Goal: Ask a question: Seek information or help from site administrators or community

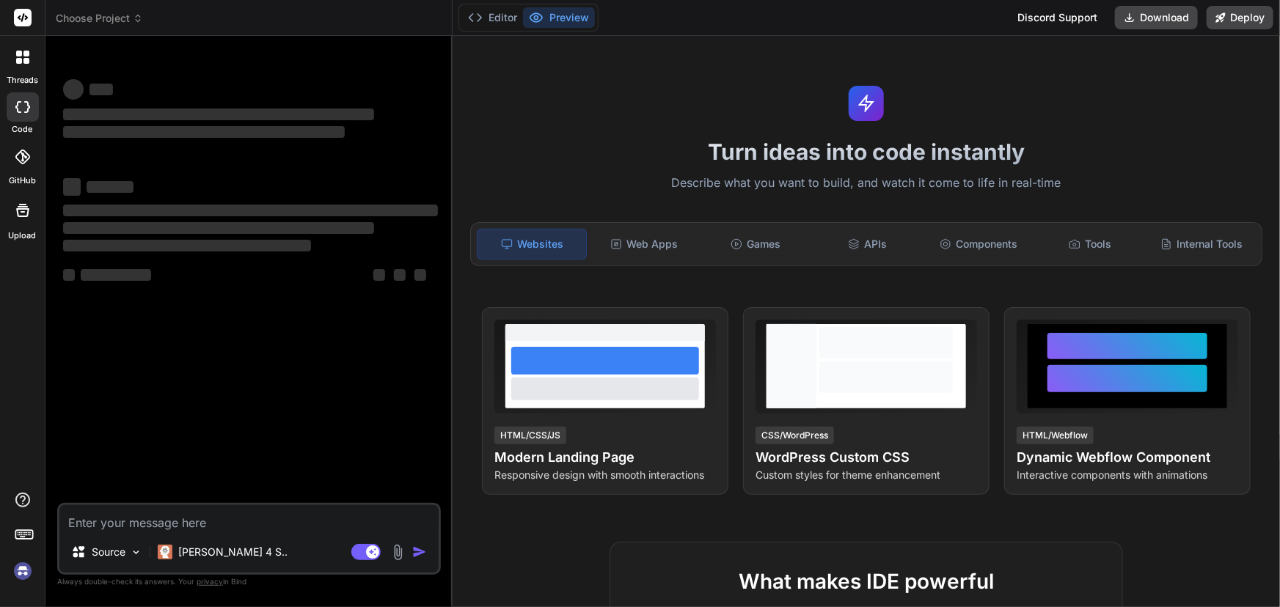
click at [115, 535] on div "Source Claude 4 S.. Agent Mode. When this toggle is activated, AI automatically…" at bounding box center [249, 539] width 384 height 72
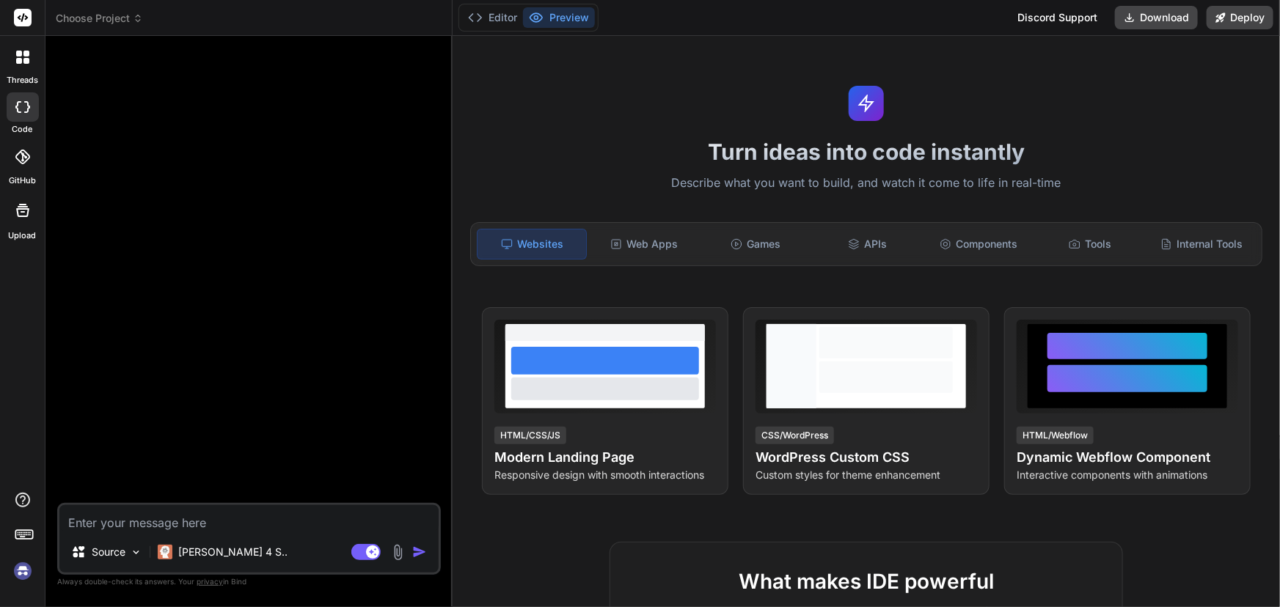
type textarea "x"
click at [205, 522] on textarea at bounding box center [248, 518] width 379 height 26
type textarea "H"
type textarea "x"
type textarea "HI"
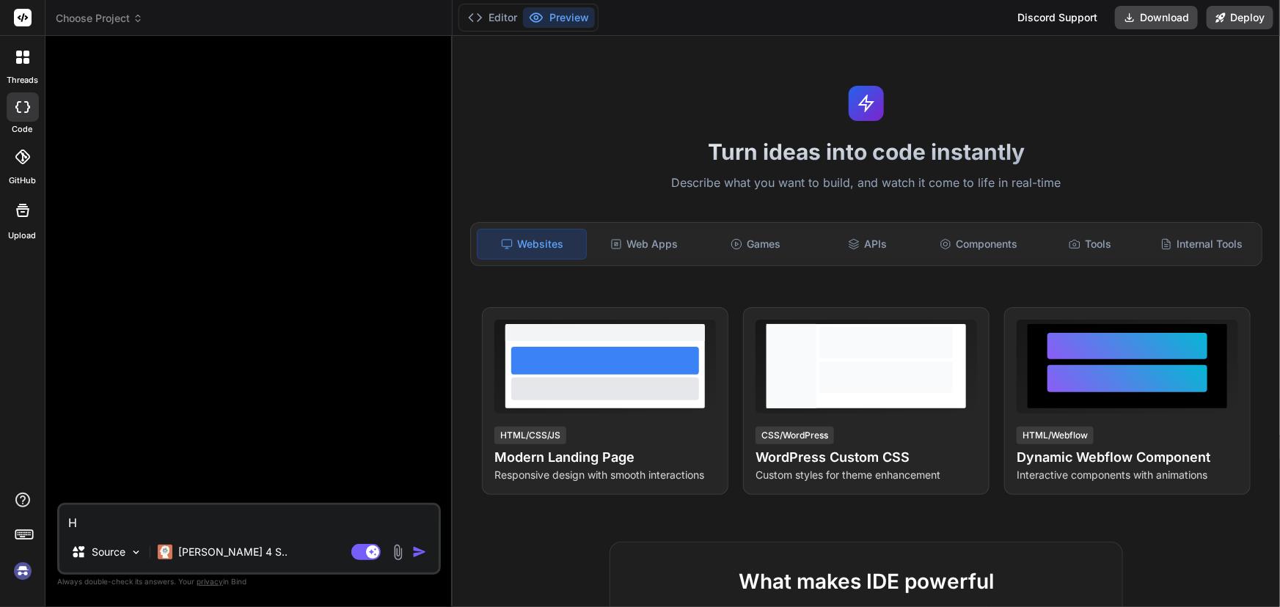
type textarea "x"
type textarea "HI"
click at [415, 557] on img "button" at bounding box center [419, 552] width 15 height 15
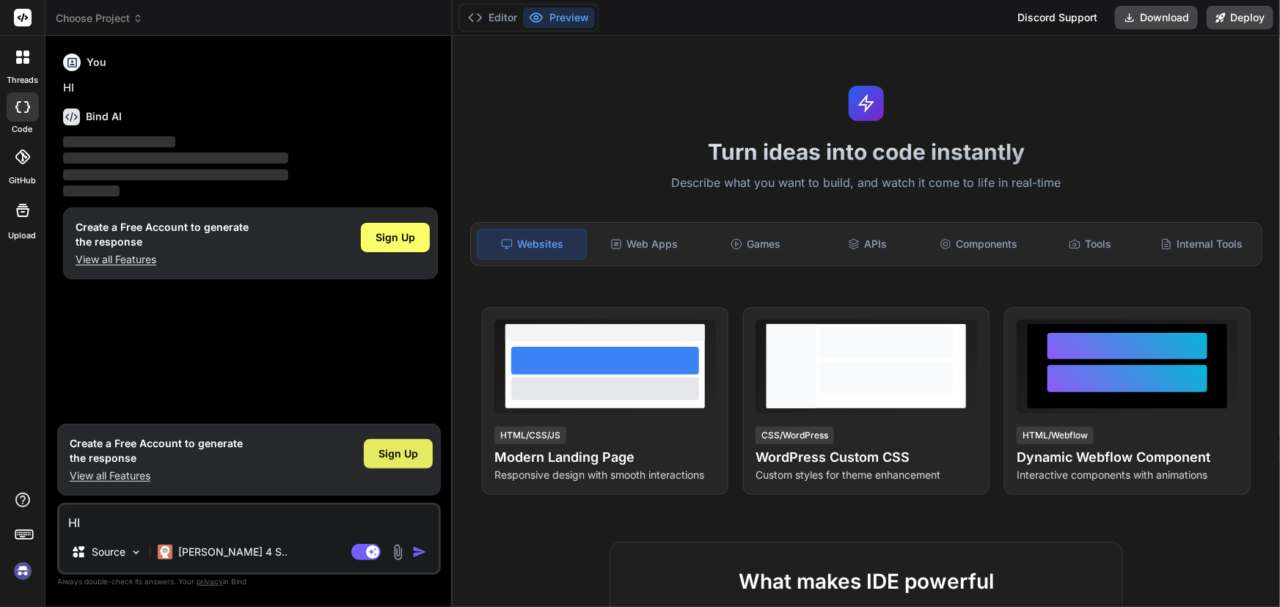
click at [422, 455] on div "Sign Up" at bounding box center [398, 453] width 69 height 29
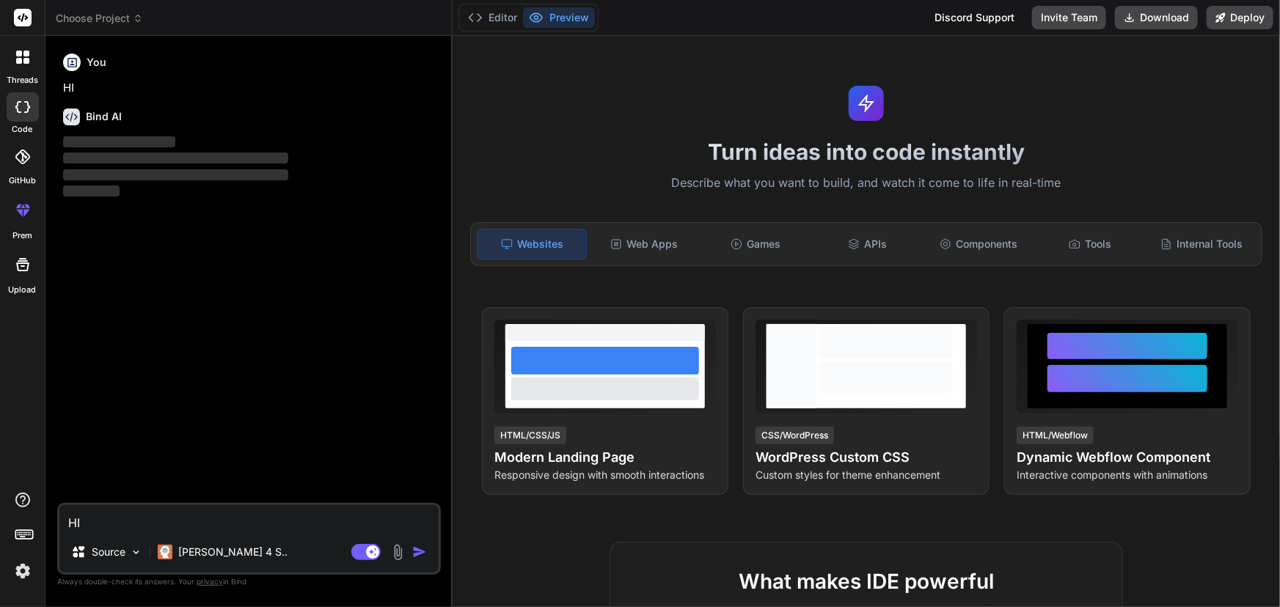
click at [128, 516] on textarea "HI" at bounding box center [248, 518] width 379 height 26
drag, startPoint x: 158, startPoint y: 167, endPoint x: 65, endPoint y: 91, distance: 120.9
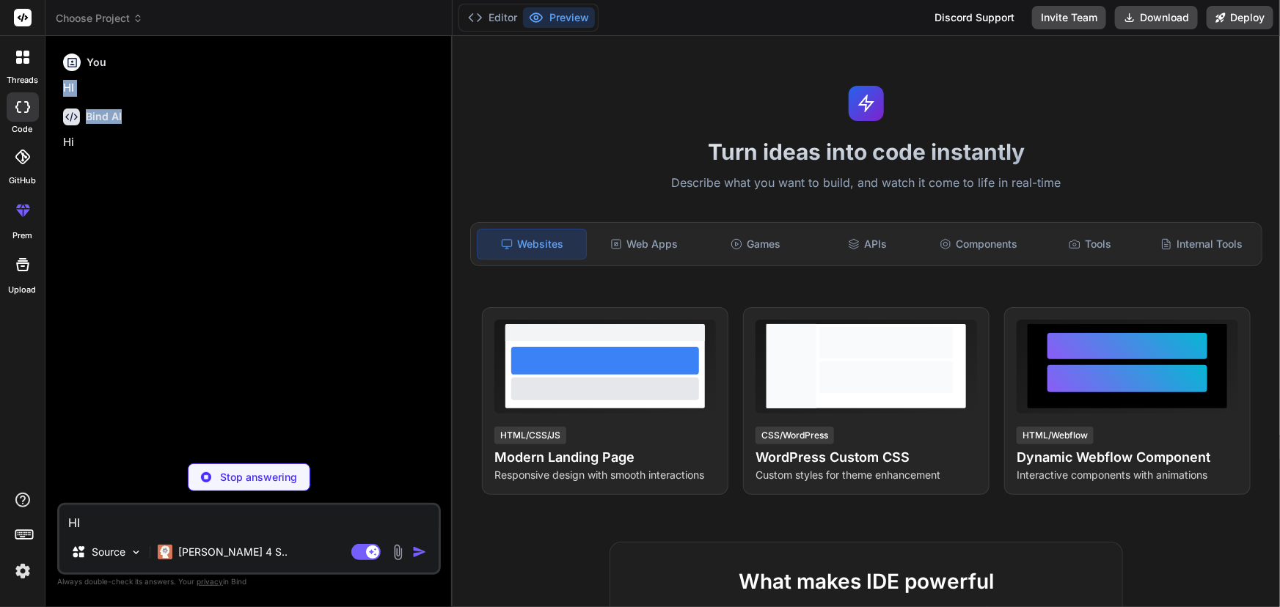
click at [65, 91] on p "HI" at bounding box center [250, 88] width 375 height 17
click at [143, 220] on div "You HI Bind AI Hi there! 👋 I'm Bind AI, your coding assistant. I'm here to help…" at bounding box center [250, 250] width 381 height 404
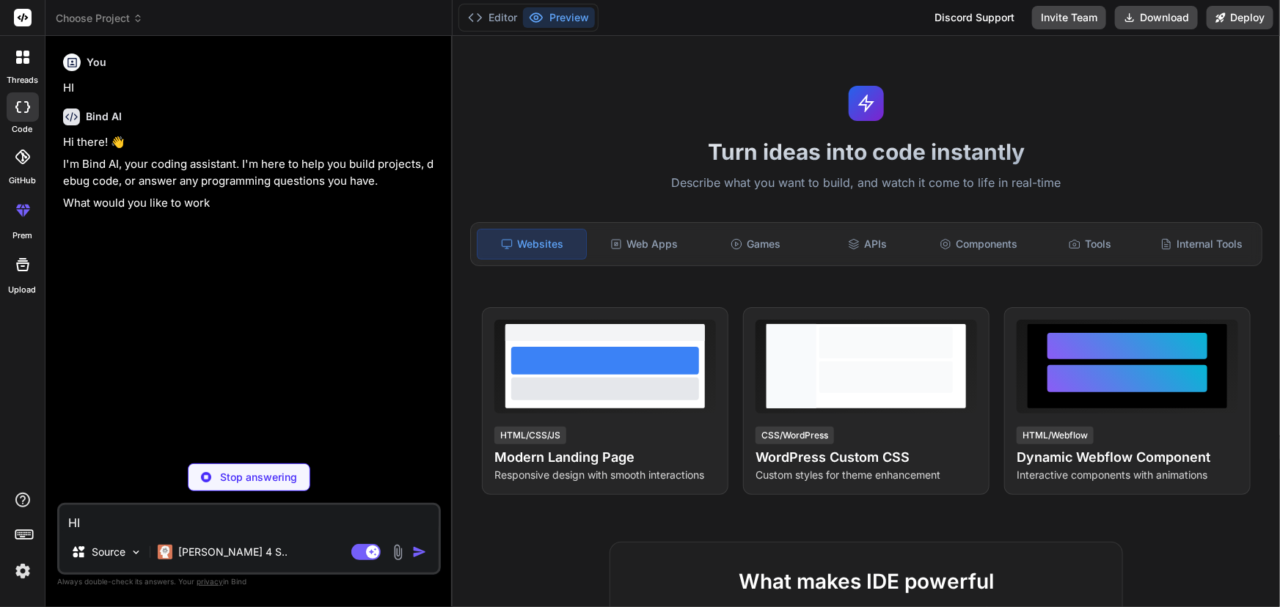
type textarea "x"
click at [150, 520] on textarea "HI" at bounding box center [248, 518] width 379 height 26
type textarea "x"
paste textarea "[URL][DOMAIN_NAME]"
type textarea "[URL][DOMAIN_NAME]"
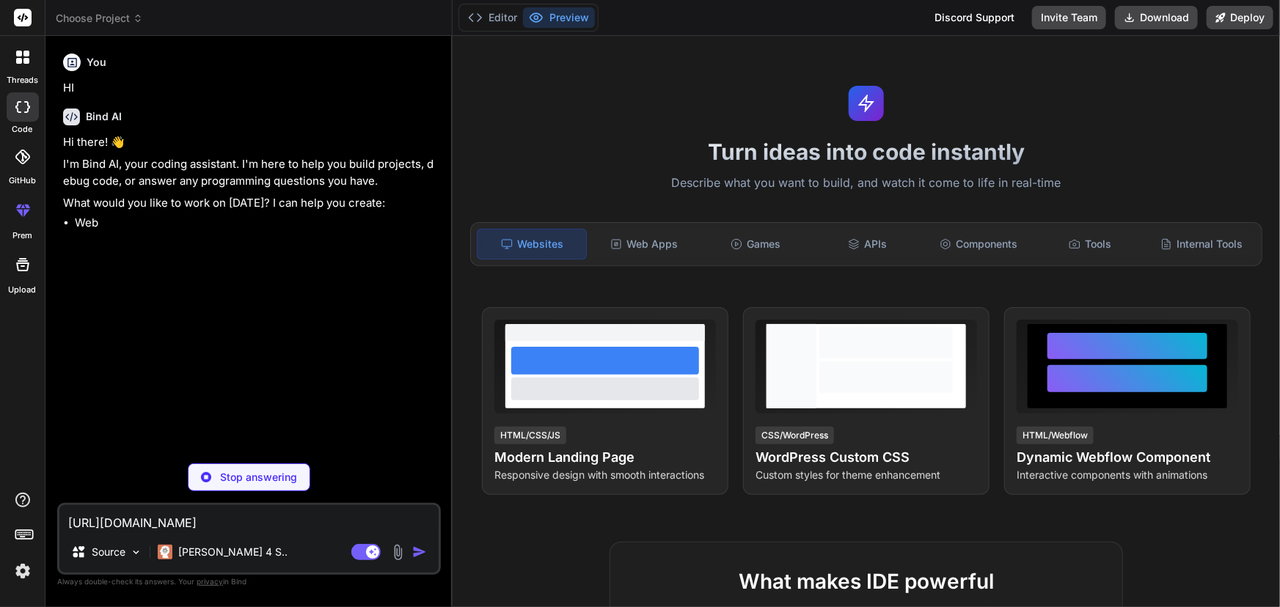
type textarea "x"
type textarea "[URL][DOMAIN_NAME]"
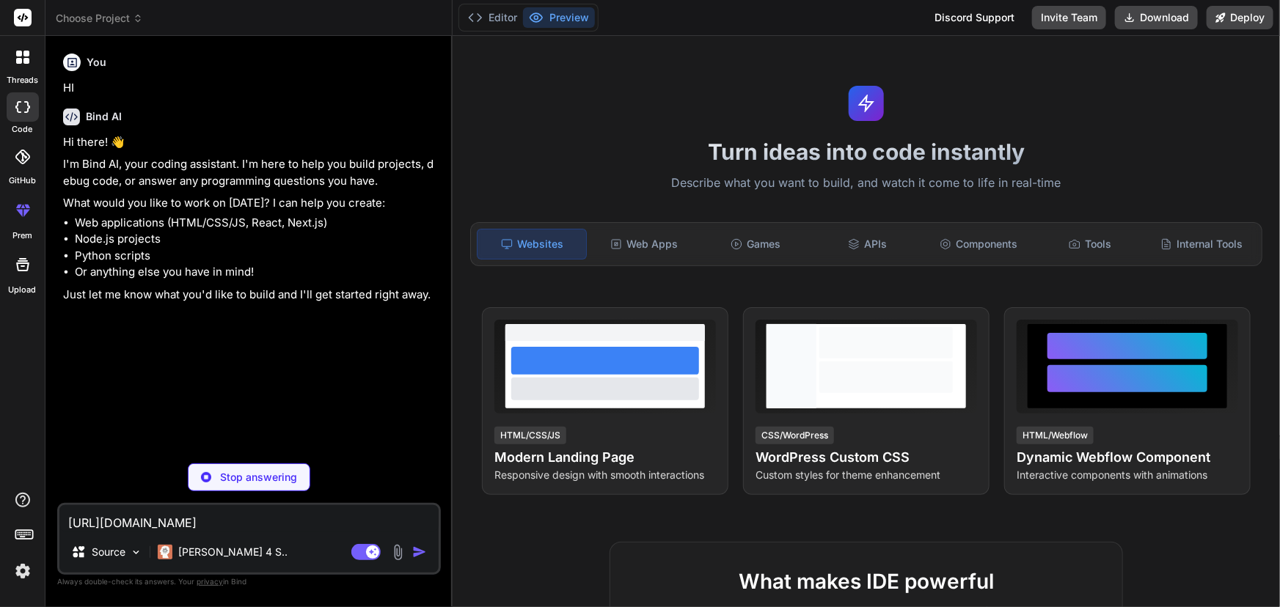
type textarea "x"
type textarea "[URL][DOMAIN_NAME]"
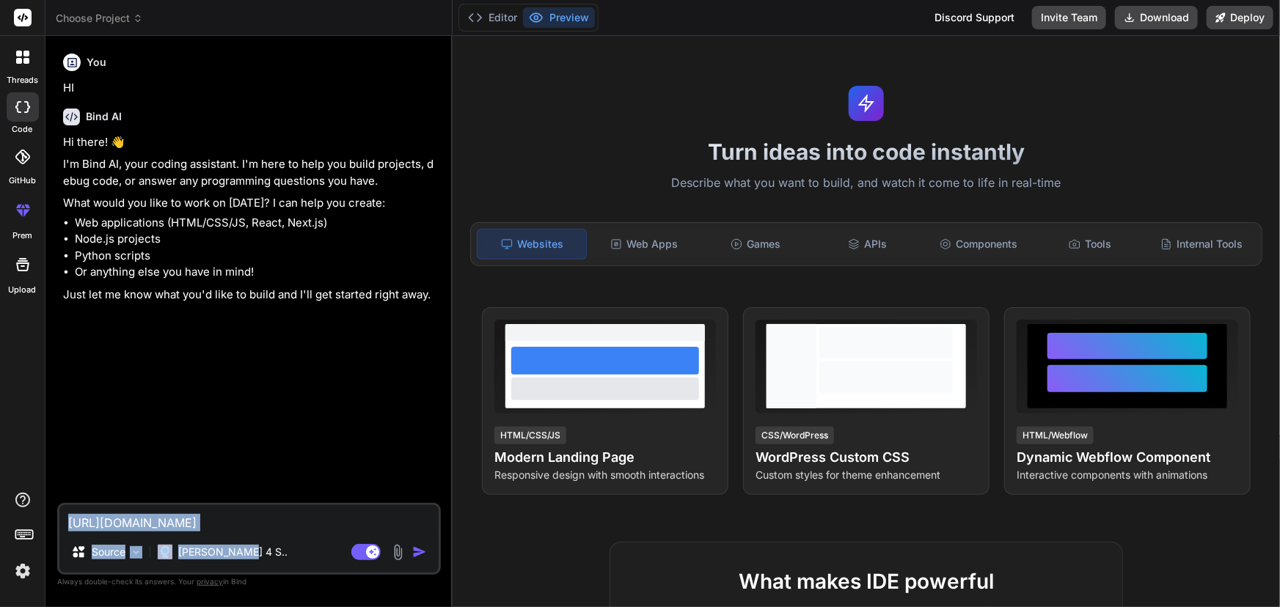
drag, startPoint x: 342, startPoint y: 538, endPoint x: 270, endPoint y: 528, distance: 73.3
click at [271, 528] on div "https://app.getbind.co/ide?thread=new Source Claude 4 S.. Agent Mode. When this…" at bounding box center [249, 539] width 384 height 72
type textarea "x"
click at [317, 522] on textarea "[URL][DOMAIN_NAME]" at bounding box center [248, 518] width 379 height 26
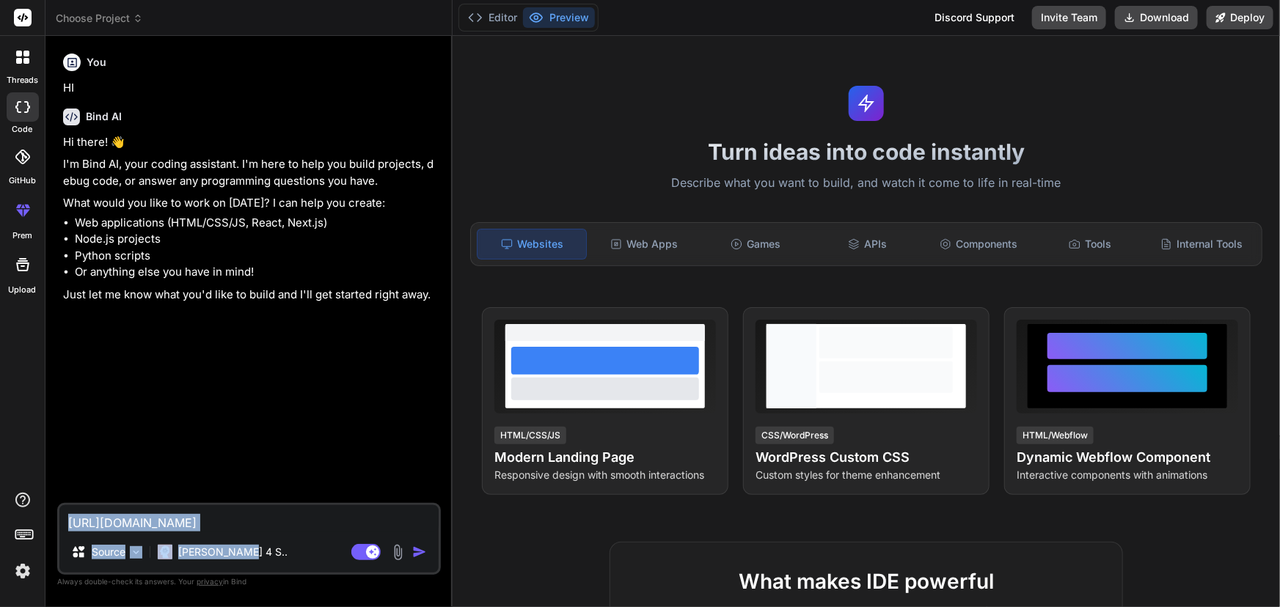
click at [161, 521] on textarea "[URL][DOMAIN_NAME]" at bounding box center [248, 518] width 379 height 26
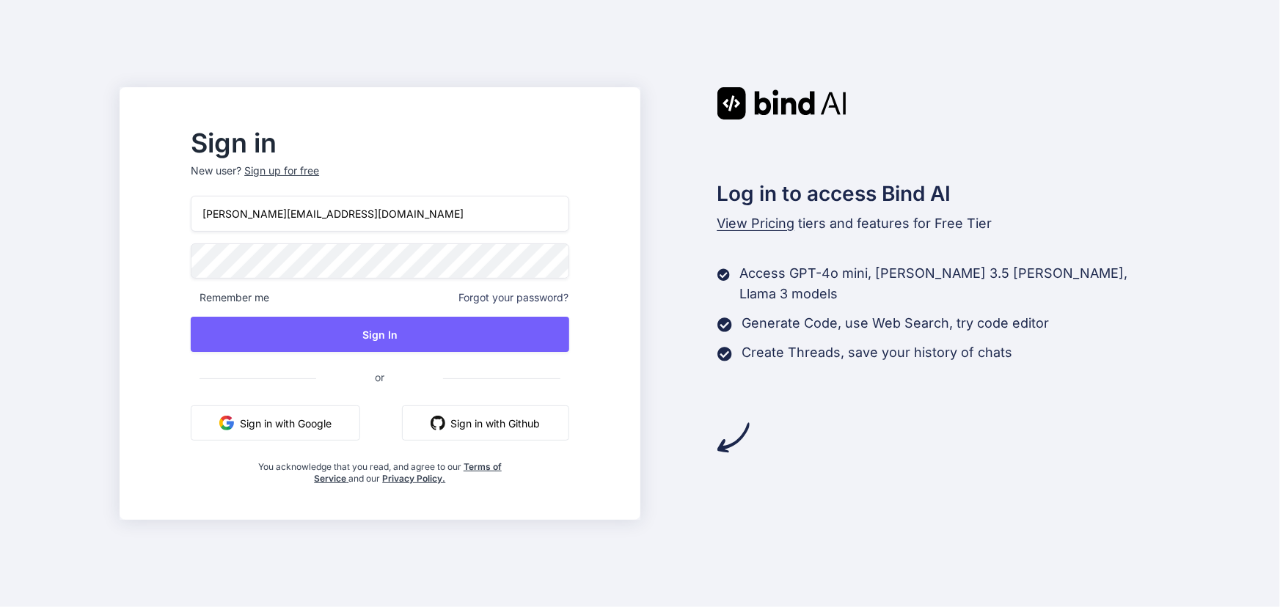
click at [358, 226] on input "saloni@yopmail.com" at bounding box center [380, 214] width 378 height 36
type input "sa@yopmail.com"
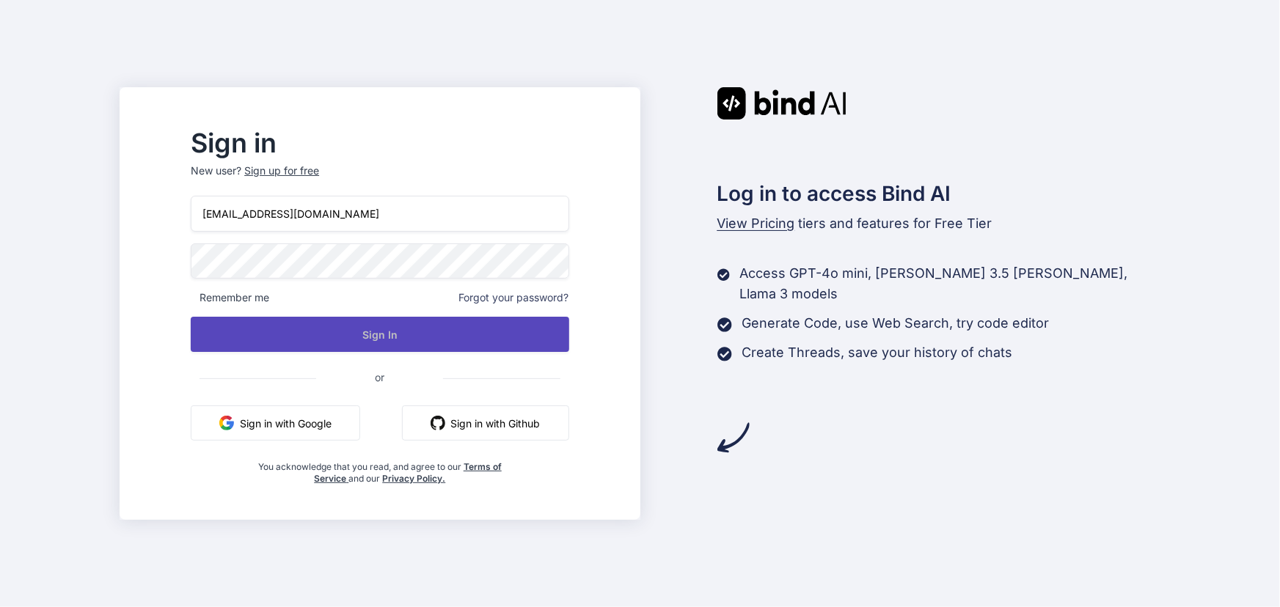
click at [384, 339] on button "Sign In" at bounding box center [380, 334] width 378 height 35
click at [389, 335] on button "Sign In" at bounding box center [380, 334] width 378 height 35
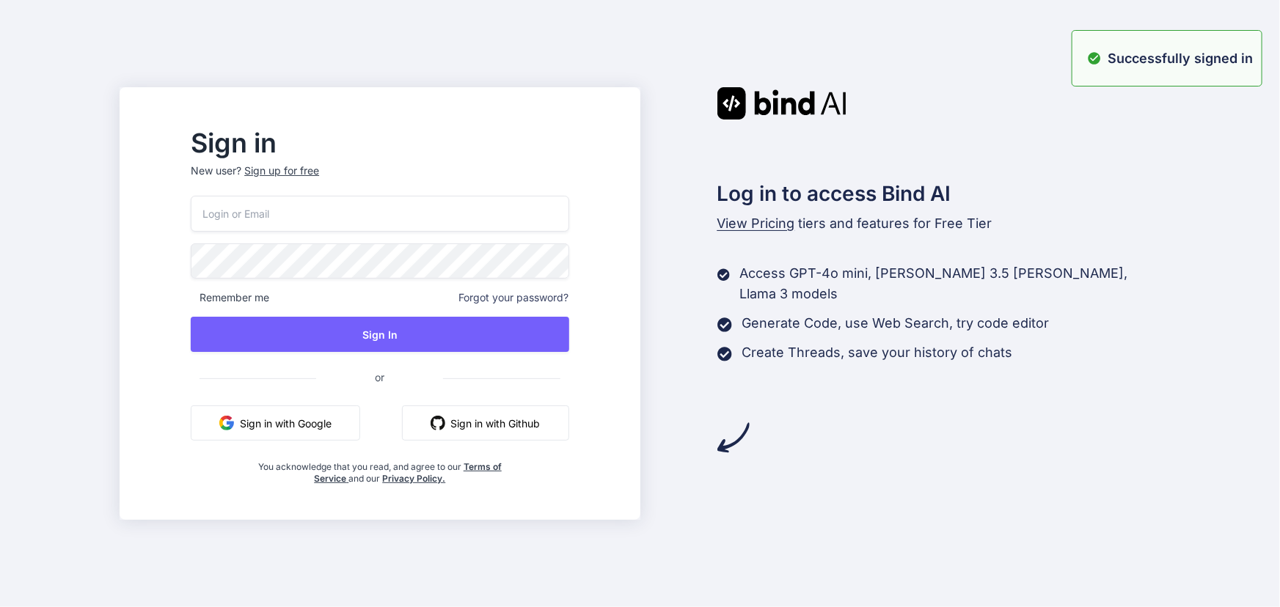
type input "sa@yopmail.com"
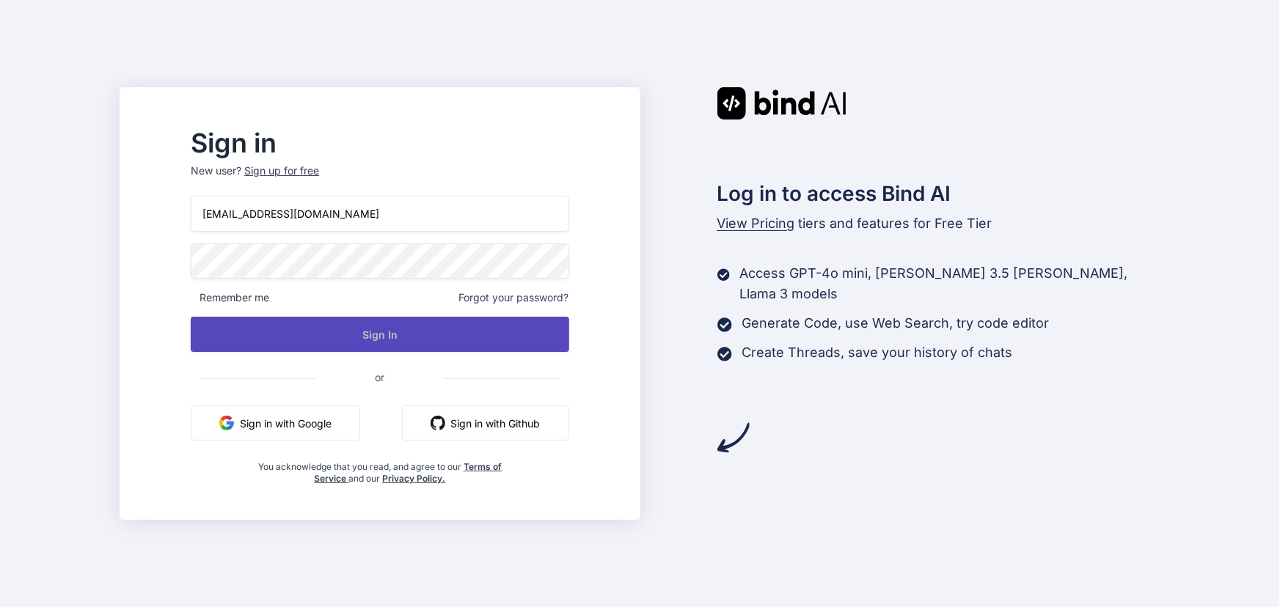
click at [418, 344] on button "Sign In" at bounding box center [380, 334] width 378 height 35
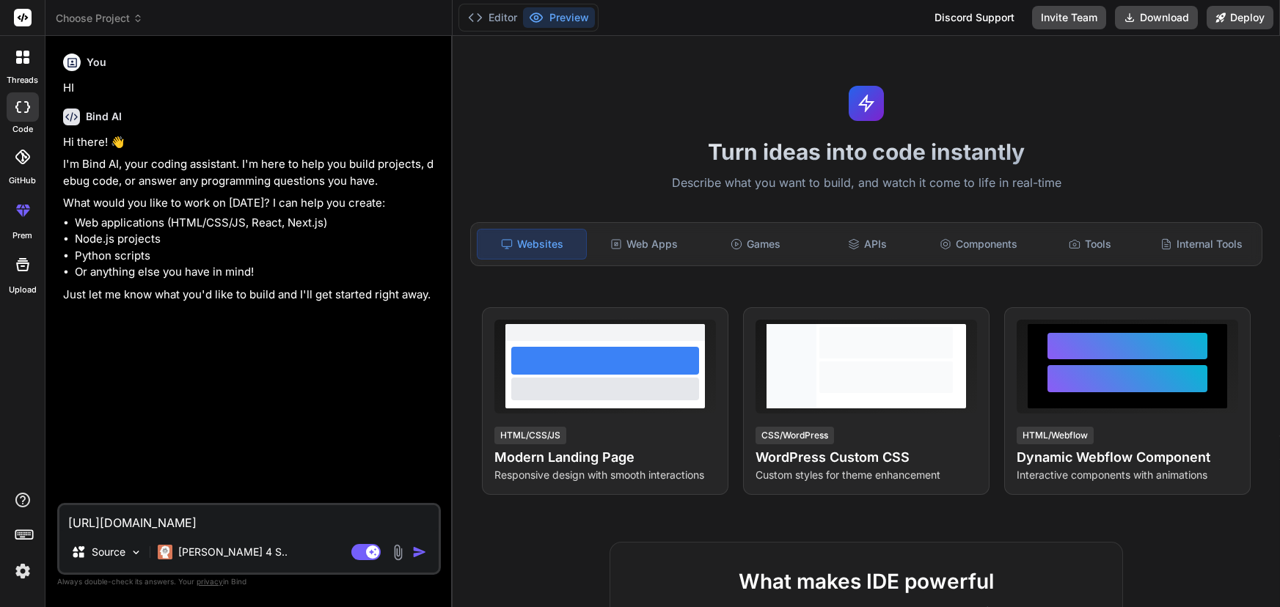
type textarea "x"
paste textarea "import { ChangeDetectionStrategy, ChangeDetectorRef, Component, OnDestroy, OnIn…"
type textarea "import { ChangeDetectionStrategy, ChangeDetectorRef, Component, OnDestroy, OnIn…"
type textarea "x"
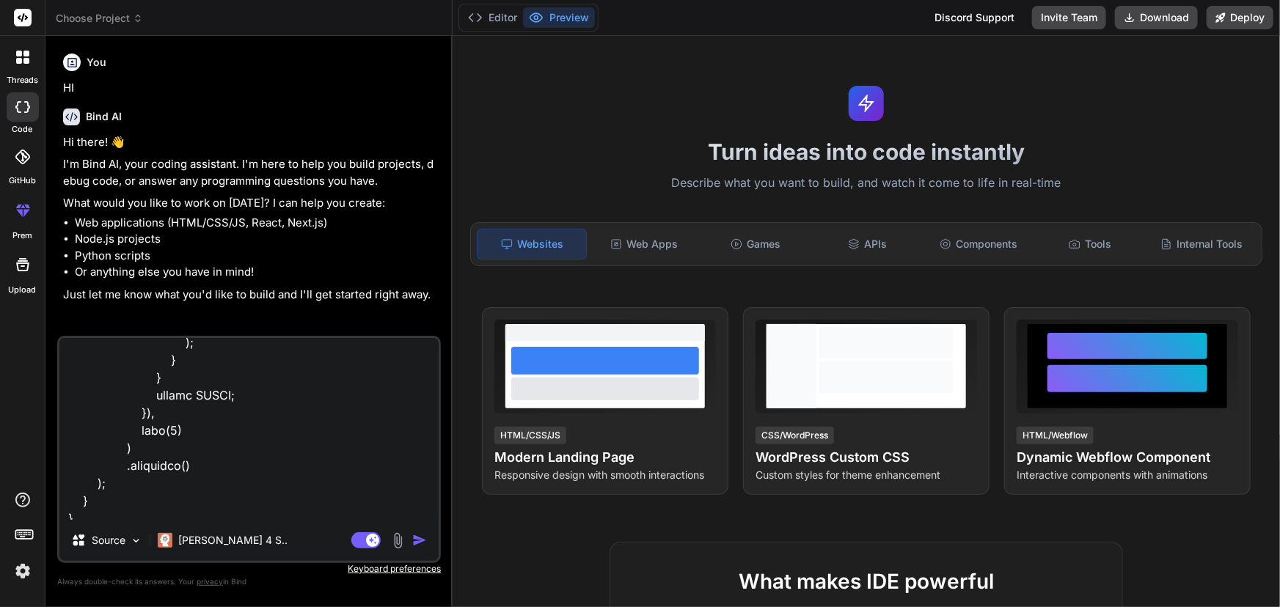
type textarea "import { ChangeDetectionStrategy, ChangeDetectorRef, Component, OnDestroy, OnIn…"
type textarea "x"
type textarea "import { ChangeDetectionStrategy, ChangeDetectorRef, Component, OnDestroy, OnIn…"
type textarea "x"
paste textarea "// Update the time part of cronExpression to match startDateTime const startTim…"
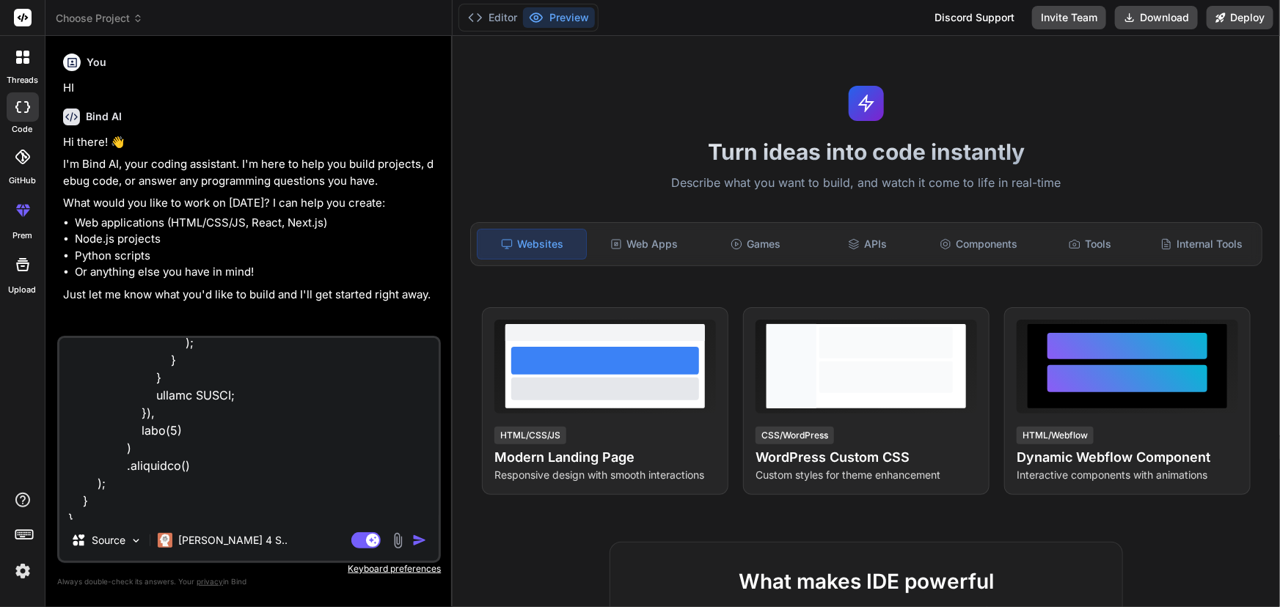
type textarea "import { ChangeDetectionStrategy, ChangeDetectorRef, Component, OnDestroy, OnIn…"
type textarea "x"
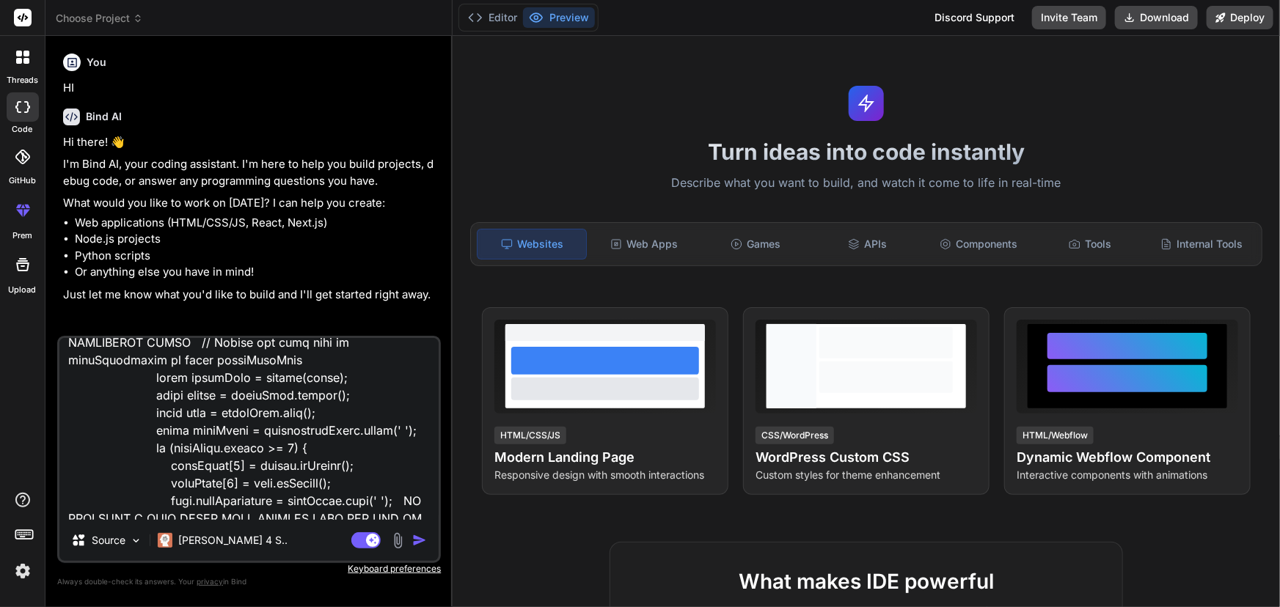
type textarea "import { ChangeDetectionStrategy, ChangeDetectorRef, Component, OnDestroy, OnIn…"
type textarea "x"
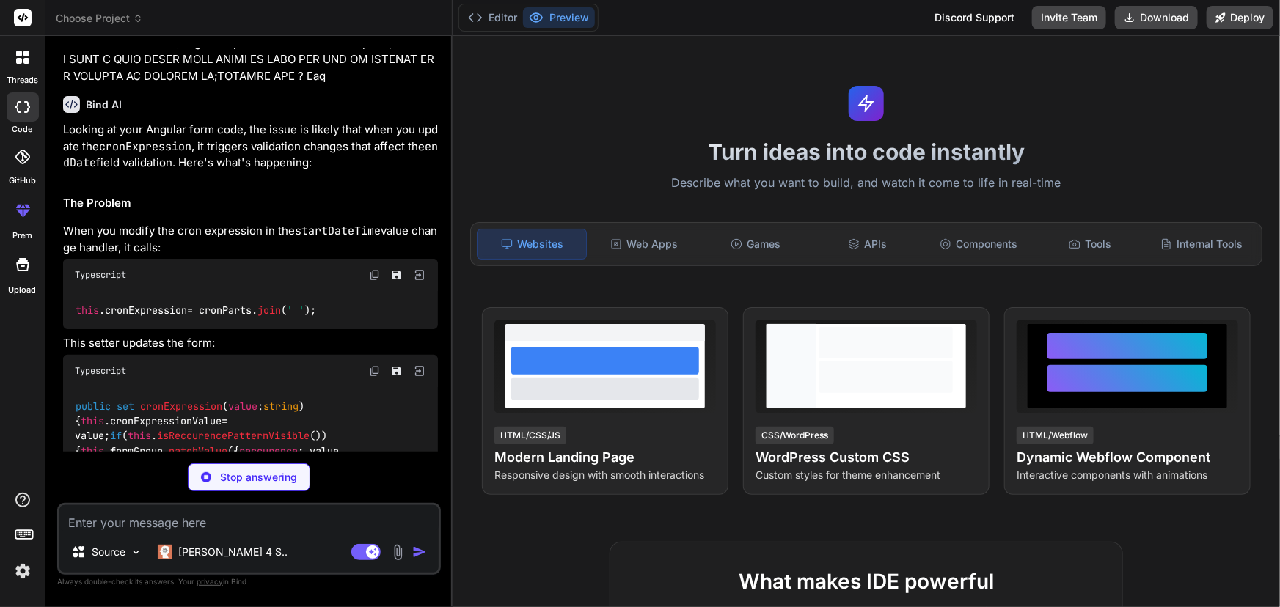
scroll to position [5124, 0]
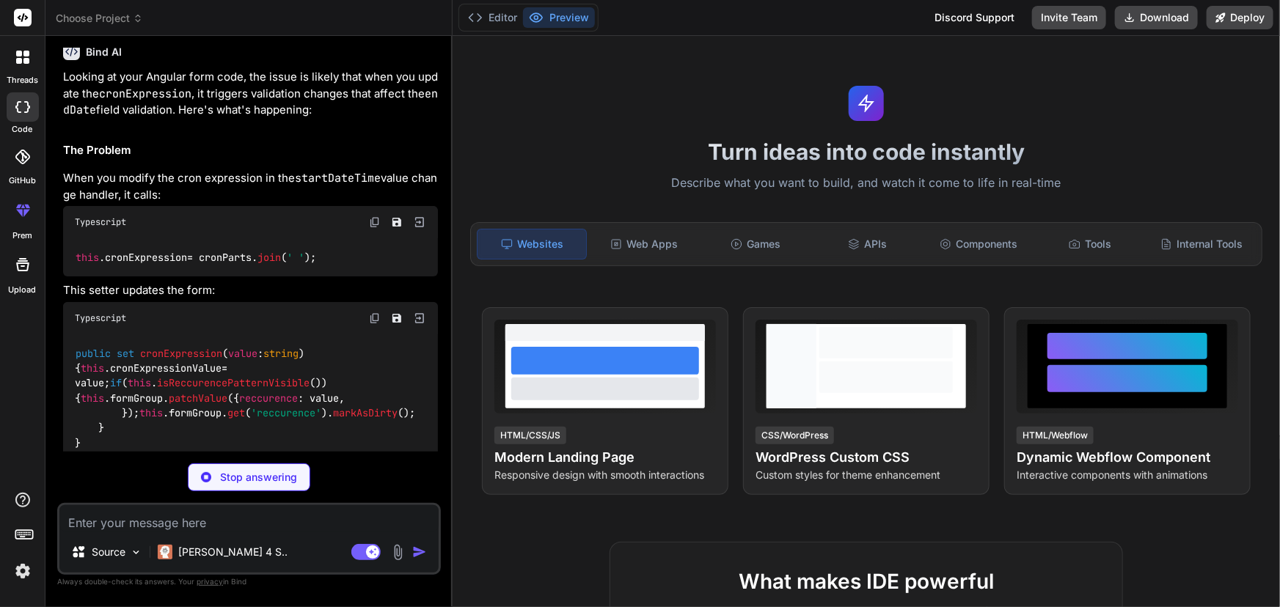
type textarea "x"
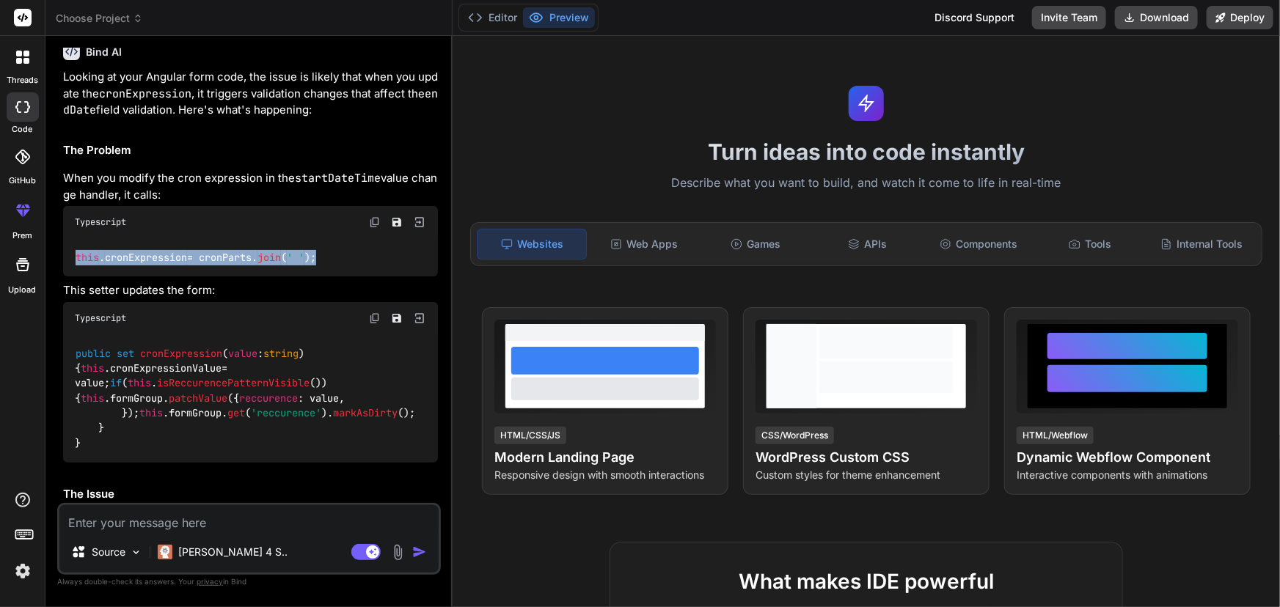
drag, startPoint x: 351, startPoint y: 211, endPoint x: 62, endPoint y: 204, distance: 288.3
click at [63, 238] on div "this . cronExpression = cronParts. join ( ' ' );" at bounding box center [250, 257] width 375 height 38
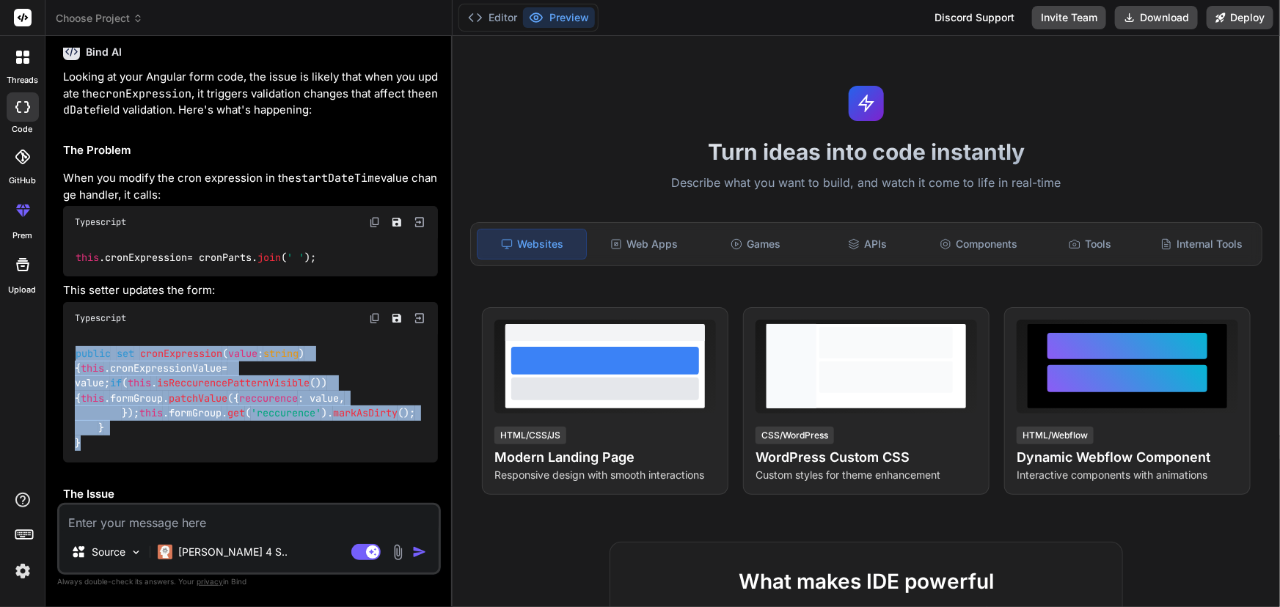
type textarea "x"
drag, startPoint x: 66, startPoint y: 299, endPoint x: 279, endPoint y: 423, distance: 246.1
click at [279, 423] on div "public set cronExpression ( value : string ) { this . cronExpressionValue = val…" at bounding box center [250, 398] width 375 height 128
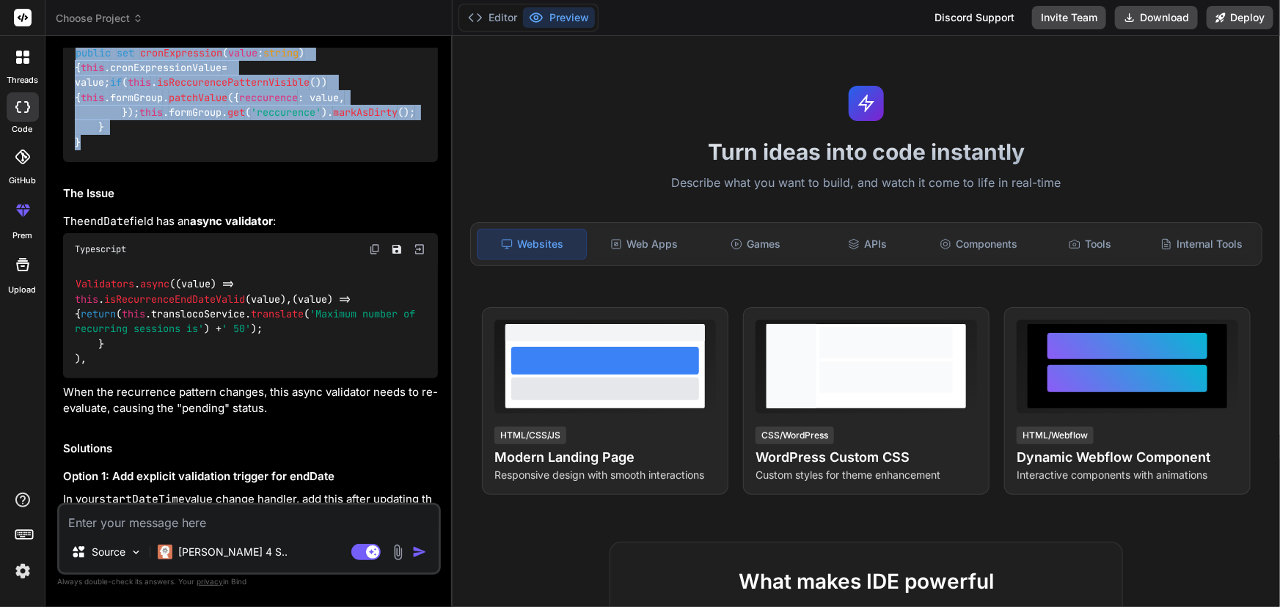
scroll to position [5457, 0]
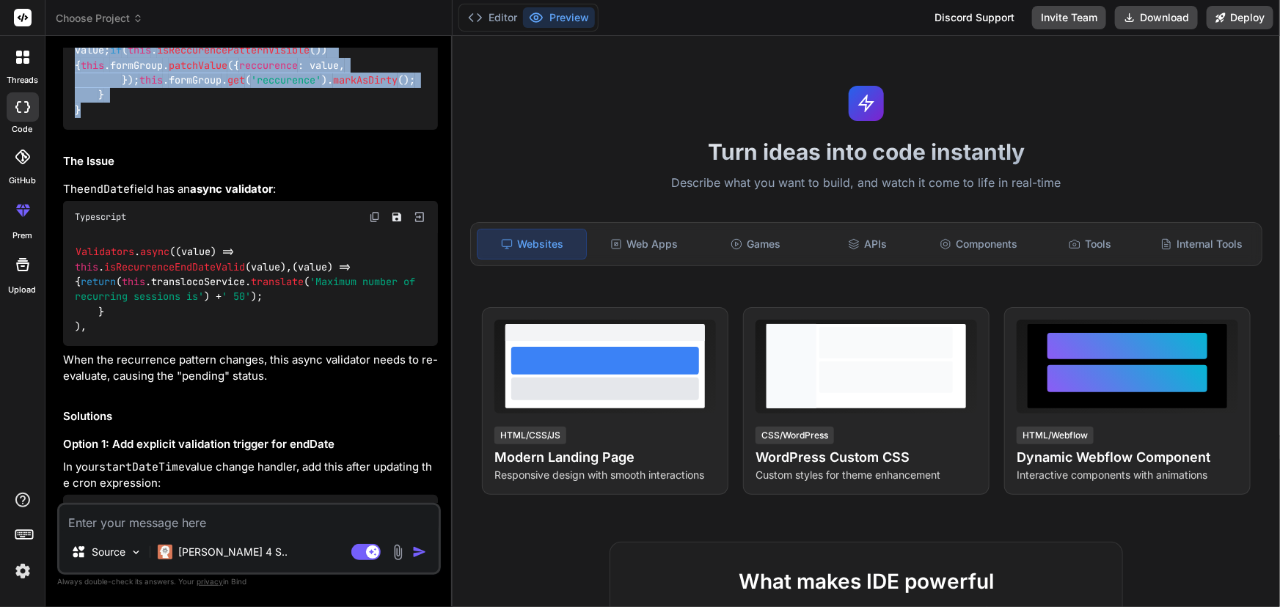
drag, startPoint x: 192, startPoint y: 168, endPoint x: 285, endPoint y: 171, distance: 92.4
click at [285, 181] on p "The endDate field has an async validator :" at bounding box center [250, 189] width 375 height 17
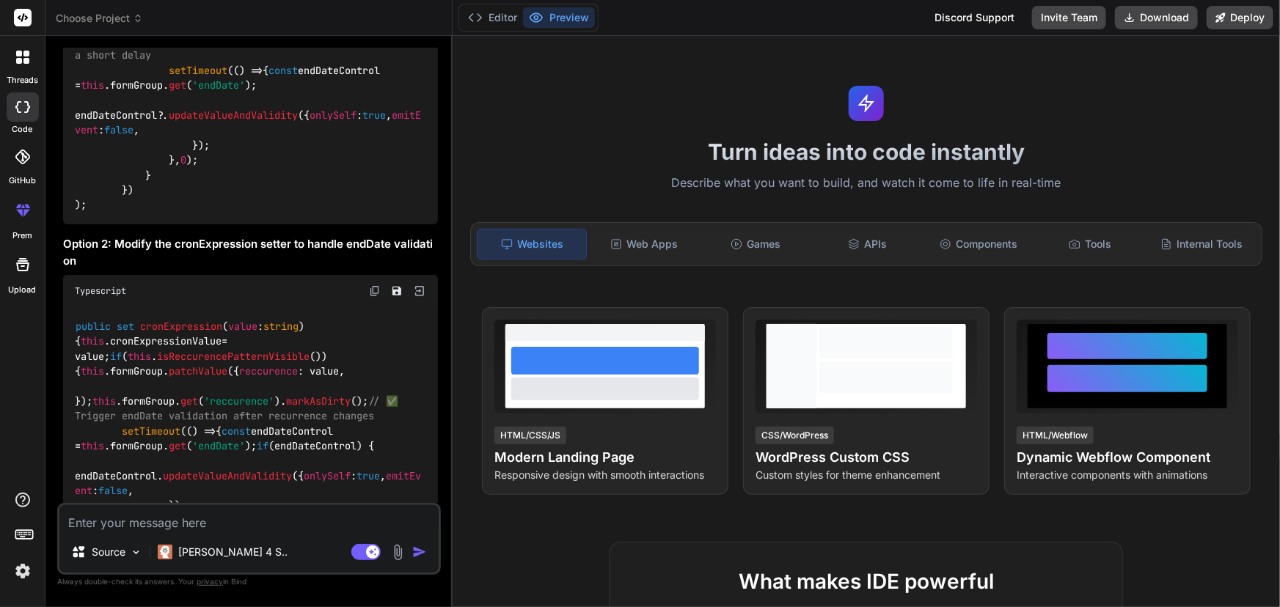
scroll to position [6191, 0]
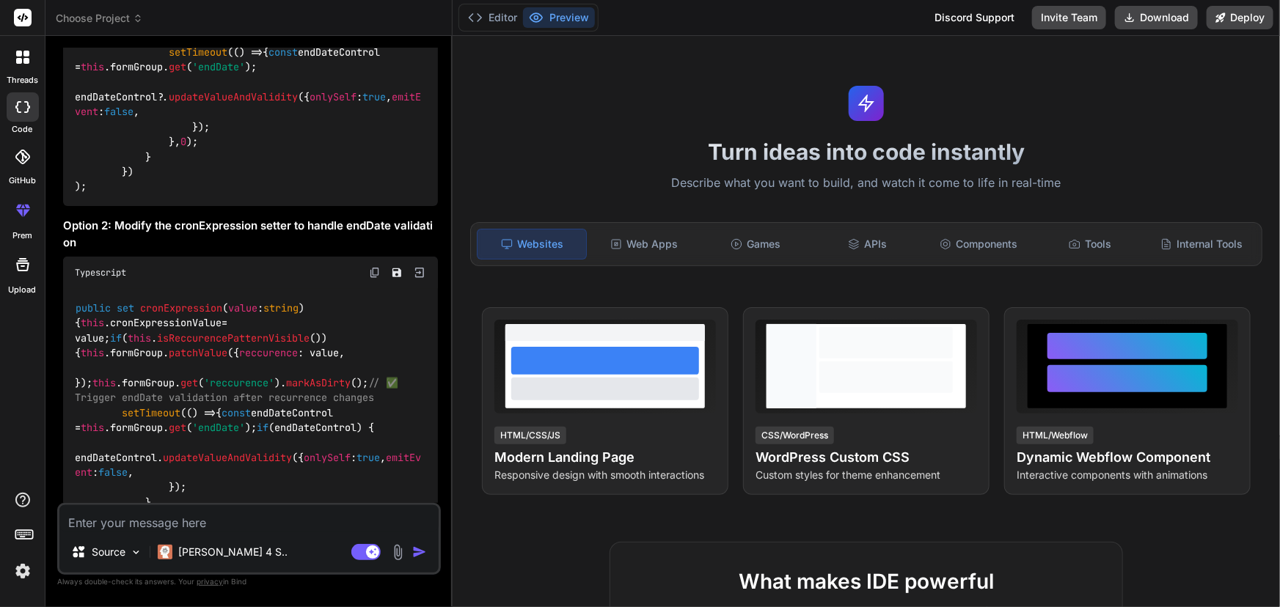
click at [235, 103] on span "updateValueAndValidity" at bounding box center [233, 96] width 129 height 13
click at [309, 103] on span "onlySelf" at bounding box center [332, 96] width 47 height 13
click at [362, 103] on span "true" at bounding box center [373, 96] width 23 height 13
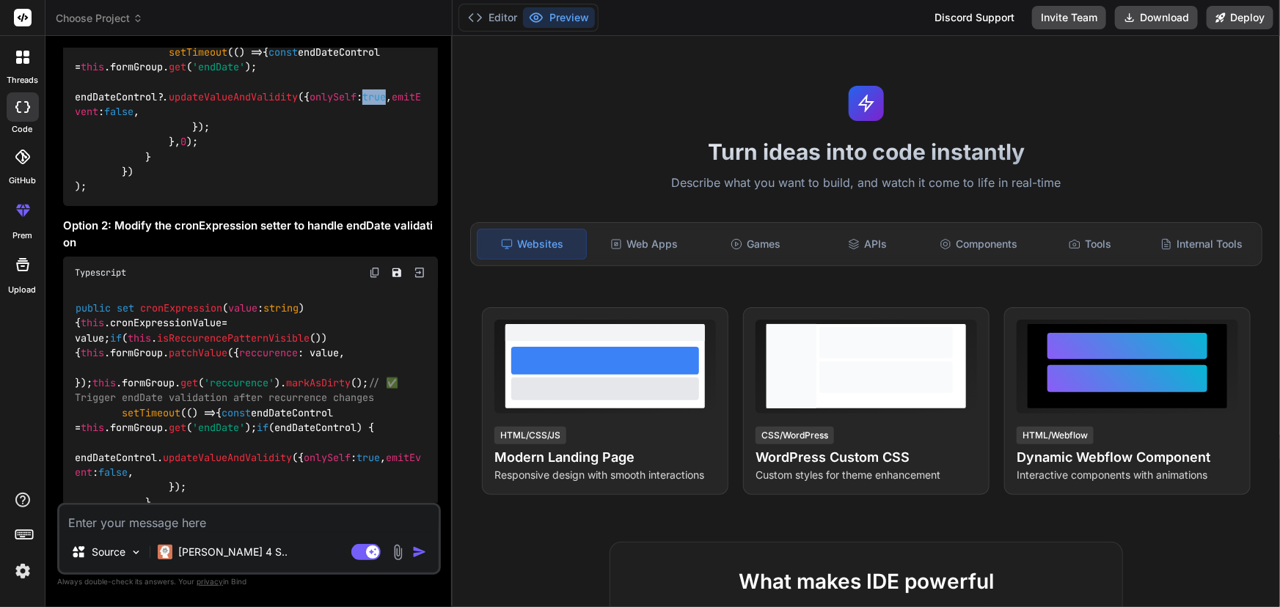
click at [362, 103] on span "true" at bounding box center [373, 96] width 23 height 13
click at [235, 118] on span "emitEvent" at bounding box center [248, 104] width 346 height 28
click at [133, 119] on span "false" at bounding box center [118, 112] width 29 height 13
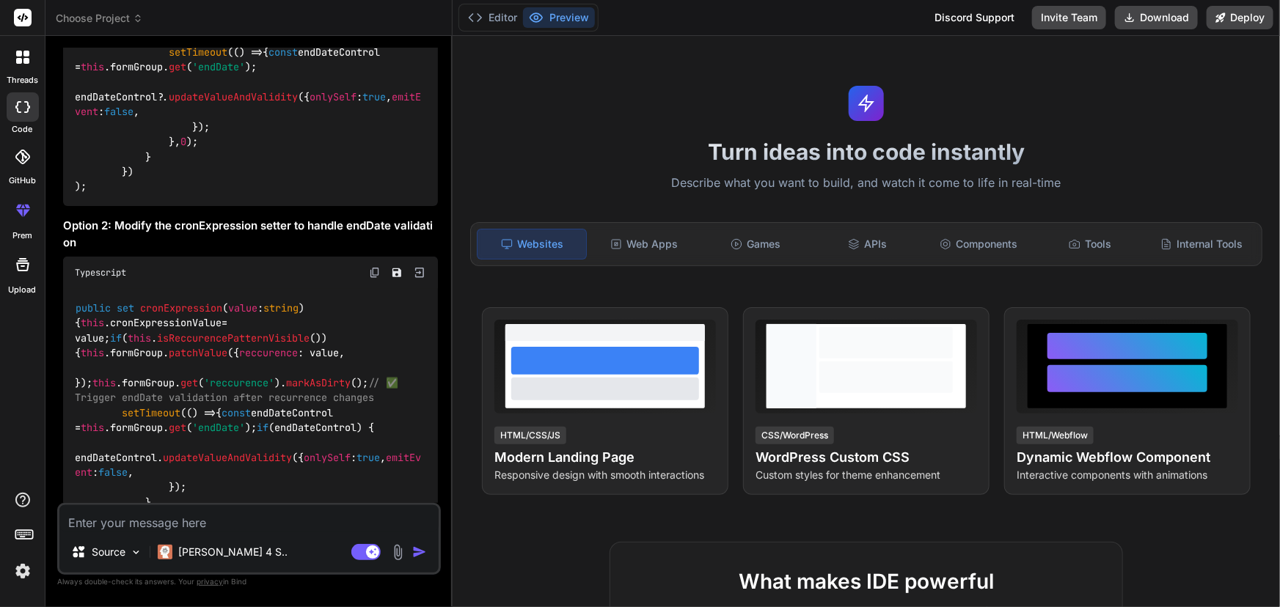
click at [329, 206] on div "this . subscriptions . push ( this . formGroup . get ( 'startDateTime' ) . valu…" at bounding box center [250, 0] width 375 height 412
drag, startPoint x: 353, startPoint y: 342, endPoint x: 71, endPoint y: 271, distance: 291.3
click at [71, 206] on div "this . subscriptions . push ( this . formGroup . get ( 'startDateTime' ) . valu…" at bounding box center [250, 0] width 375 height 412
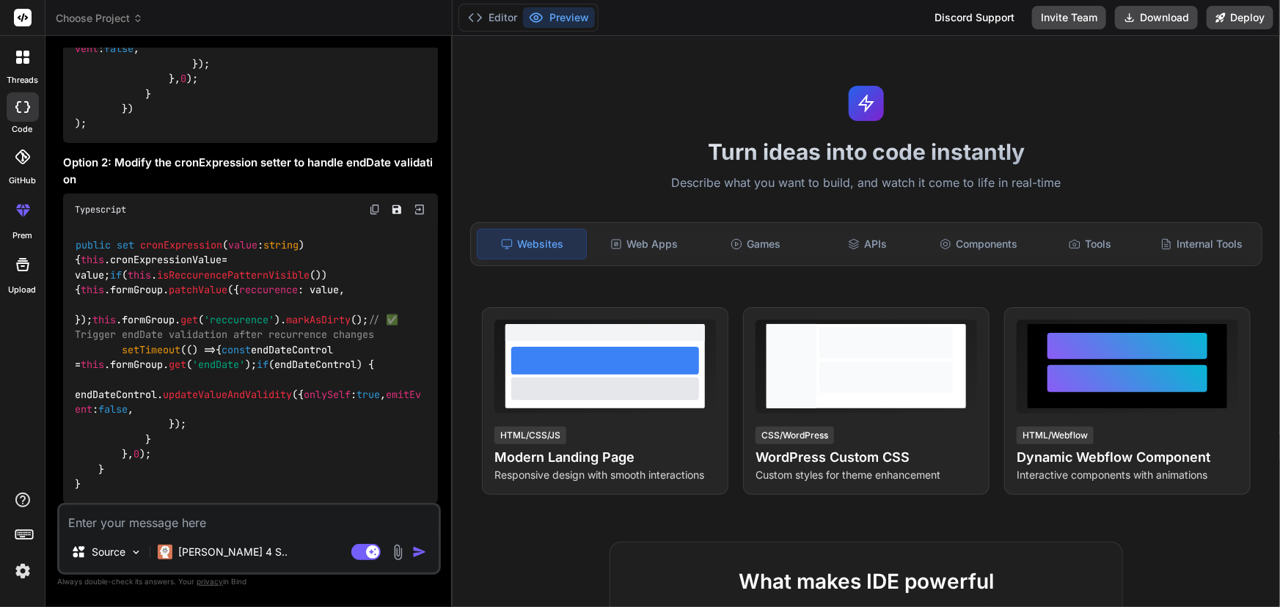
scroll to position [6591, 0]
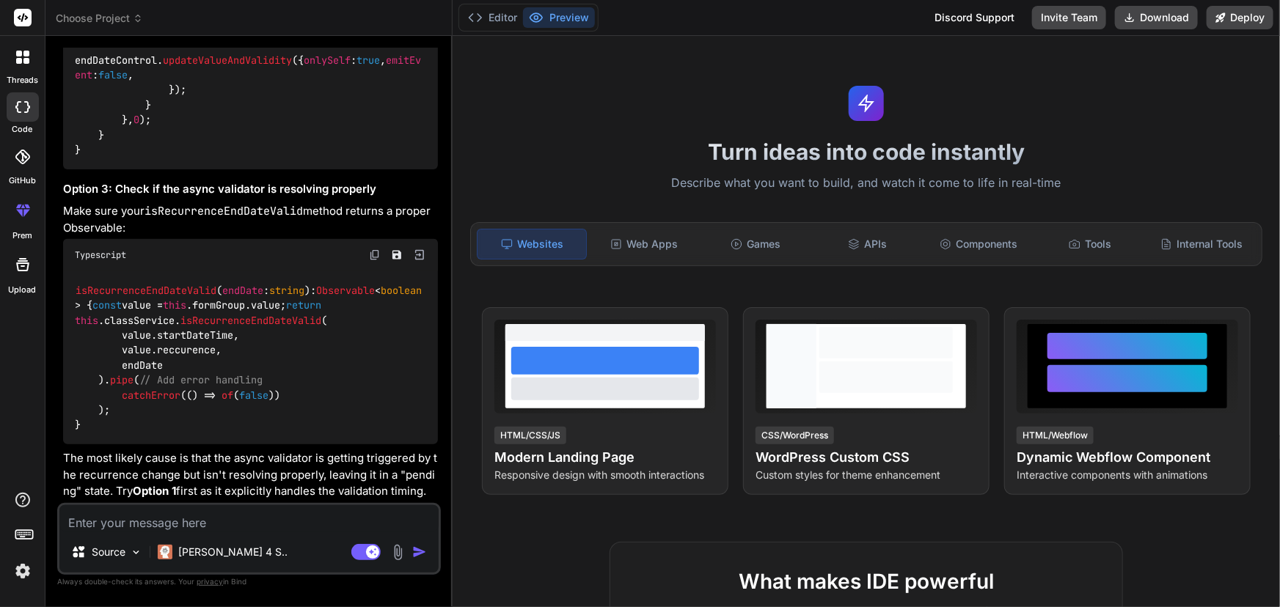
drag, startPoint x: 121, startPoint y: 59, endPoint x: 125, endPoint y: 73, distance: 13.7
drag, startPoint x: 125, startPoint y: 59, endPoint x: 130, endPoint y: 71, distance: 13.5
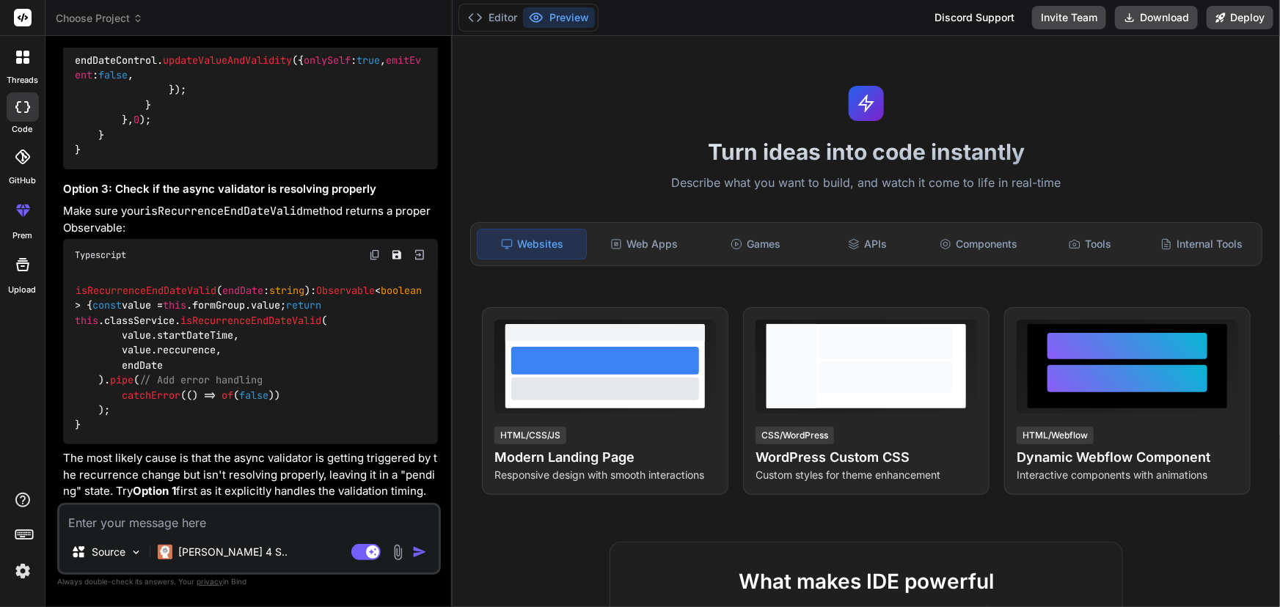
click at [390, 158] on code "public set cronExpression ( value : string ) { this . cronExpressionValue = val…" at bounding box center [248, 30] width 346 height 254
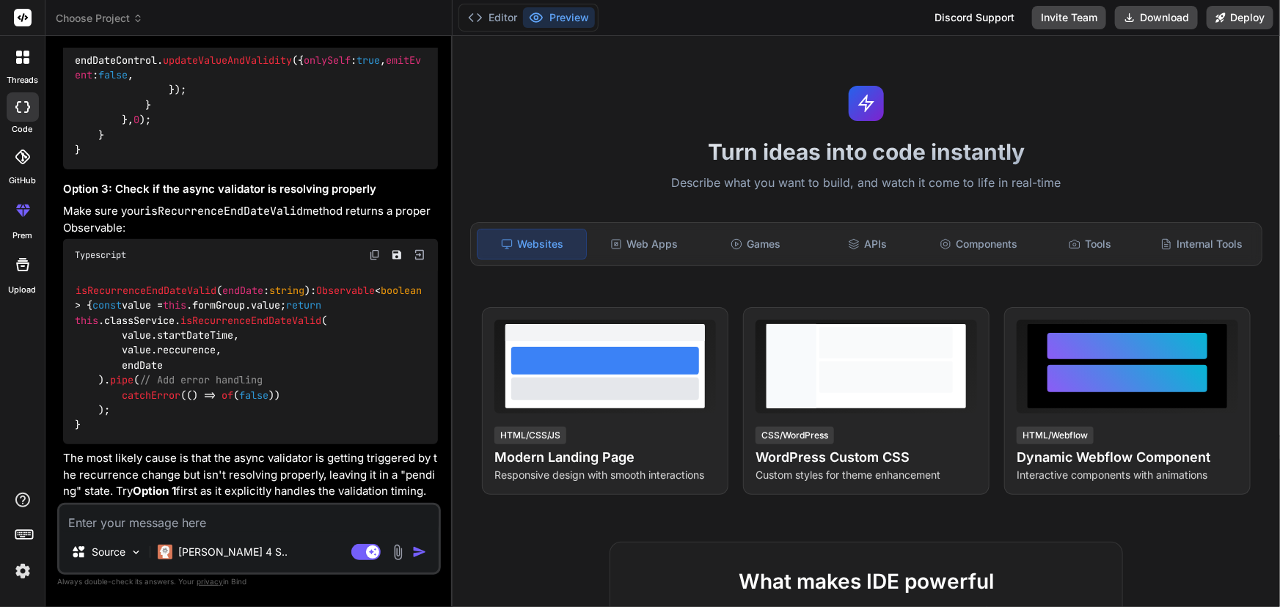
drag, startPoint x: 315, startPoint y: 251, endPoint x: 296, endPoint y: 254, distance: 18.7
click at [313, 169] on div "public set cronExpression ( value : string ) { this . cronExpressionValue = val…" at bounding box center [250, 30] width 375 height 278
drag, startPoint x: 117, startPoint y: 259, endPoint x: 158, endPoint y: 276, distance: 43.7
click at [158, 169] on div "public set cronExpression ( value : string ) { this . cronExpressionValue = val…" at bounding box center [250, 30] width 375 height 278
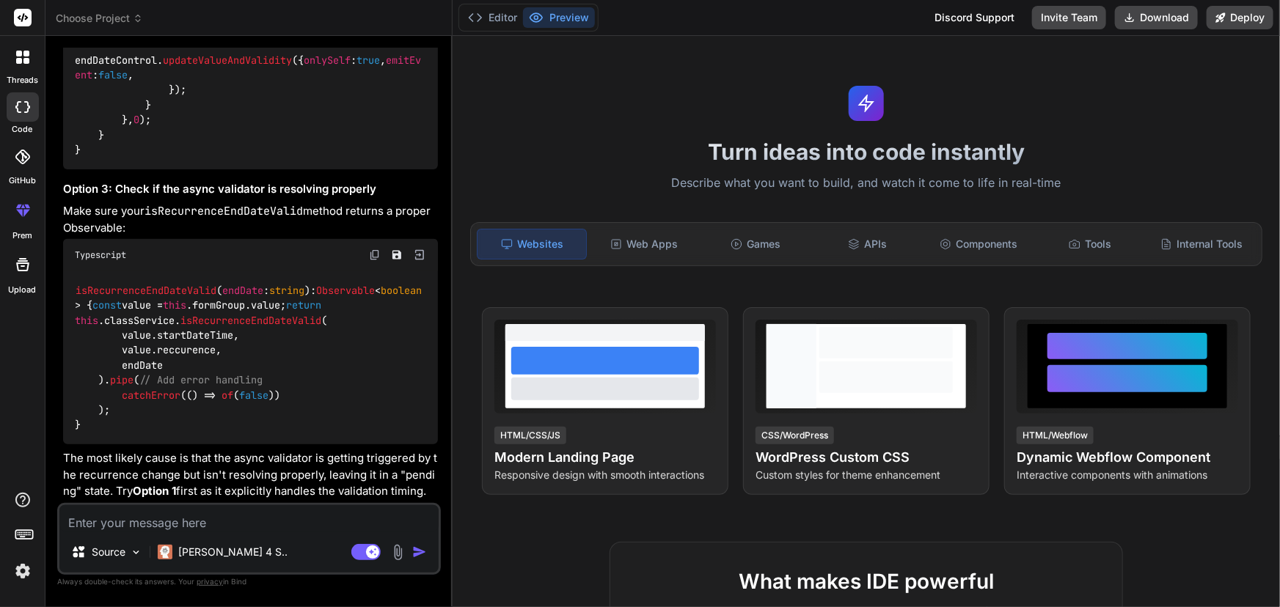
drag, startPoint x: 160, startPoint y: 276, endPoint x: 170, endPoint y: 276, distance: 10.3
click at [161, 169] on div "public set cronExpression ( value : string ) { this . cronExpressionValue = val…" at bounding box center [250, 30] width 375 height 278
drag, startPoint x: 122, startPoint y: 249, endPoint x: 132, endPoint y: 273, distance: 25.3
click at [132, 169] on div "public set cronExpression ( value : string ) { this . cronExpressionValue = val…" at bounding box center [250, 30] width 375 height 278
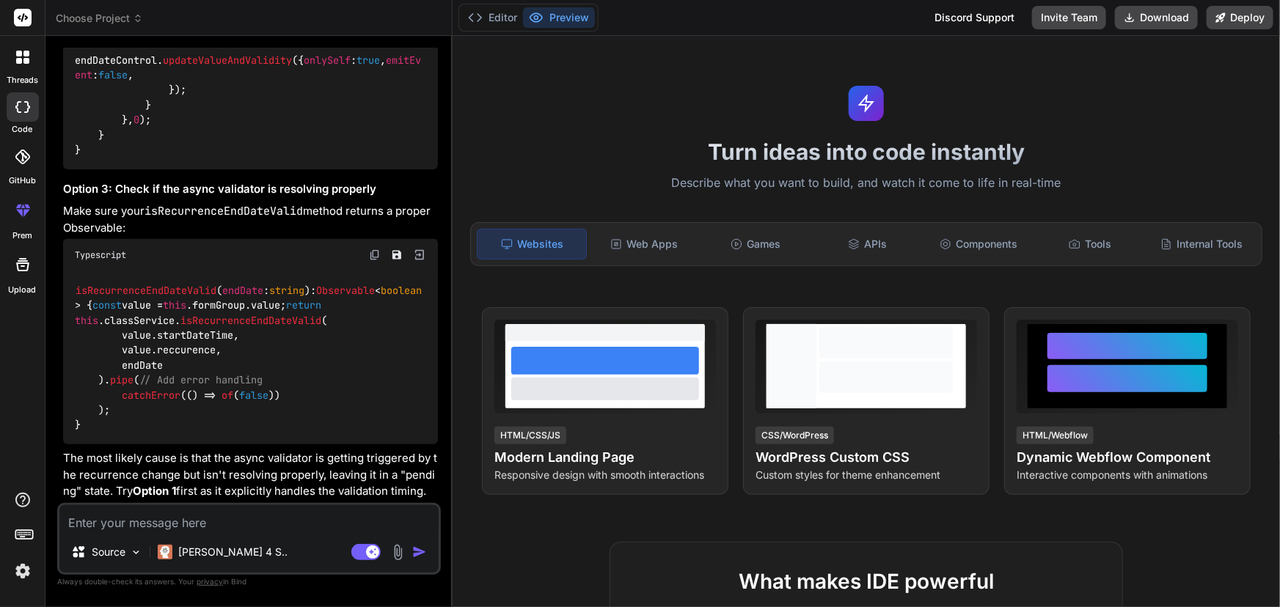
click at [132, 169] on div "public set cronExpression ( value : string ) { this . cronExpressionValue = val…" at bounding box center [250, 30] width 375 height 278
drag, startPoint x: 136, startPoint y: 268, endPoint x: 139, endPoint y: 283, distance: 15.8
click at [139, 169] on div "public set cronExpression ( value : string ) { this . cronExpressionValue = val…" at bounding box center [250, 30] width 375 height 278
click at [139, 158] on code "public set cronExpression ( value : string ) { this . cronExpressionValue = val…" at bounding box center [248, 30] width 346 height 254
drag, startPoint x: 139, startPoint y: 279, endPoint x: 125, endPoint y: 259, distance: 24.6
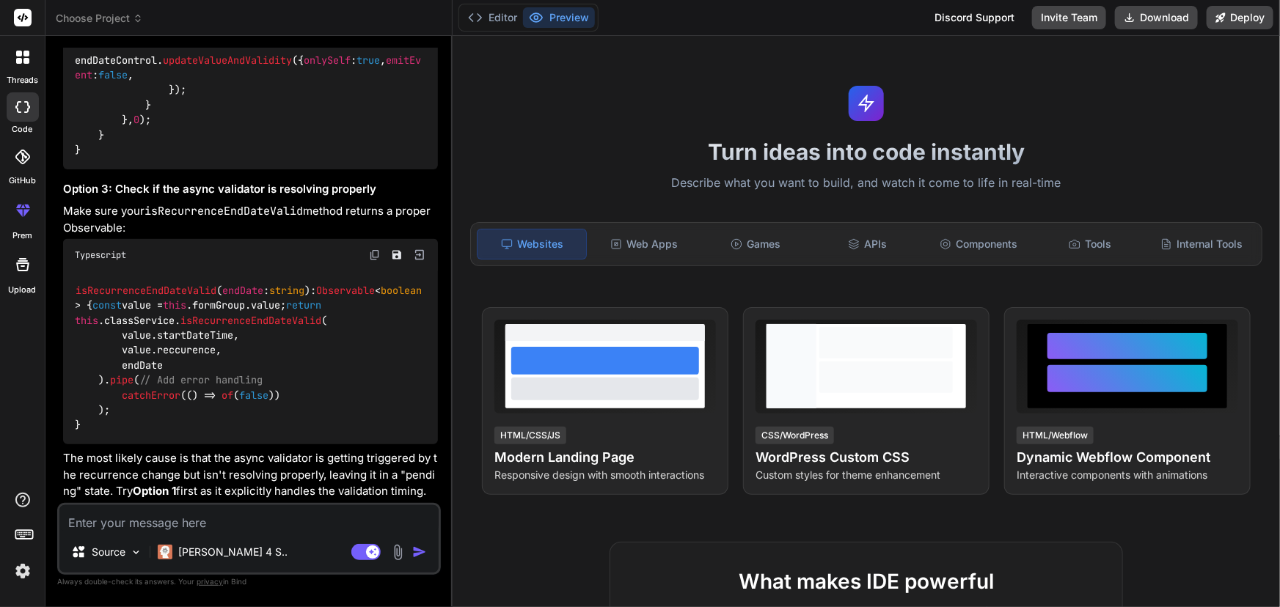
click at [125, 169] on div "public set cronExpression ( value : string ) { this . cronExpressionValue = val…" at bounding box center [250, 30] width 375 height 278
drag, startPoint x: 125, startPoint y: 256, endPoint x: 130, endPoint y: 275, distance: 19.7
click at [130, 169] on div "public set cronExpression ( value : string ) { this . cronExpressionValue = val…" at bounding box center [250, 30] width 375 height 278
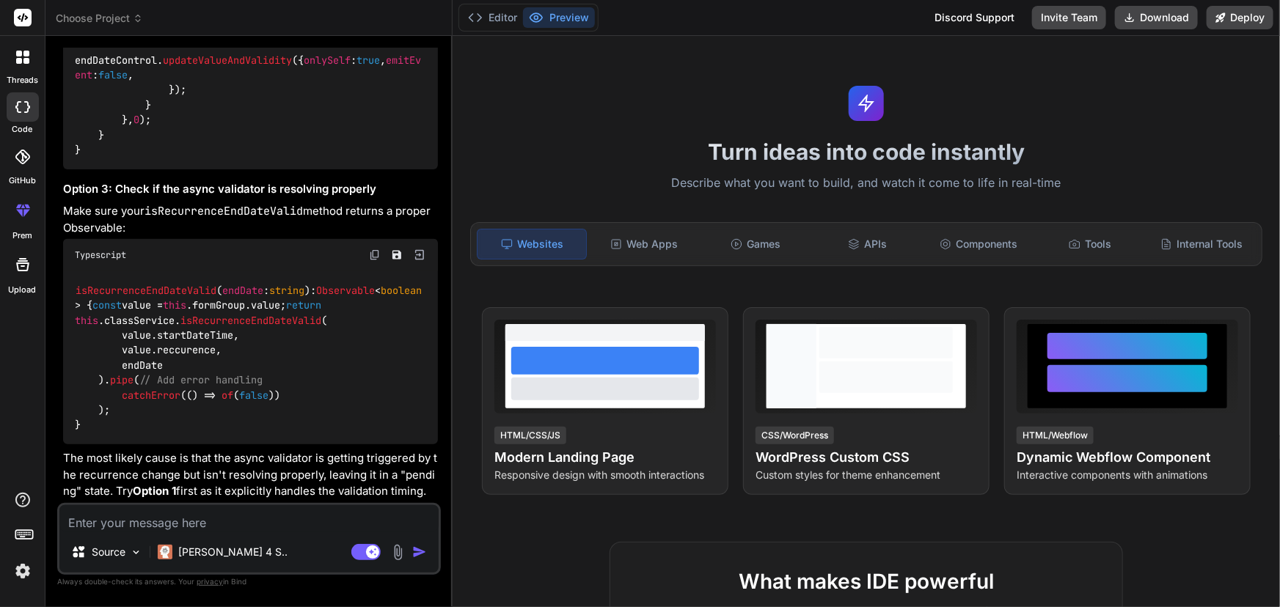
drag, startPoint x: 125, startPoint y: 259, endPoint x: 131, endPoint y: 286, distance: 27.8
click at [131, 158] on code "public set cronExpression ( value : string ) { this . cronExpressionValue = val…" at bounding box center [248, 30] width 346 height 254
click at [128, 169] on div "public set cronExpression ( value : string ) { this . cronExpressionValue = val…" at bounding box center [250, 30] width 375 height 278
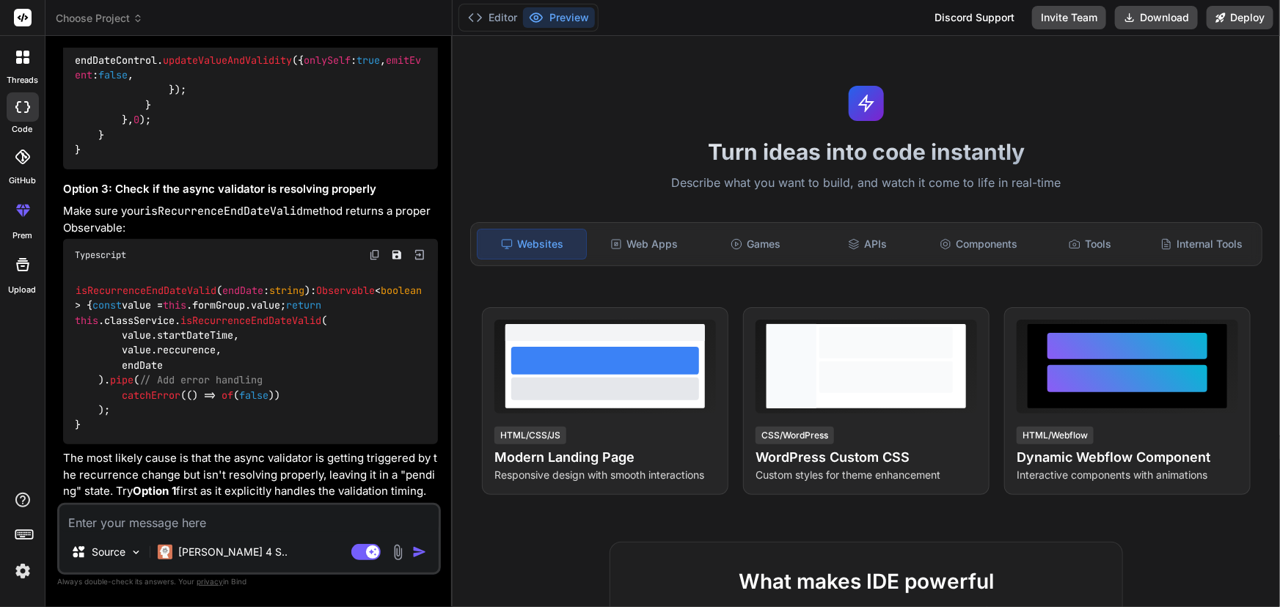
drag, startPoint x: 124, startPoint y: 260, endPoint x: 124, endPoint y: 276, distance: 15.4
click at [124, 169] on div "public set cronExpression ( value : string ) { this . cronExpressionValue = val…" at bounding box center [250, 30] width 375 height 278
drag, startPoint x: 123, startPoint y: 257, endPoint x: 125, endPoint y: 278, distance: 20.6
click at [125, 169] on div "public set cronExpression ( value : string ) { this . cronExpressionValue = val…" at bounding box center [250, 30] width 375 height 278
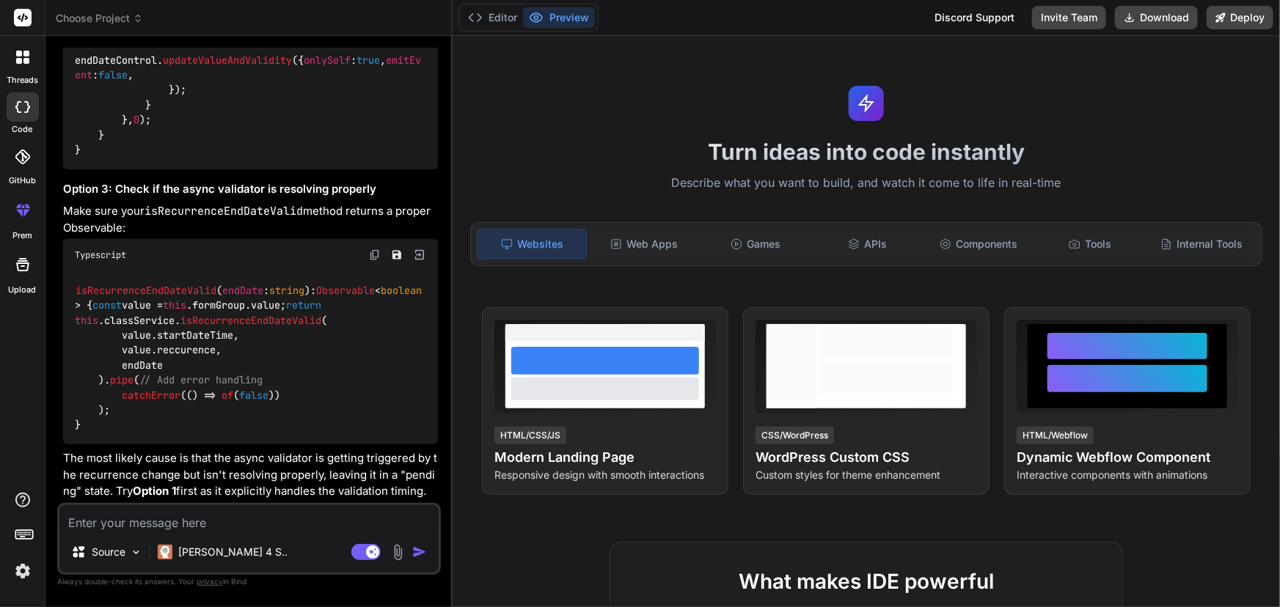
scroll to position [6925, 0]
drag, startPoint x: 183, startPoint y: 162, endPoint x: 293, endPoint y: 166, distance: 110.8
click at [274, 181] on h3 "Option 3: Check if the async validator is resolving properly" at bounding box center [250, 189] width 375 height 17
click at [293, 181] on h3 "Option 3: Check if the async validator is resolving properly" at bounding box center [250, 189] width 375 height 17
drag, startPoint x: 315, startPoint y: 160, endPoint x: 374, endPoint y: 160, distance: 59.4
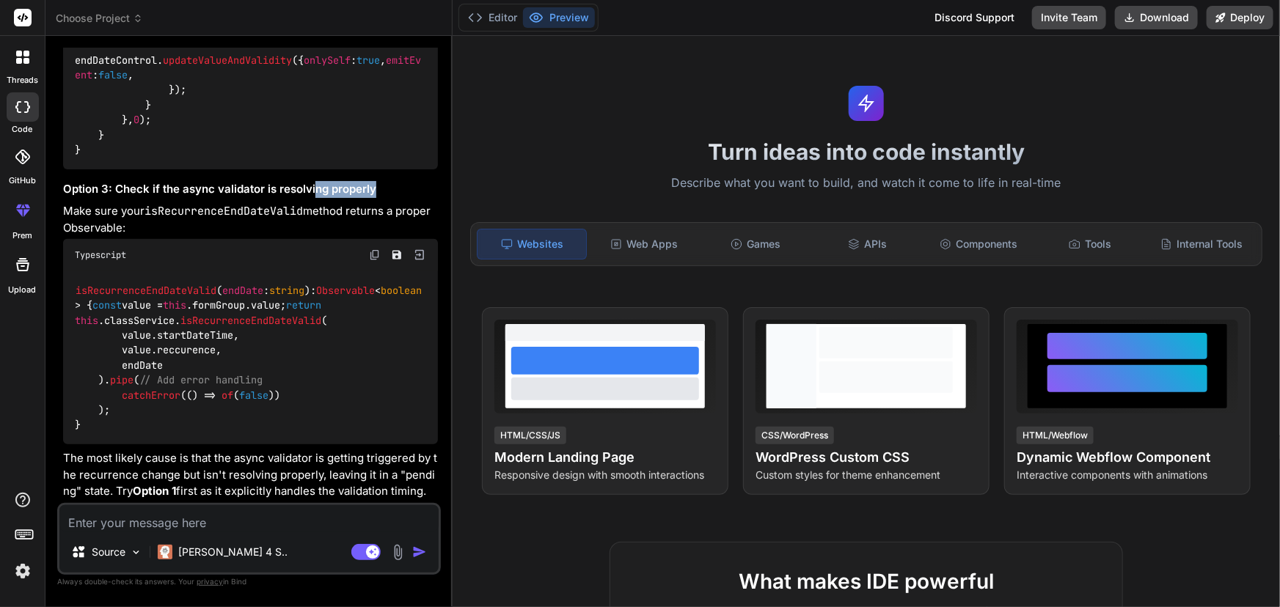
click at [374, 181] on h3 "Option 3: Check if the async validator is resolving properly" at bounding box center [250, 189] width 375 height 17
click at [375, 181] on h3 "Option 3: Check if the async validator is resolving properly" at bounding box center [250, 189] width 375 height 17
click at [154, 284] on span "isRecurrenceEndDateValid" at bounding box center [146, 290] width 141 height 13
click at [253, 284] on span "endDate" at bounding box center [242, 290] width 41 height 13
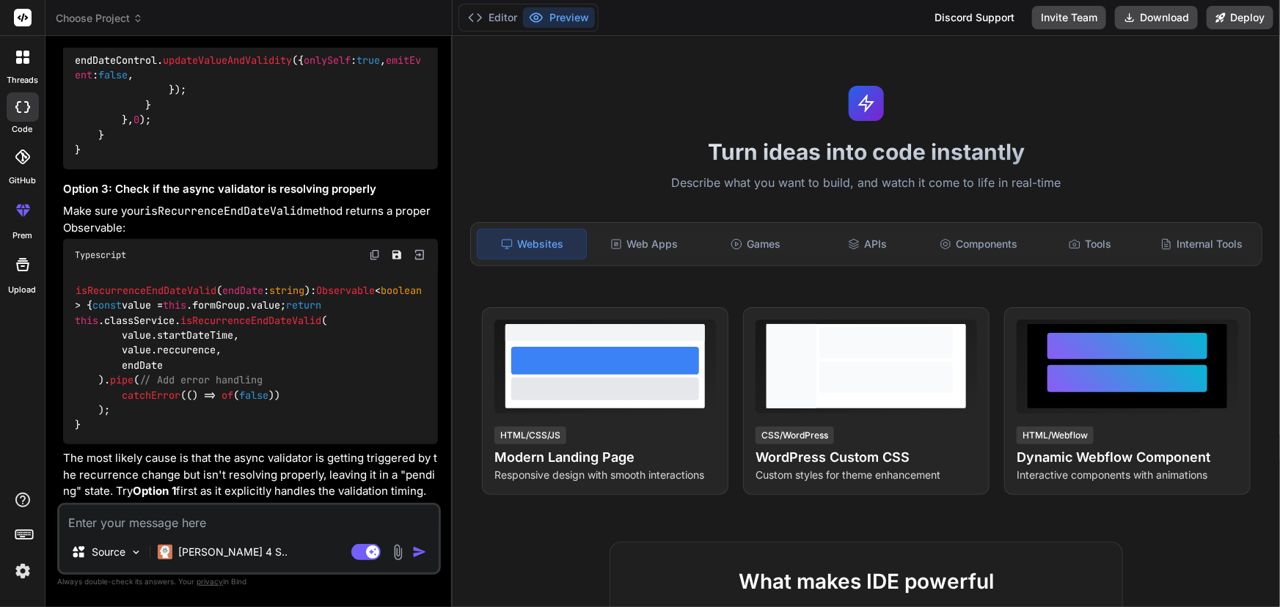
click at [316, 284] on span "Observable" at bounding box center [345, 290] width 59 height 13
click at [381, 284] on span "boolean" at bounding box center [401, 290] width 41 height 13
drag, startPoint x: 147, startPoint y: 285, endPoint x: 329, endPoint y: 288, distance: 181.9
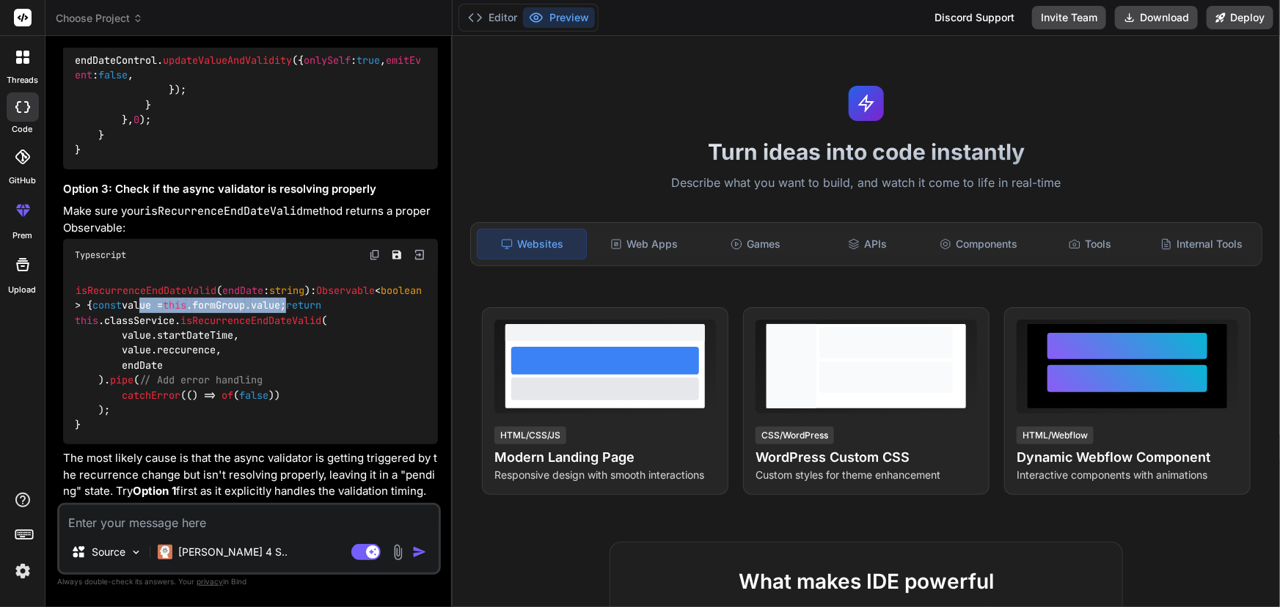
click at [329, 288] on div "isRecurrenceEndDateValid ( endDate : string ): Observable < boolean > { const v…" at bounding box center [250, 357] width 375 height 173
click at [308, 314] on span "isRecurrenceEndDateValid" at bounding box center [250, 320] width 141 height 13
click at [142, 381] on span "// Add error handling" at bounding box center [200, 380] width 123 height 13
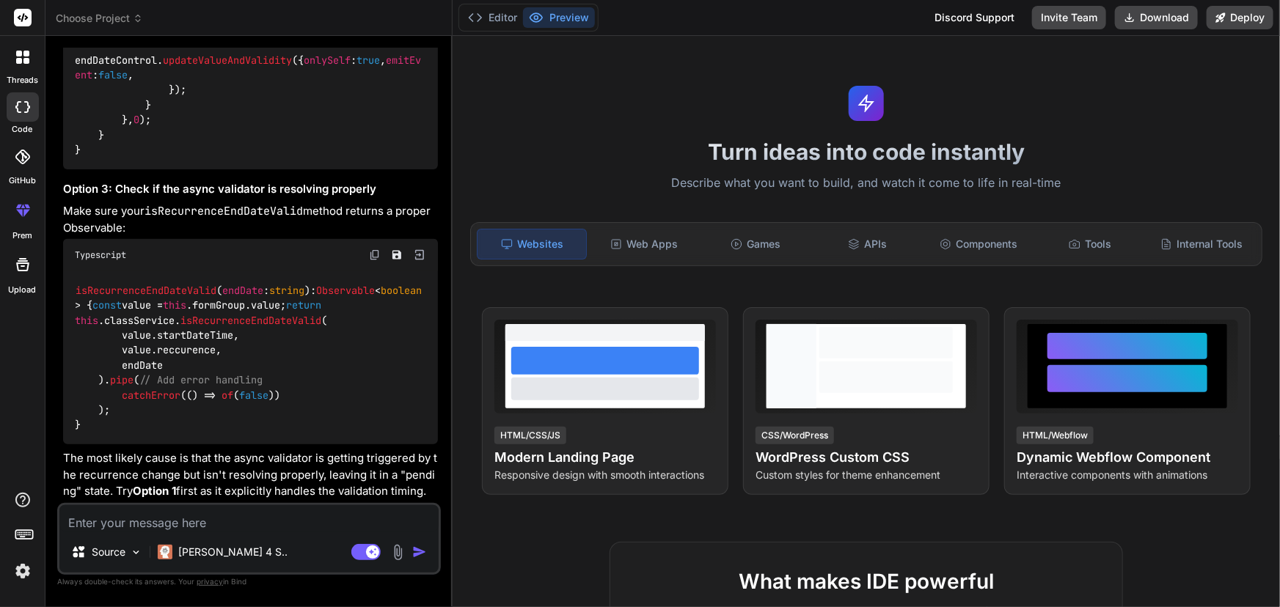
drag, startPoint x: 100, startPoint y: 382, endPoint x: 260, endPoint y: 383, distance: 160.6
click at [260, 383] on div "isRecurrenceEndDateValid ( endDate : string ): Observable < boolean > { const v…" at bounding box center [250, 357] width 375 height 173
click at [263, 381] on div "isRecurrenceEndDateValid ( endDate : string ): Observable < boolean > { const v…" at bounding box center [250, 357] width 375 height 173
drag, startPoint x: 290, startPoint y: 377, endPoint x: 106, endPoint y: 377, distance: 184.1
click at [111, 374] on div "isRecurrenceEndDateValid ( endDate : string ): Observable < boolean > { const v…" at bounding box center [250, 357] width 375 height 173
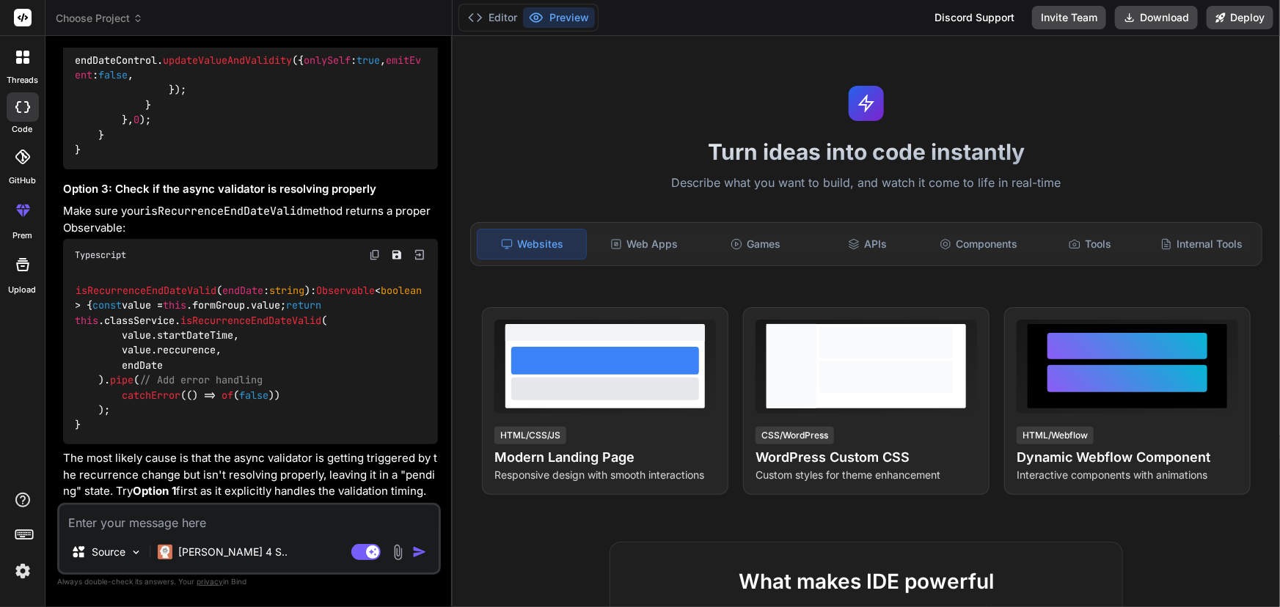
click at [128, 527] on textarea at bounding box center [248, 518] width 379 height 26
type textarea "P"
type textarea "x"
type textarea "PR"
type textarea "x"
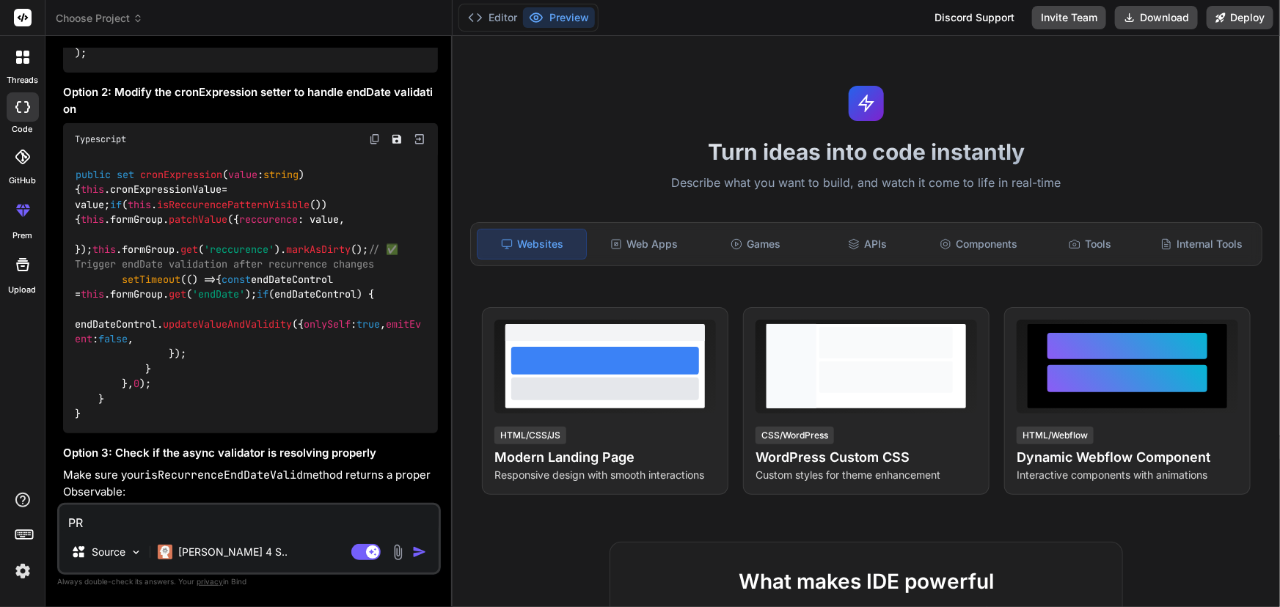
scroll to position [6526, 0]
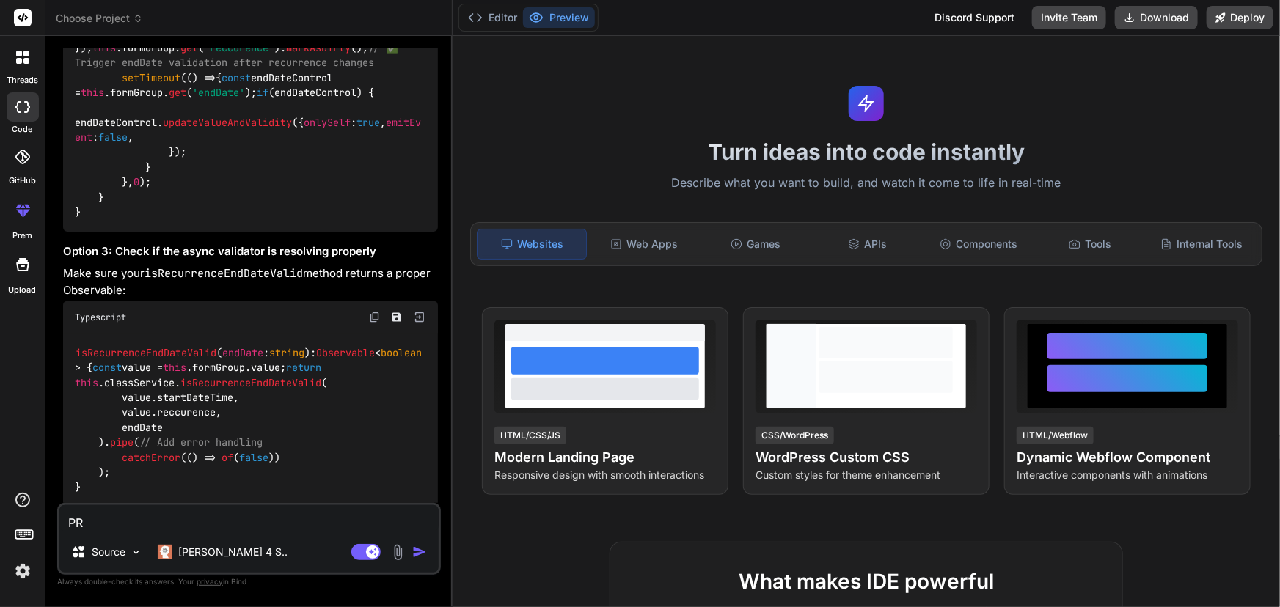
copy span "cronExpression"
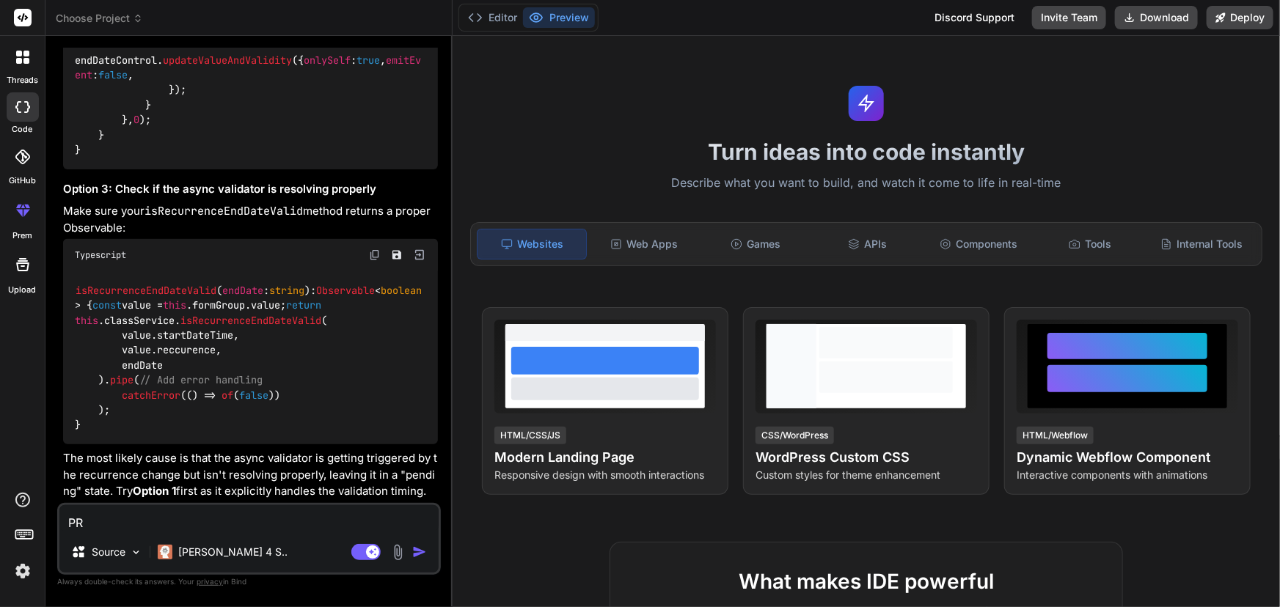
scroll to position [6592, 0]
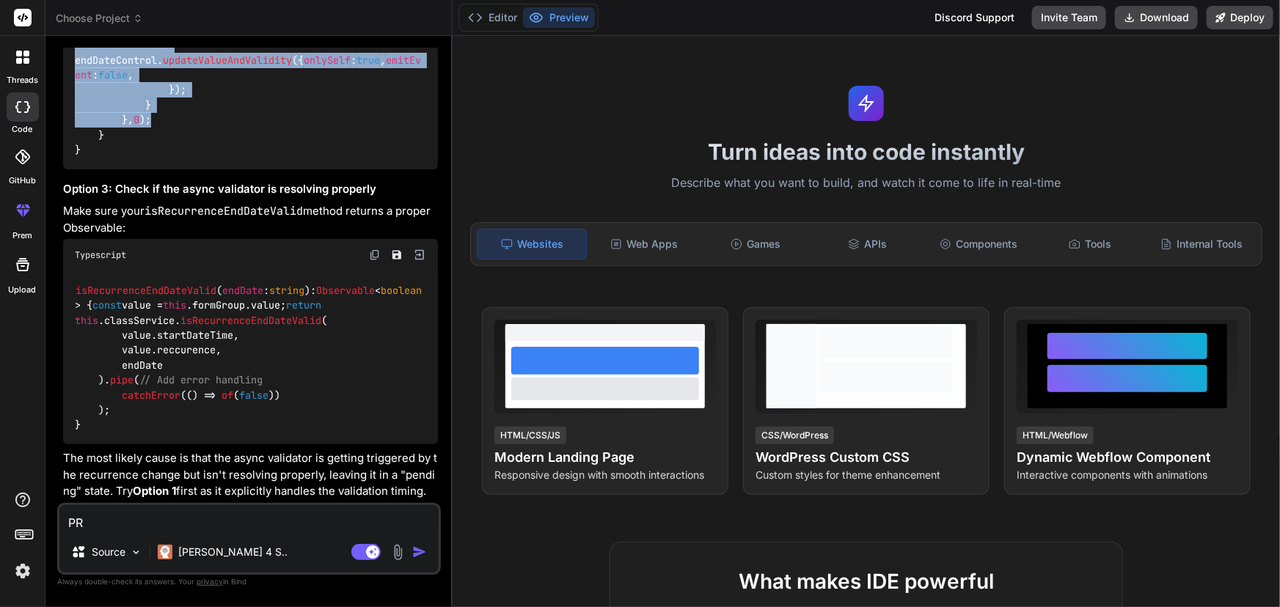
drag, startPoint x: 144, startPoint y: 307, endPoint x: 268, endPoint y: 418, distance: 166.7
click at [268, 169] on div "public set cronExpression ( value : string ) { this . cronExpressionValue = val…" at bounding box center [250, 30] width 375 height 278
click at [222, 169] on div "public set cronExpression ( value : string ) { this . cronExpressionValue = val…" at bounding box center [250, 30] width 375 height 278
drag, startPoint x: 213, startPoint y: 425, endPoint x: 117, endPoint y: 293, distance: 163.4
click at [117, 169] on div "public set cronExpression ( value : string ) { this . cronExpressionValue = val…" at bounding box center [250, 30] width 375 height 278
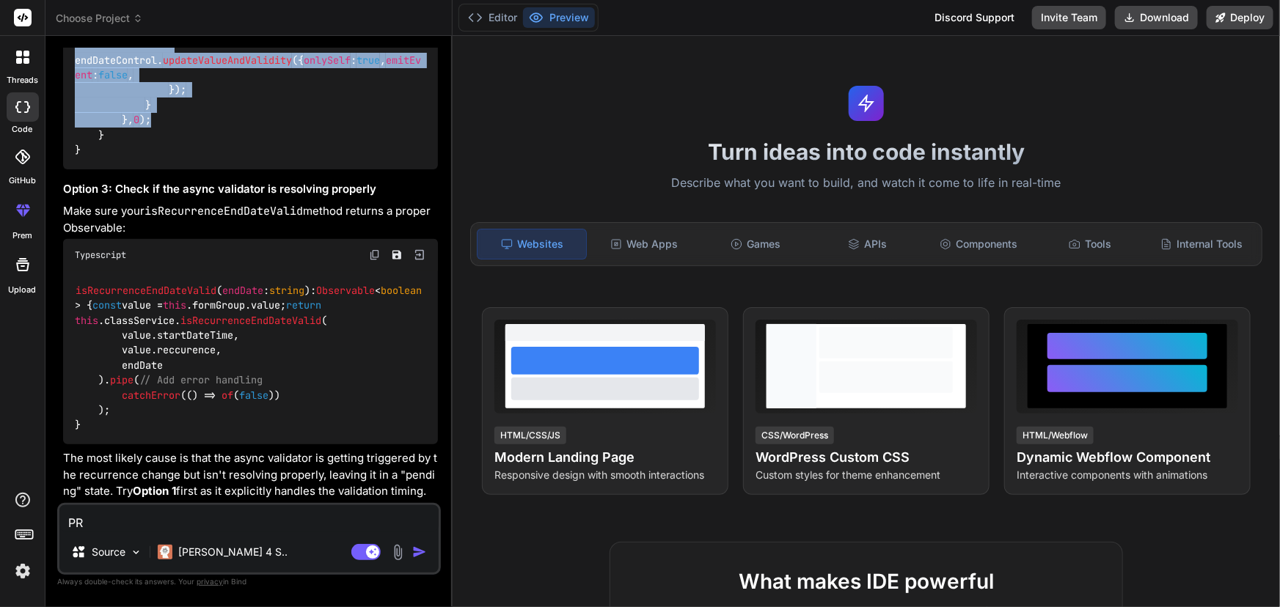
copy code "setTimeout ( () => { const endDateControl = this . formGroup . get ( 'endDate' …"
click at [187, 518] on textarea "PR" at bounding box center [248, 518] width 379 height 26
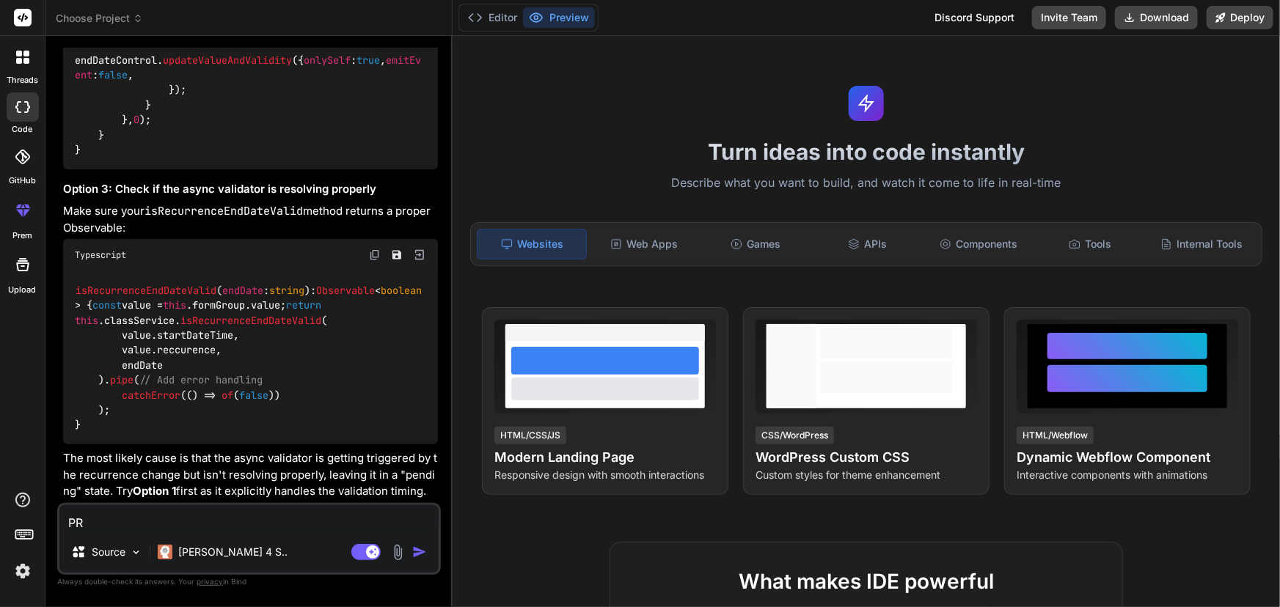
scroll to position [6526, 0]
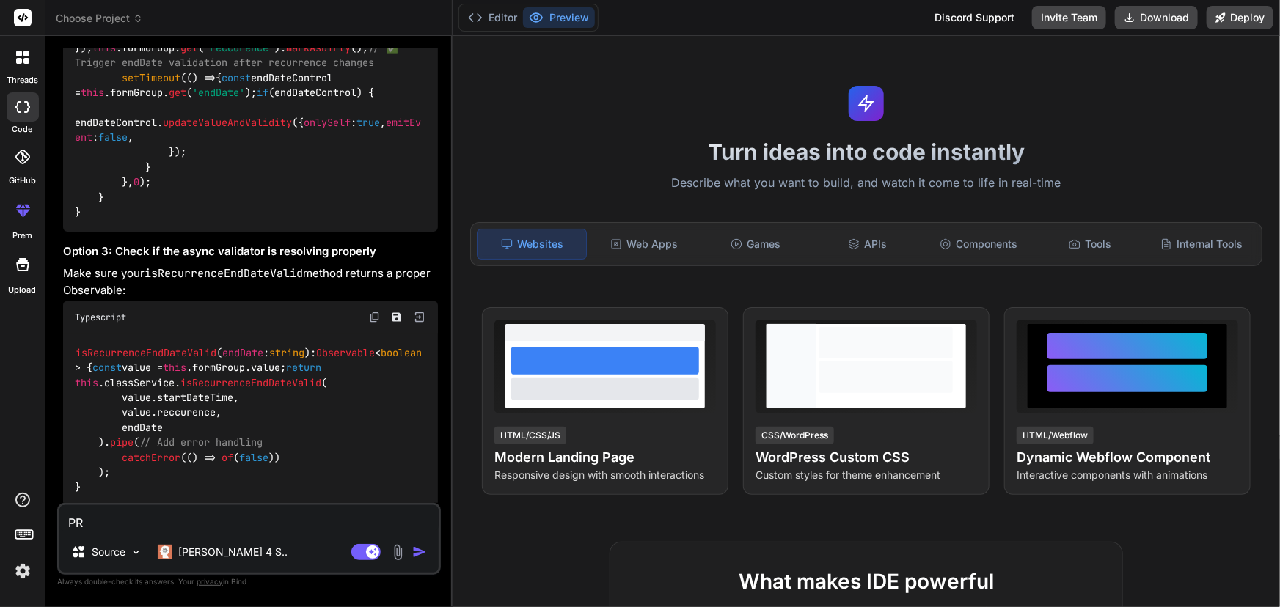
drag, startPoint x: 122, startPoint y: 523, endPoint x: 17, endPoint y: 523, distance: 104.9
click at [17, 523] on div "threads code GitHub prem Upload Choose Project Created with Pixso. Bind AI Web …" at bounding box center [640, 303] width 1280 height 607
paste textarea "public set cronExpression(value: string) { this.cronExpressionValue = value; if…"
type textarea "public set cronExpression(value: string) { this.cronExpressionValue = value; if…"
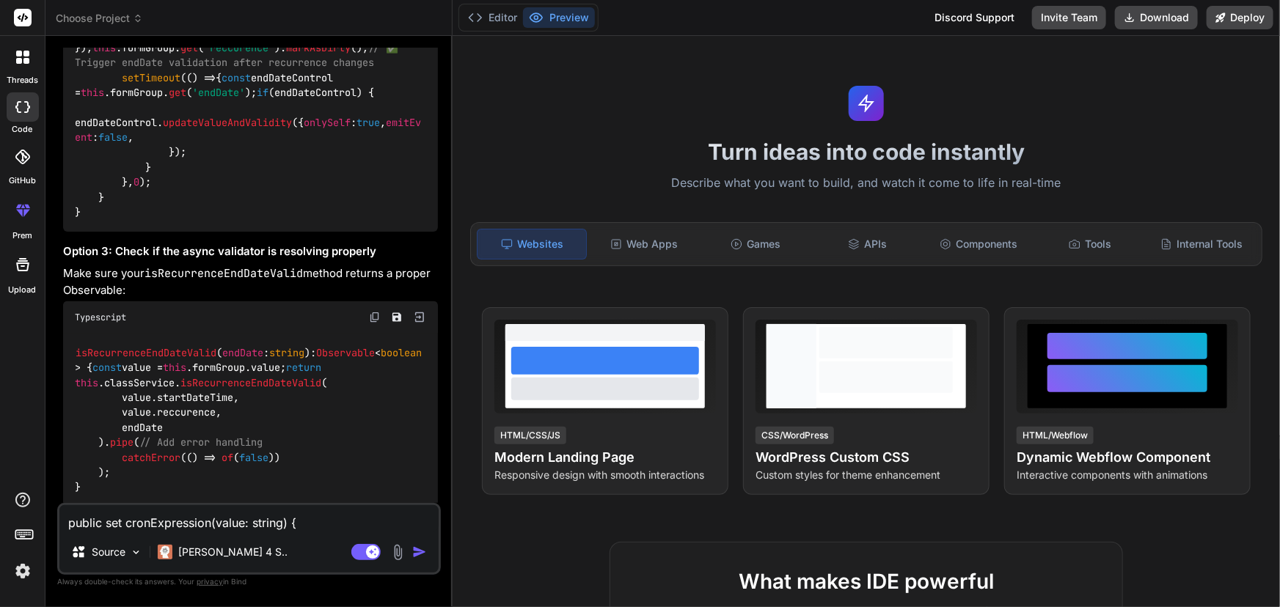
type textarea "x"
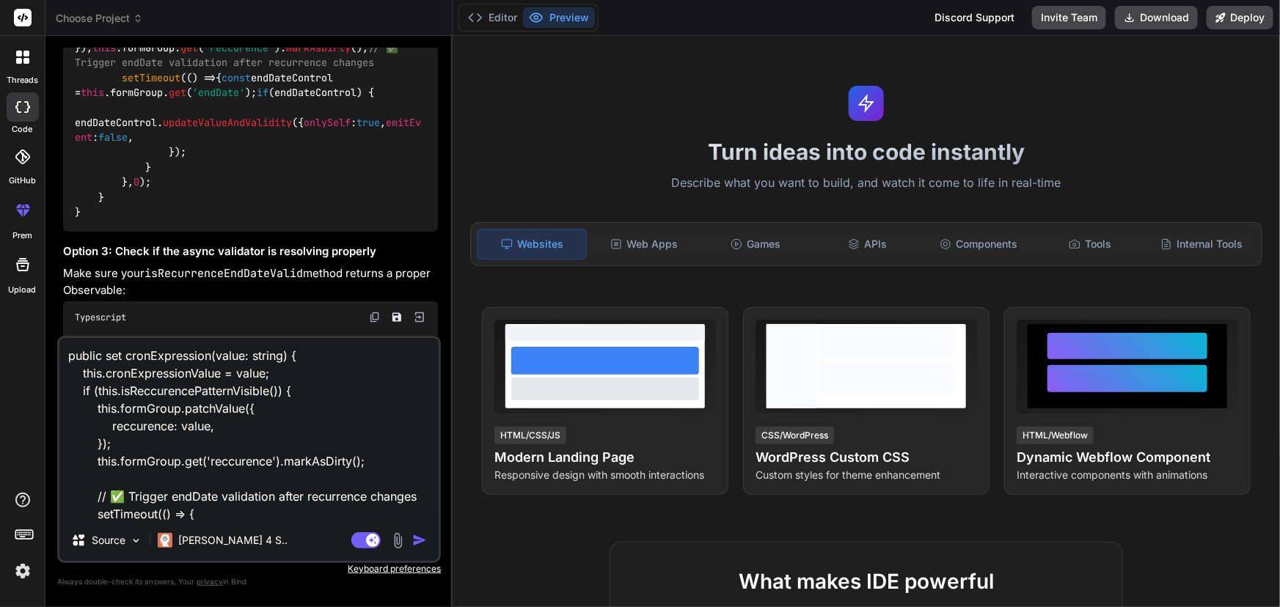
scroll to position [177, 0]
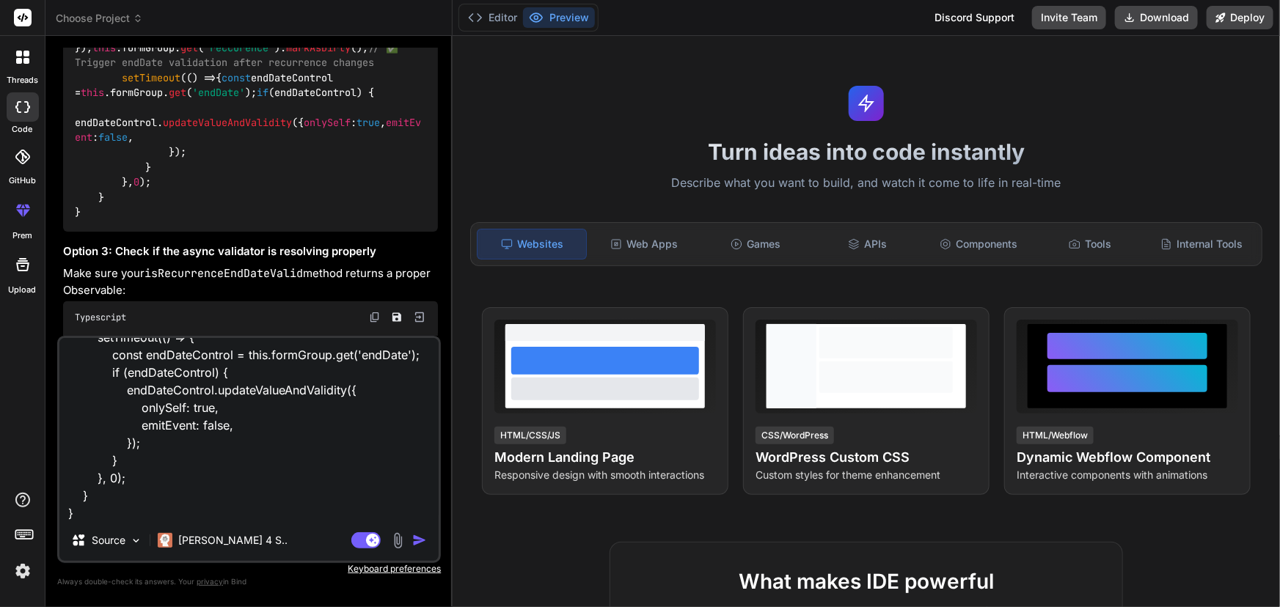
type textarea "public set cronExpression(value: string) { this.cronExpressionValue = value; if…"
type textarea "x"
type textarea "public set cronExpression(value: string) { this.cronExpressionValue = value; if…"
type textarea "x"
type textarea "public set cronExpression(value: string) { this.cronExpressionValue = value; if…"
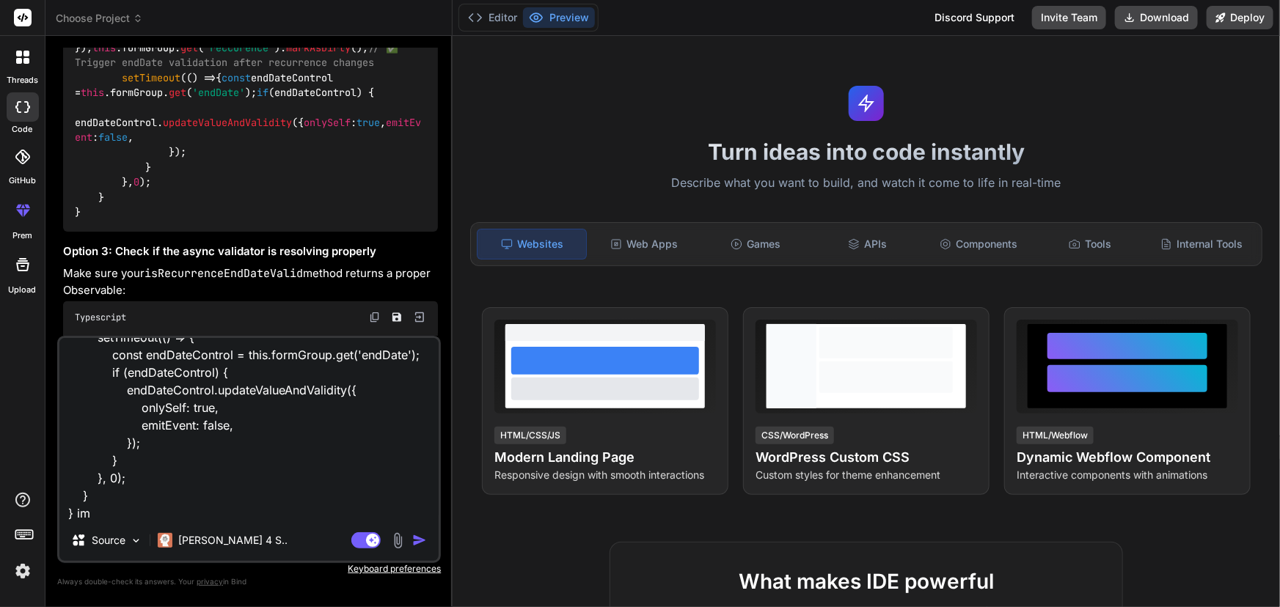
type textarea "x"
type textarea "public set cronExpression(value: string) { this.cronExpressionValue = value; if…"
type textarea "x"
type textarea "public set cronExpression(value: string) { this.cronExpressionValue = value; if…"
type textarea "x"
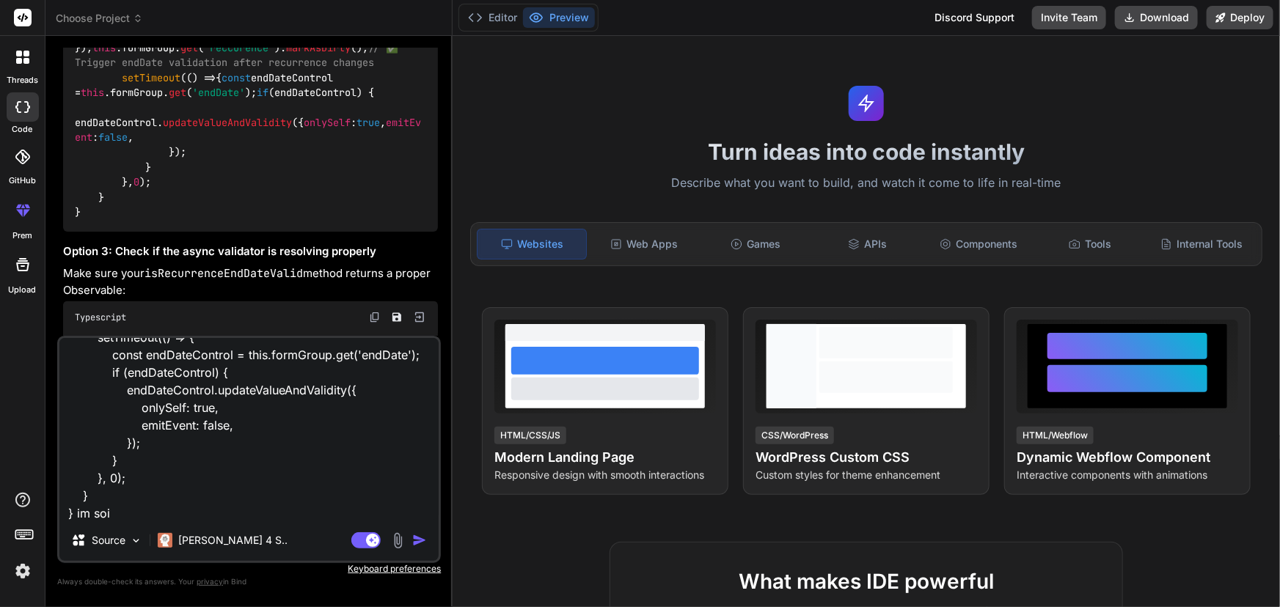
type textarea "public set cronExpression(value: string) { this.cronExpressionValue = value; if…"
type textarea "x"
type textarea "public set cronExpression(value: string) { this.cronExpressionValue = value; if…"
type textarea "x"
type textarea "public set cronExpression(value: string) { this.cronExpressionValue = value; if…"
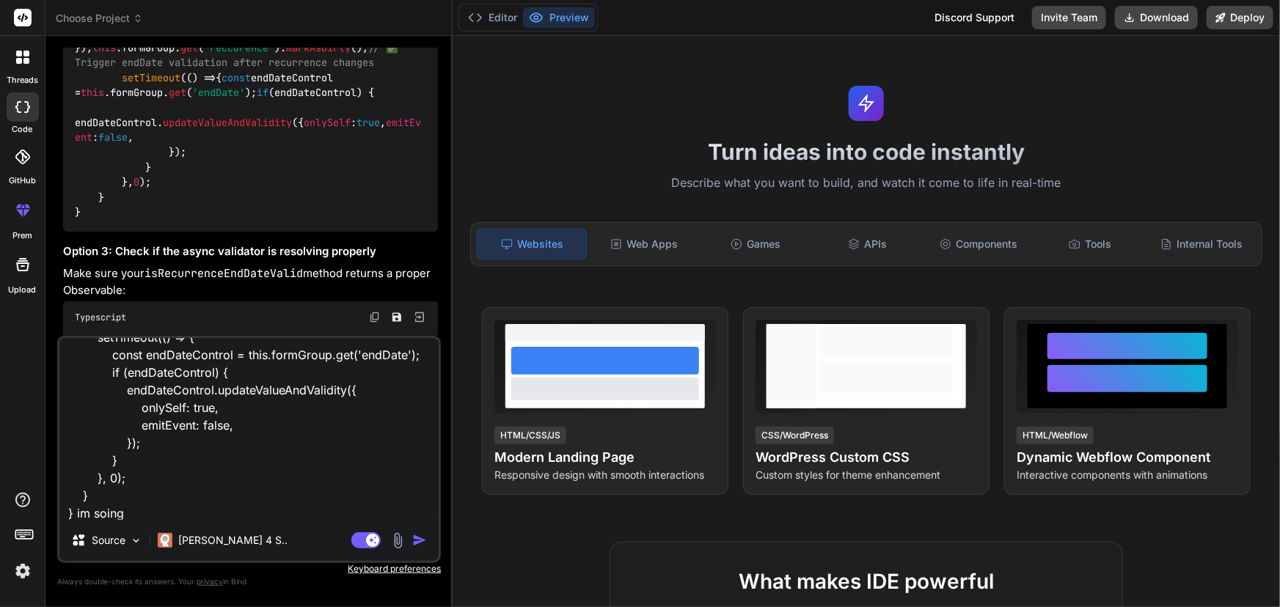
type textarea "x"
type textarea "public set cronExpression(value: string) { this.cronExpressionValue = value; if…"
type textarea "x"
type textarea "public set cronExpression(value: string) { this.cronExpressionValue = value; if…"
type textarea "x"
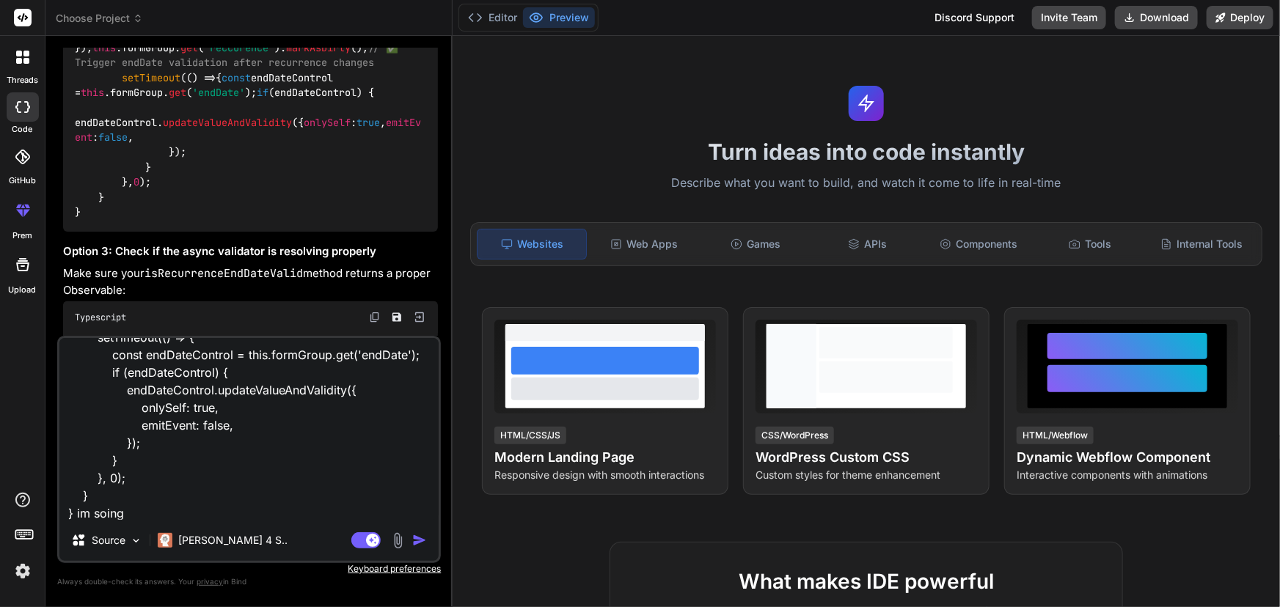
type textarea "public set cronExpression(value: string) { this.cronExpressionValue = value; if…"
type textarea "x"
type textarea "public set cronExpression(value: string) { this.cronExpressionValue = value; if…"
type textarea "x"
type textarea "public set cronExpression(value: string) { this.cronExpressionValue = value; if…"
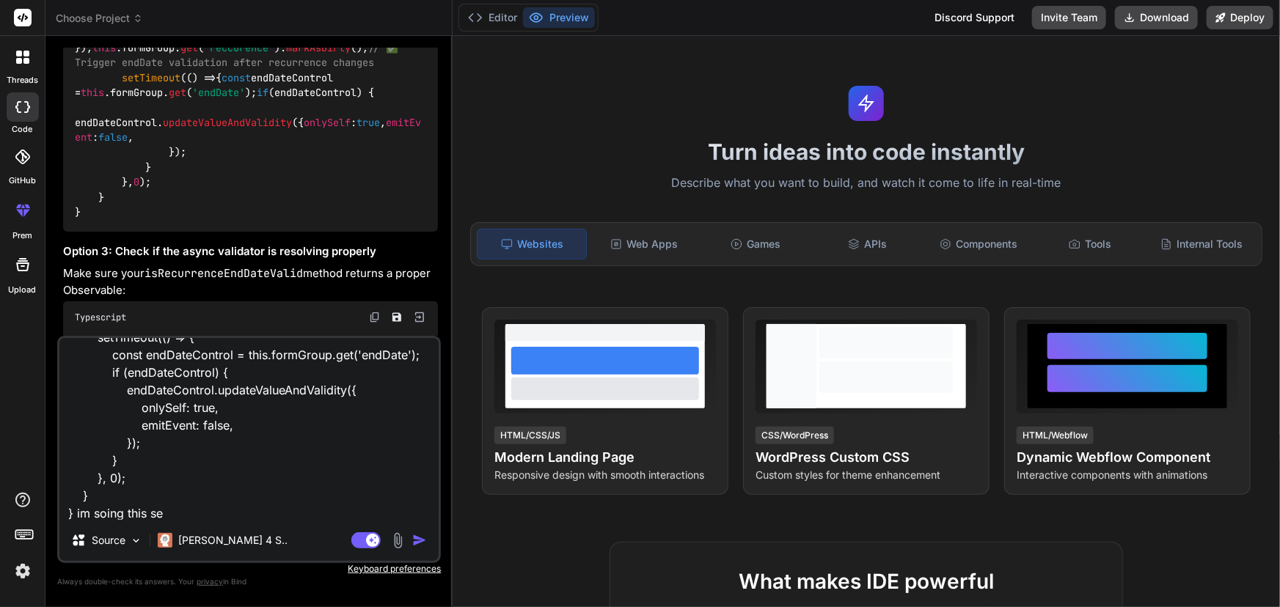
type textarea "x"
type textarea "public set cronExpression(value: string) { this.cronExpressionValue = value; if…"
type textarea "x"
type textarea "public set cronExpression(value: string) { this.cronExpressionValue = value; if…"
type textarea "x"
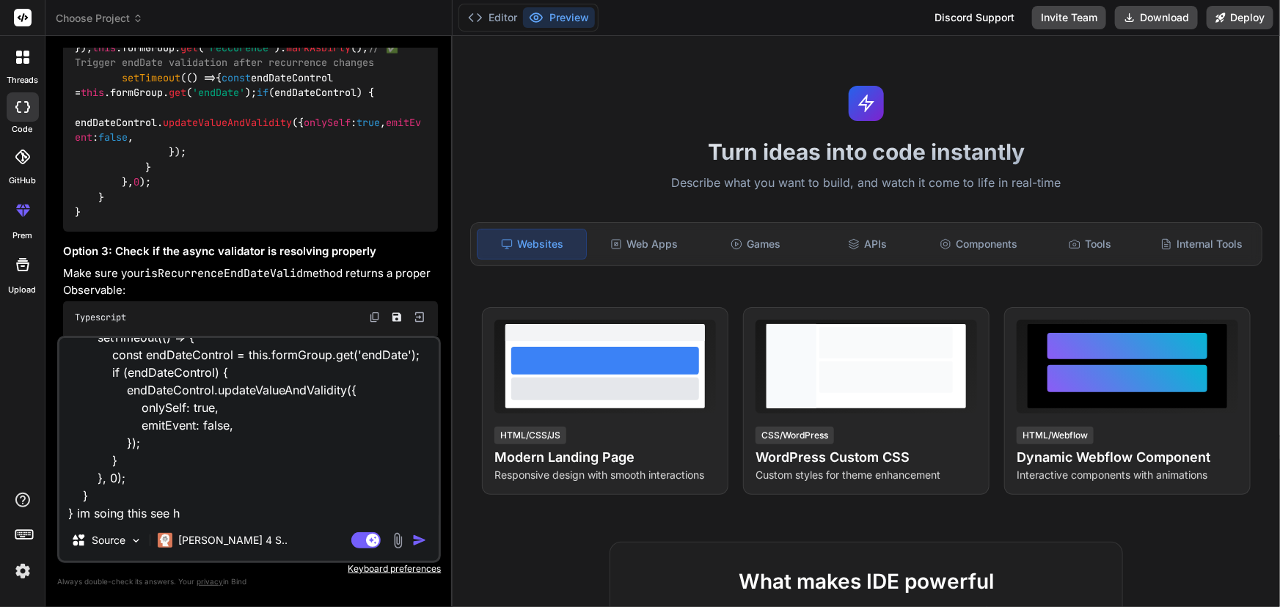
type textarea "public set cronExpression(value: string) { this.cronExpressionValue = value; if…"
type textarea "x"
type textarea "public set cronExpression(value: string) { this.cronExpressionValue = value; if…"
type textarea "x"
type textarea "public set cronExpression(value: string) { this.cronExpressionValue = value; if…"
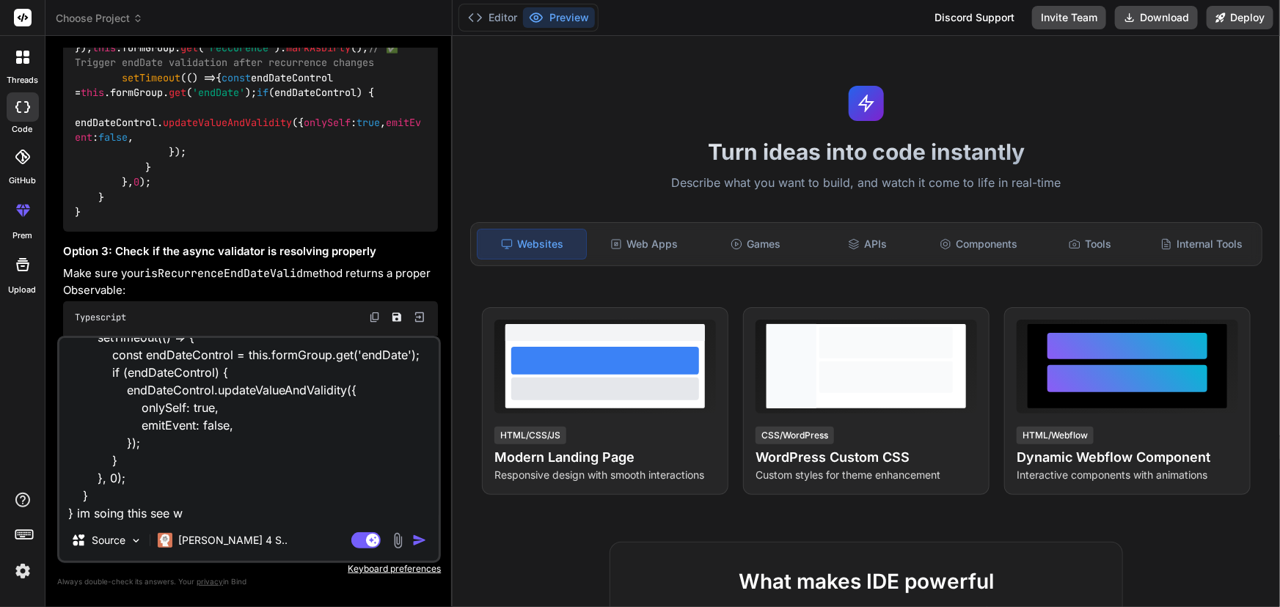
type textarea "x"
type textarea "public set cronExpression(value: string) { this.cronExpressionValue = value; if…"
type textarea "x"
type textarea "public set cronExpression(value: string) { this.cronExpressionValue = value; if…"
type textarea "x"
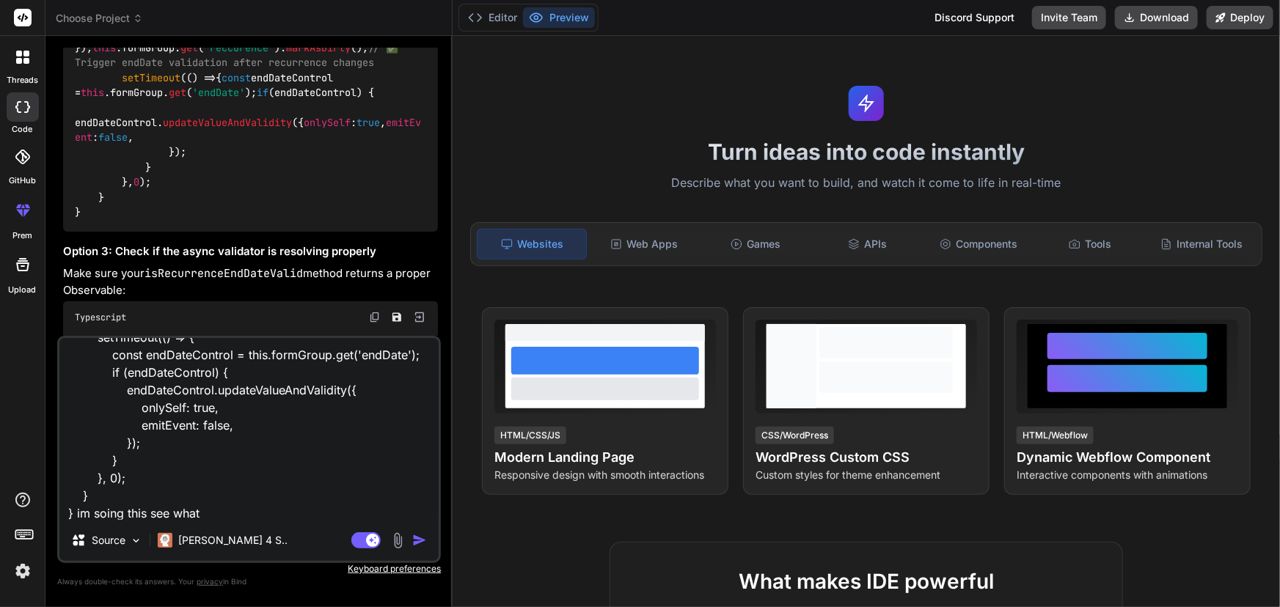
type textarea "public set cronExpression(value: string) { this.cronExpressionValue = value; if…"
type textarea "x"
type textarea "public set cronExpression(value: string) { this.cronExpressionValue = value; if…"
type textarea "x"
type textarea "public set cronExpression(value: string) { this.cronExpressionValue = value; if…"
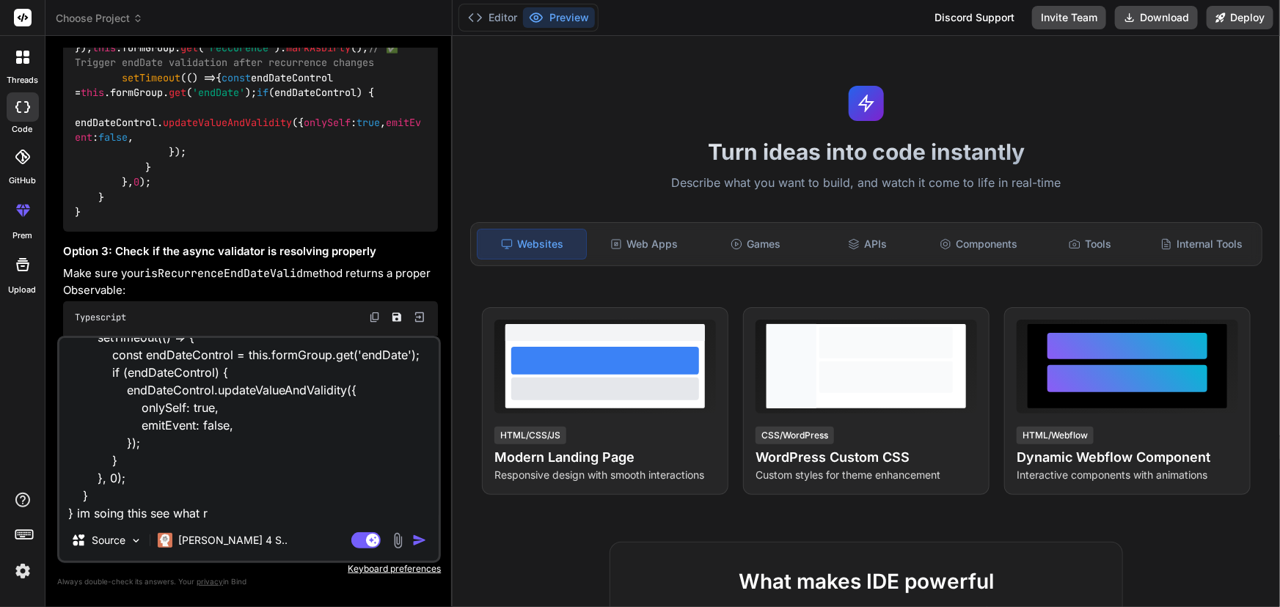
type textarea "x"
type textarea "public set cronExpression(value: string) { this.cronExpressionValue = value; if…"
type textarea "x"
type textarea "public set cronExpression(value: string) { this.cronExpressionValue = value; if…"
type textarea "x"
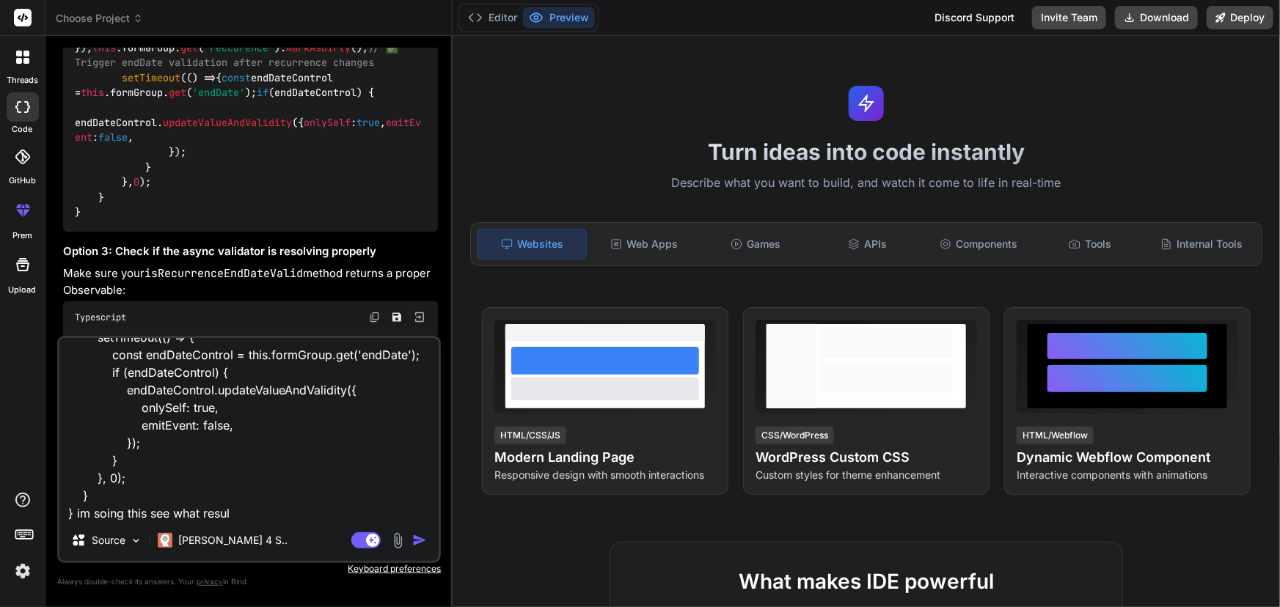
type textarea "public set cronExpression(value: string) { this.cronExpressionValue = value; if…"
type textarea "x"
type textarea "public set cronExpression(value: string) { this.cronExpressionValue = value; if…"
type textarea "x"
type textarea "public set cronExpression(value: string) { this.cronExpressionValue = value; if…"
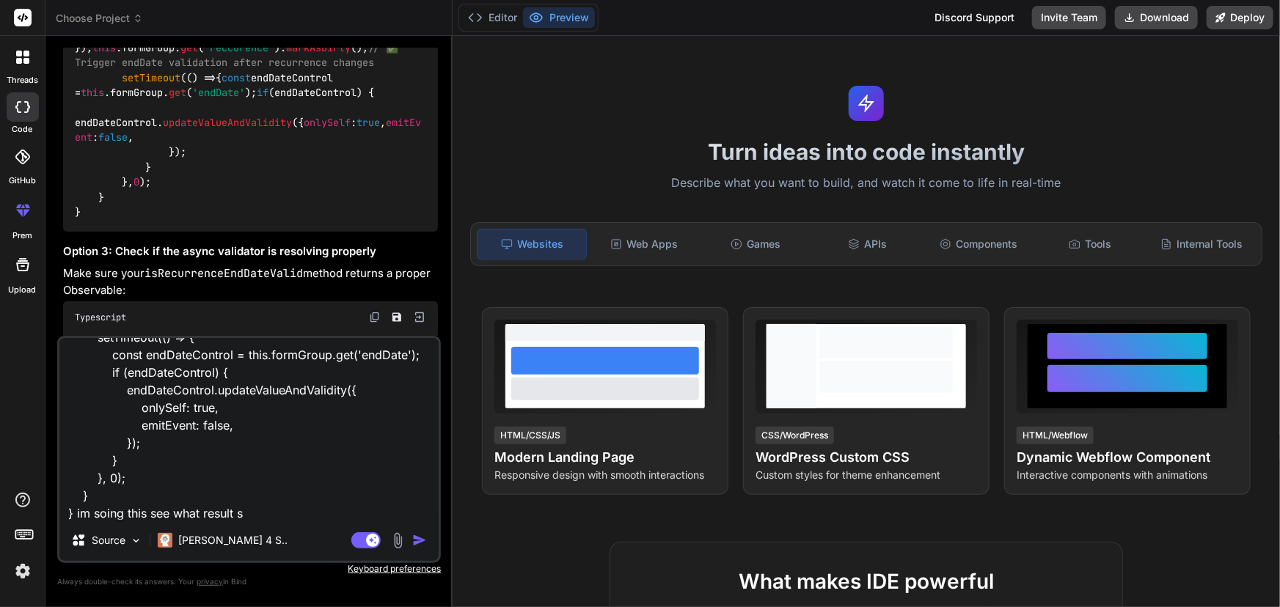
type textarea "x"
type textarea "public set cronExpression(value: string) { this.cronExpressionValue = value; if…"
type textarea "x"
type textarea "public set cronExpression(value: string) { this.cronExpressionValue = value; if…"
type textarea "x"
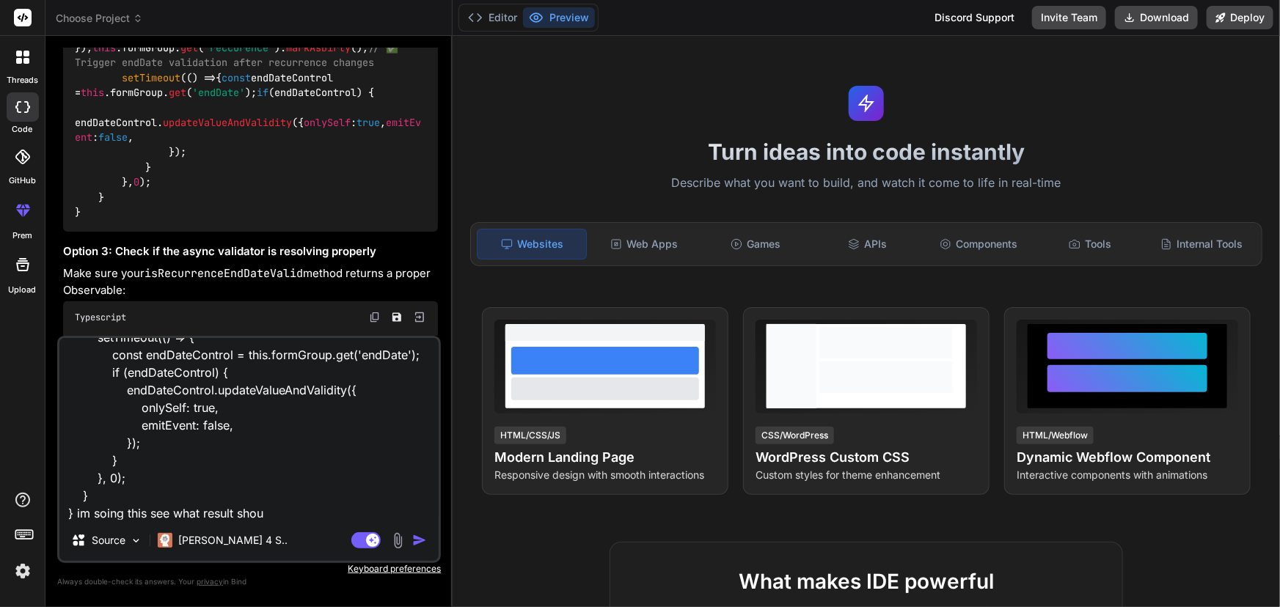
type textarea "public set cronExpression(value: string) { this.cronExpressionValue = value; if…"
type textarea "x"
type textarea "public set cronExpression(value: string) { this.cronExpressionValue = value; if…"
type textarea "x"
type textarea "public set cronExpression(value: string) { this.cronExpressionValue = value; if…"
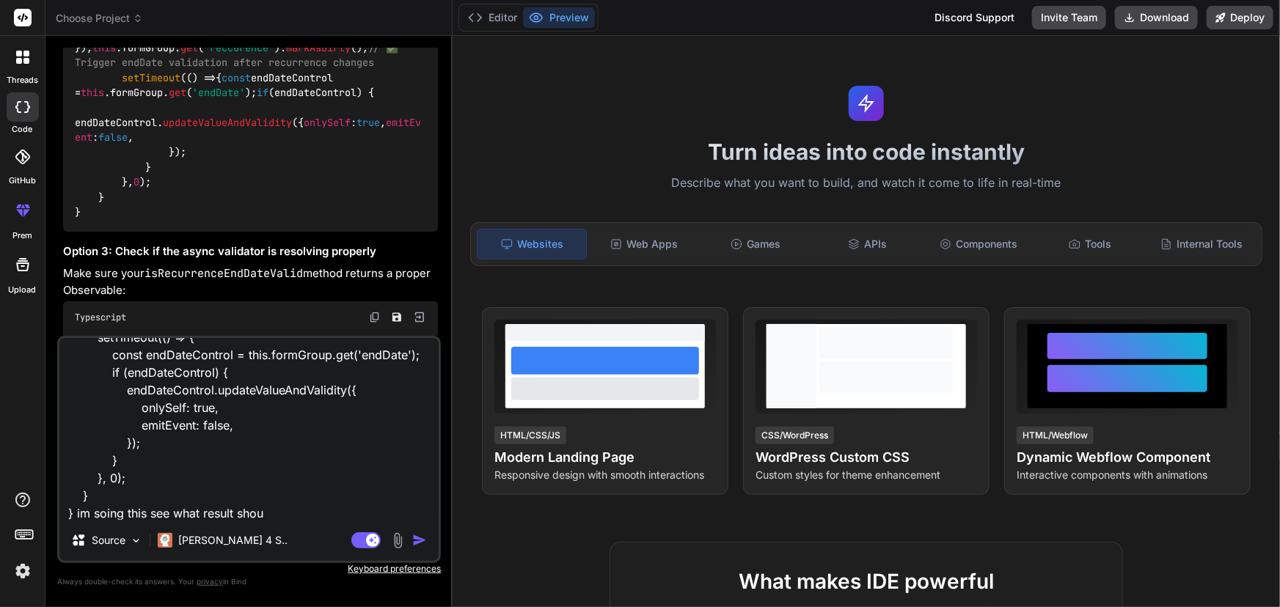
type textarea "x"
type textarea "public set cronExpression(value: string) { this.cronExpressionValue = value; if…"
type textarea "x"
type textarea "public set cronExpression(value: string) { this.cronExpressionValue = value; if…"
type textarea "x"
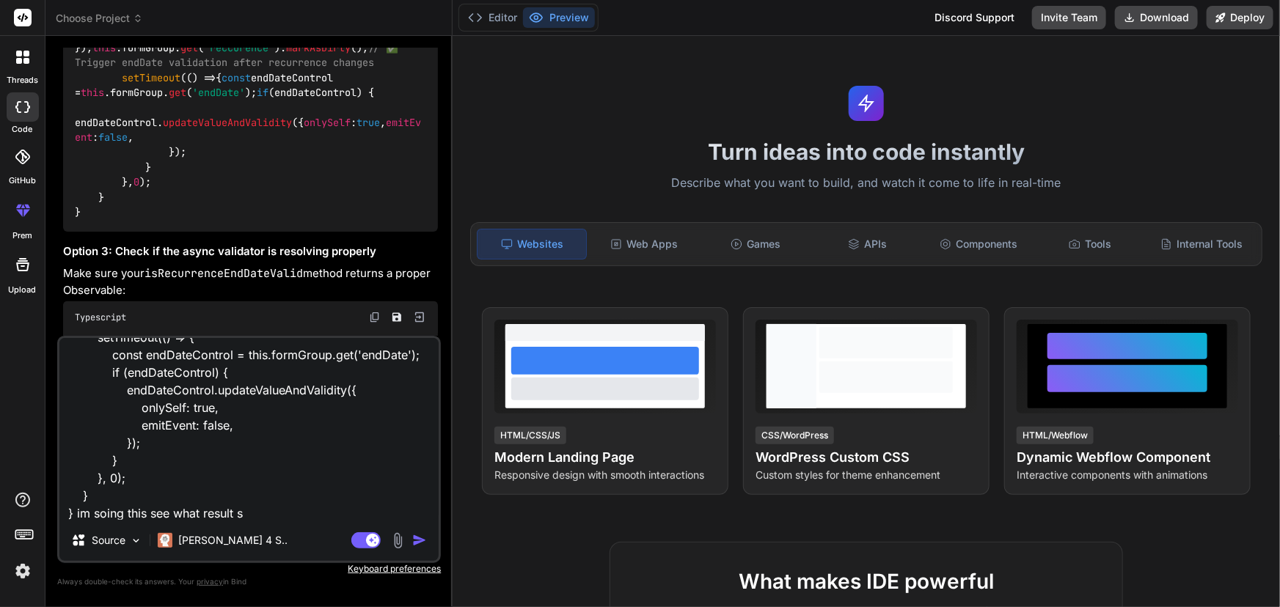
type textarea "public set cronExpression(value: string) { this.cronExpressionValue = value; if…"
type textarea "x"
type textarea "public set cronExpression(value: string) { this.cronExpressionValue = value; if…"
type textarea "x"
type textarea "public set cronExpression(value: string) { this.cronExpressionValue = value; if…"
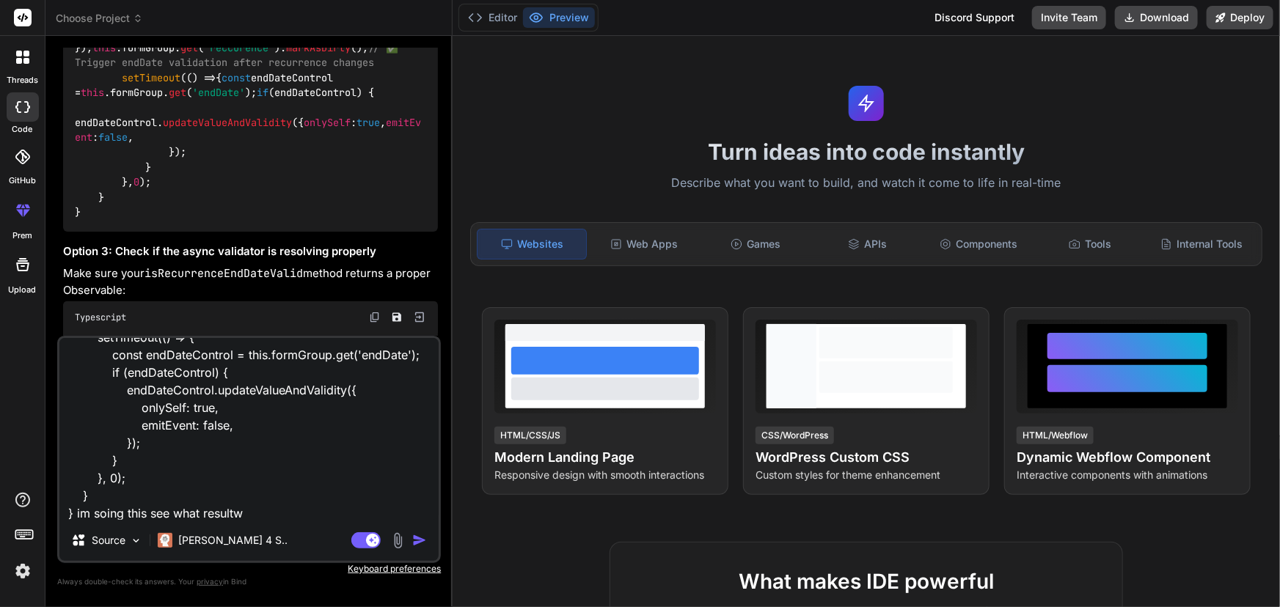
type textarea "x"
type textarea "public set cronExpression(value: string) { this.cronExpressionValue = value; if…"
type textarea "x"
type textarea "public set cronExpression(value: string) { this.cronExpressionValue = value; if…"
type textarea "x"
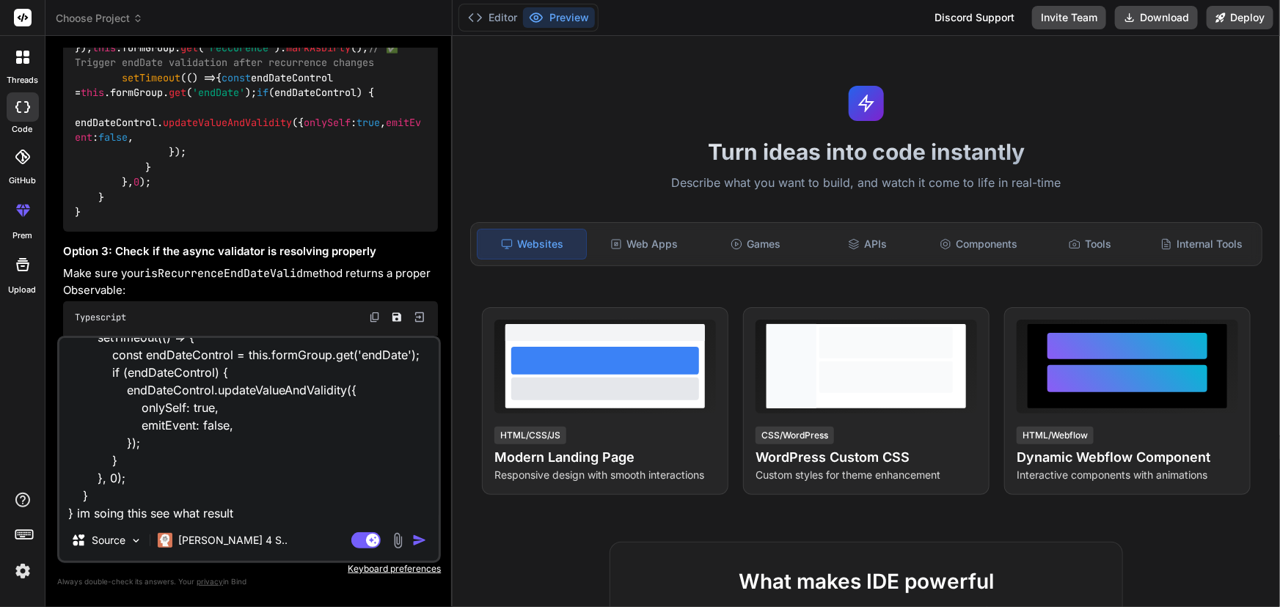
type textarea "public set cronExpression(value: string) { this.cronExpressionValue = value; if…"
type textarea "x"
type textarea "public set cronExpression(value: string) { this.cronExpressionValue = value; if…"
type textarea "x"
type textarea "public set cronExpression(value: string) { this.cronExpressionValue = value; if…"
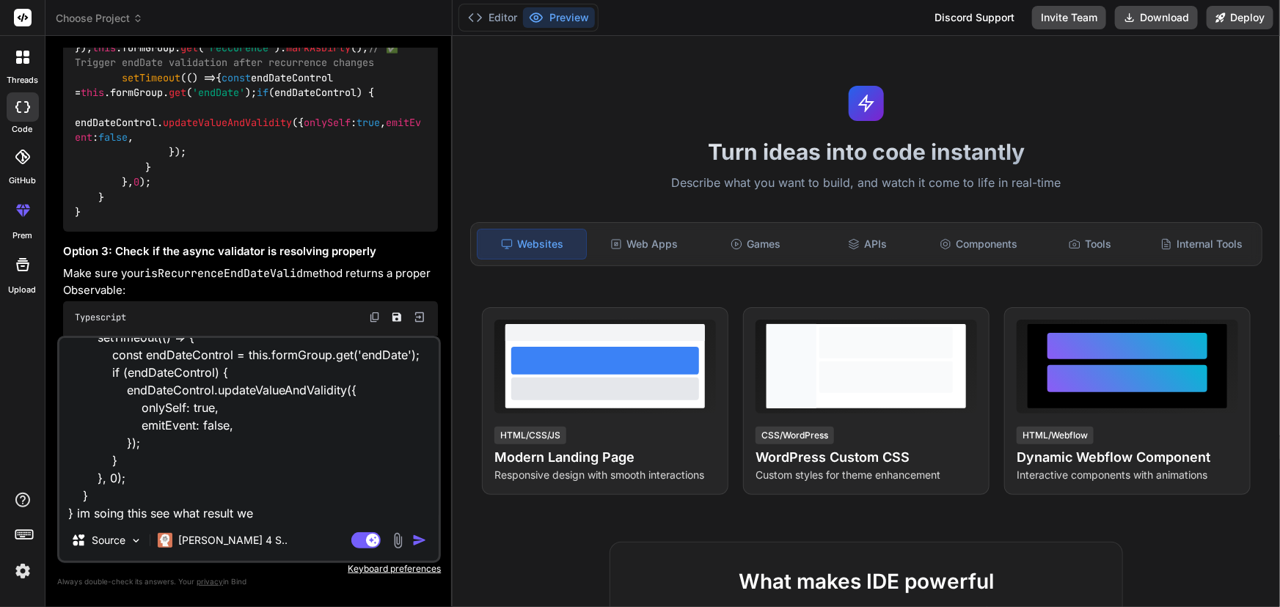
type textarea "x"
type textarea "public set cronExpression(value: string) { this.cronExpressionValue = value; if…"
type textarea "x"
type textarea "public set cronExpression(value: string) { this.cronExpressionValue = value; if…"
type textarea "x"
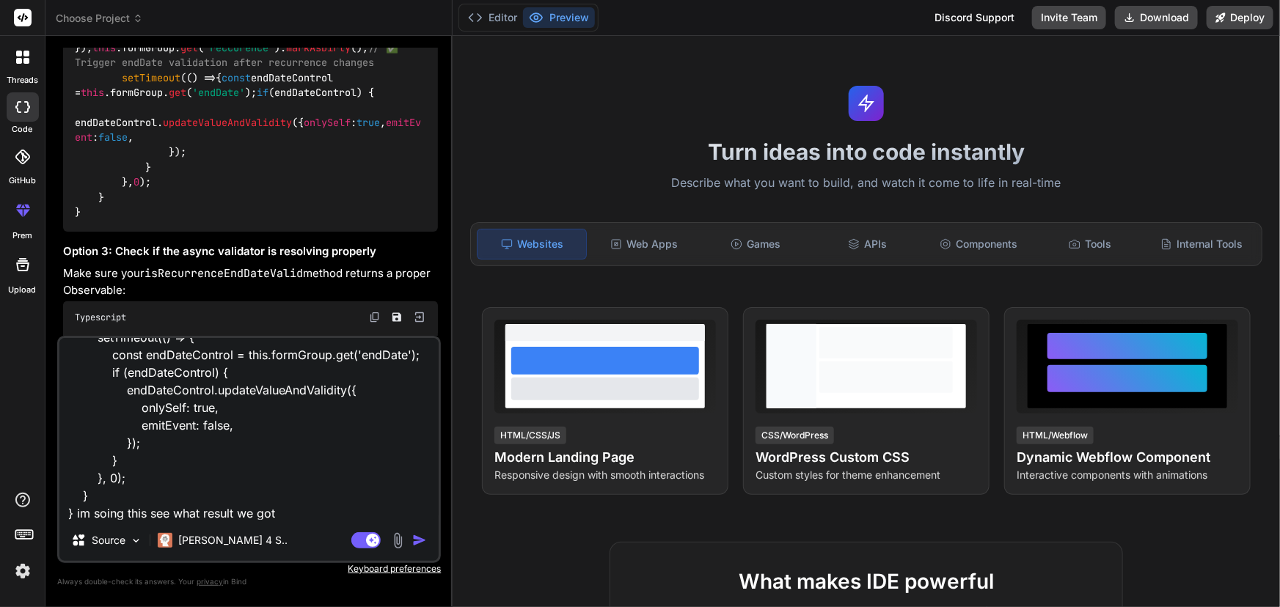
type textarea "public set cronExpression(value: string) { this.cronExpressionValue = value; if…"
type textarea "x"
type textarea "public set cronExpression(value: string) { this.cronExpressionValue = value; if…"
type textarea "x"
type textarea "public set cronExpression(value: string) { this.cronExpressionValue = value; if…"
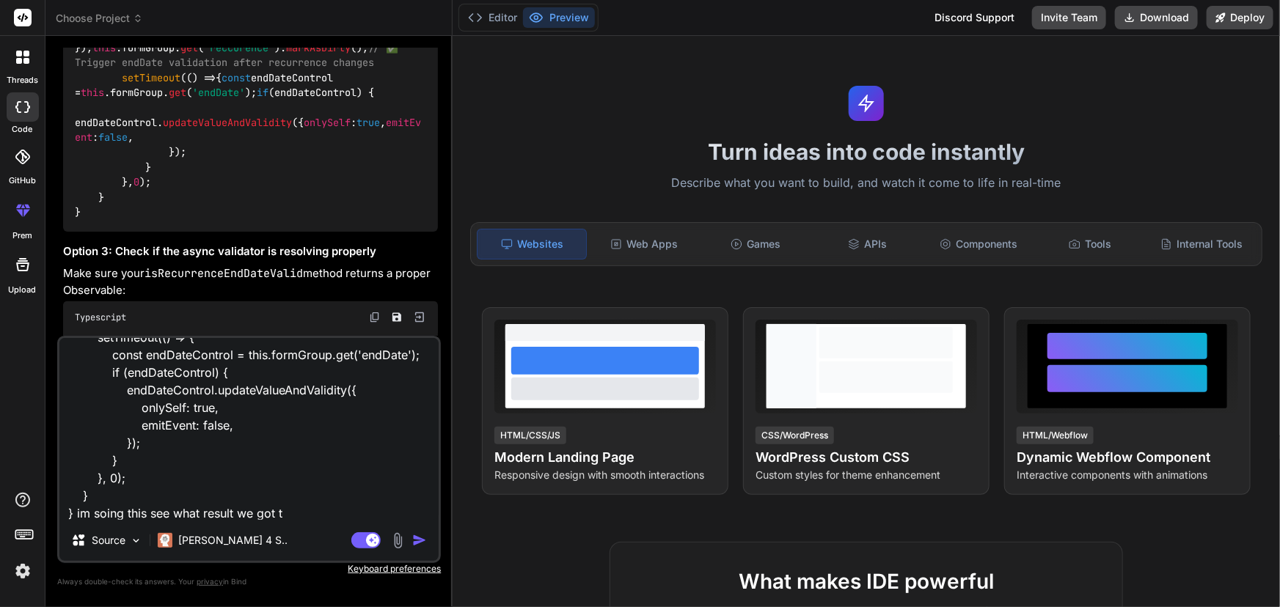
type textarea "x"
type textarea "public set cronExpression(value: string) { this.cronExpressionValue = value; if…"
type textarea "x"
type textarea "public set cronExpression(value: string) { this.cronExpressionValue = value; if…"
type textarea "x"
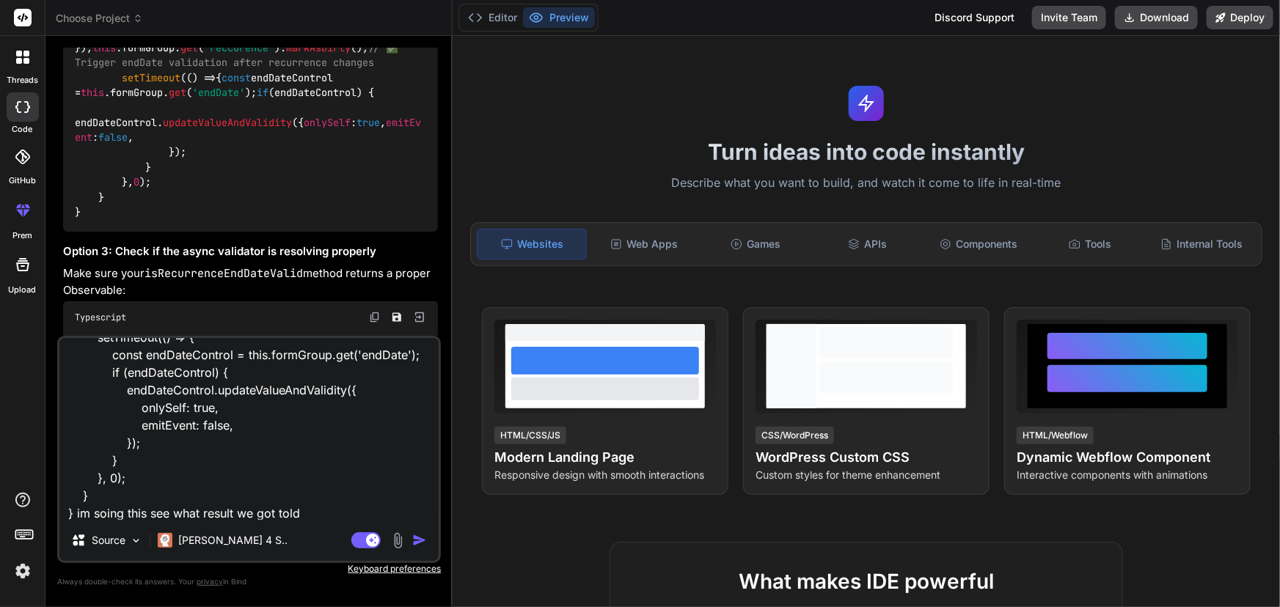
type textarea "public set cronExpression(value: string) { this.cronExpressionValue = value; if…"
type textarea "x"
type textarea "public set cronExpression(value: string) { this.cronExpressionValue = value; if…"
type textarea "x"
type textarea "public set cronExpression(value: string) { this.cronExpressionValue = value; if…"
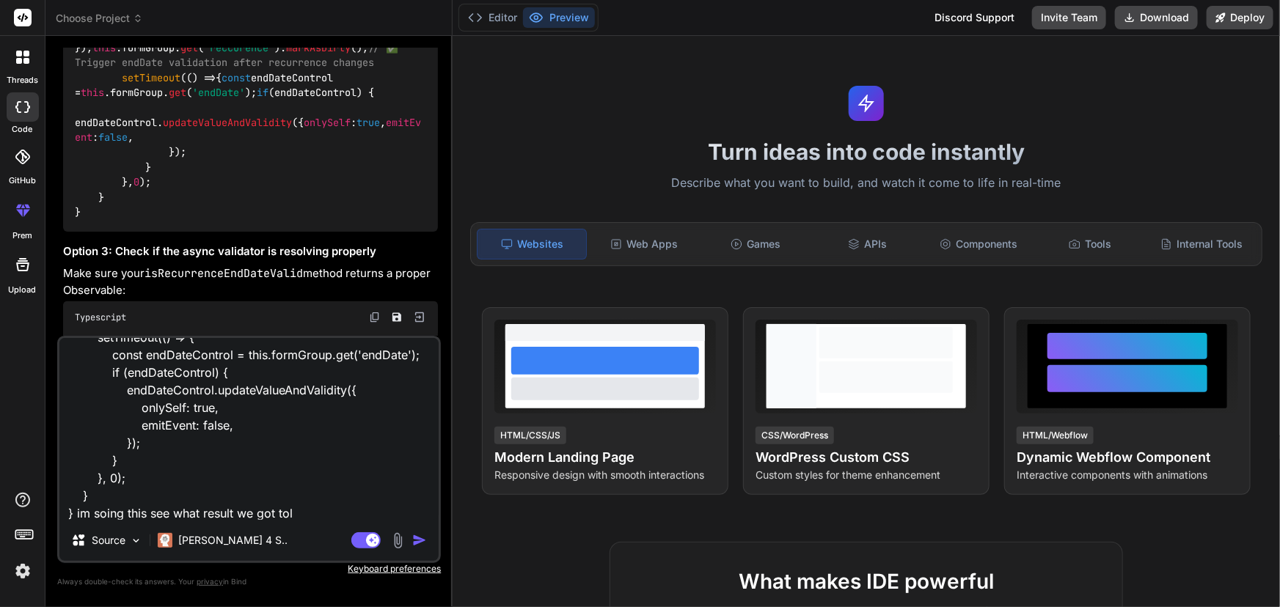
type textarea "x"
type textarea "public set cronExpression(value: string) { this.cronExpressionValue = value; if…"
type textarea "x"
type textarea "public set cronExpression(value: string) { this.cronExpressionValue = value; if…"
type textarea "x"
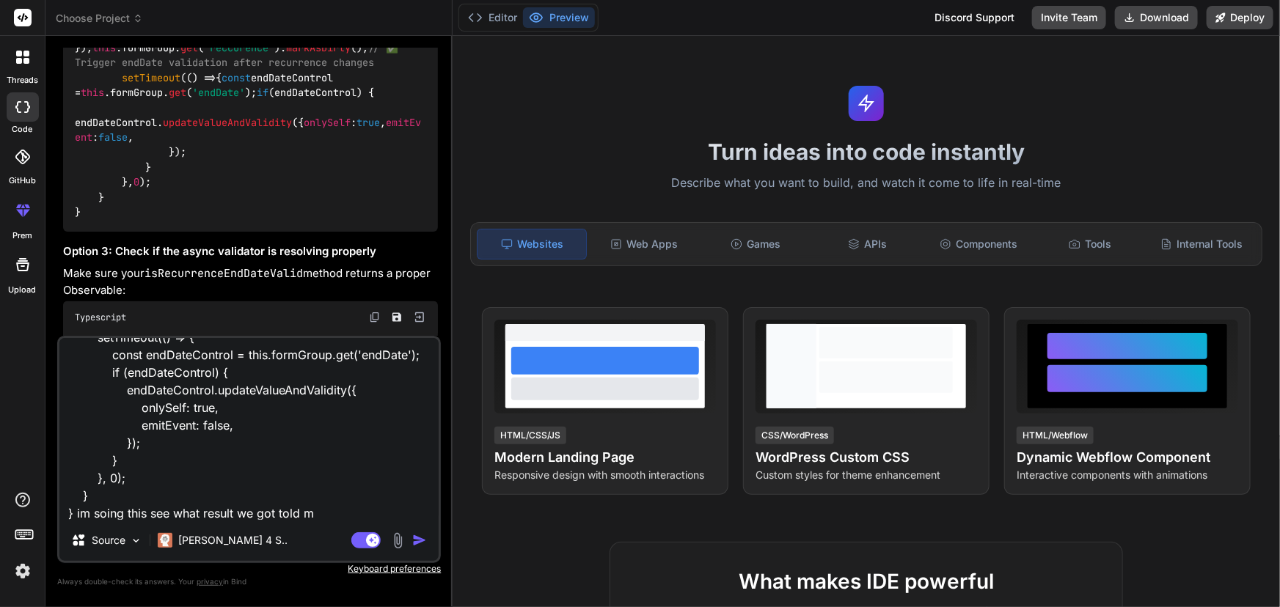
type textarea "public set cronExpression(value: string) { this.cronExpressionValue = value; if…"
type textarea "x"
type textarea "public set cronExpression(value: string) { this.cronExpressionValue = value; if…"
type textarea "x"
type textarea "public set cronExpression(value: string) { this.cronExpressionValue = value; if…"
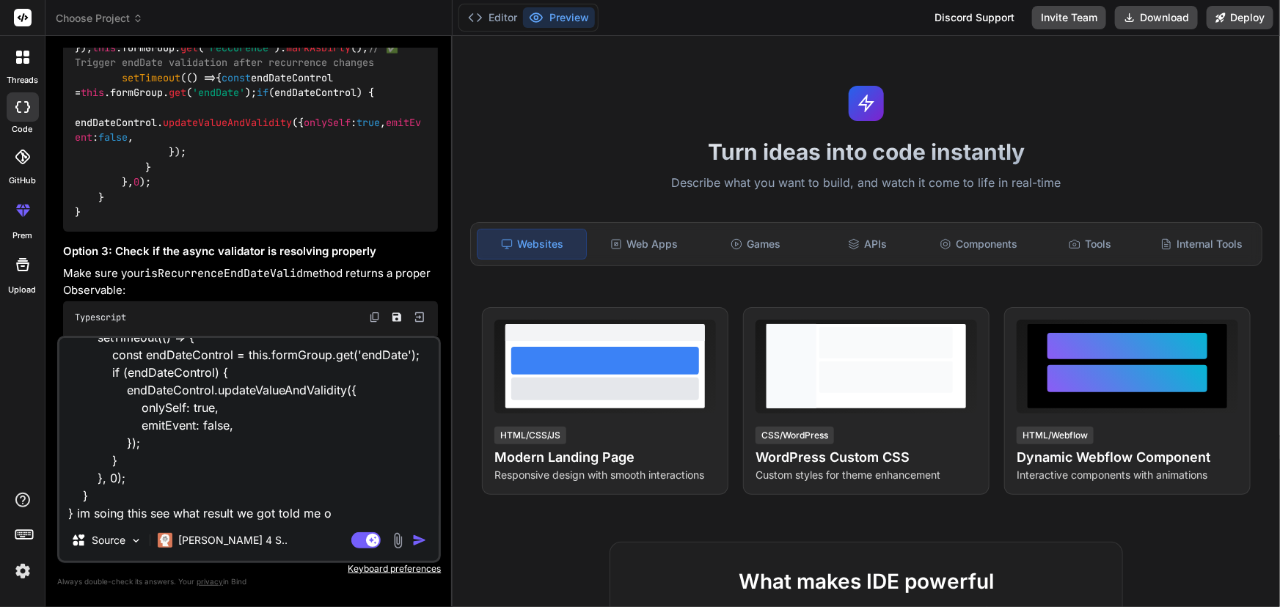
type textarea "x"
type textarea "public set cronExpression(value: string) { this.cronExpressionValue = value; if…"
type textarea "x"
type textarea "public set cronExpression(value: string) { this.cronExpressionValue = value; if…"
type textarea "x"
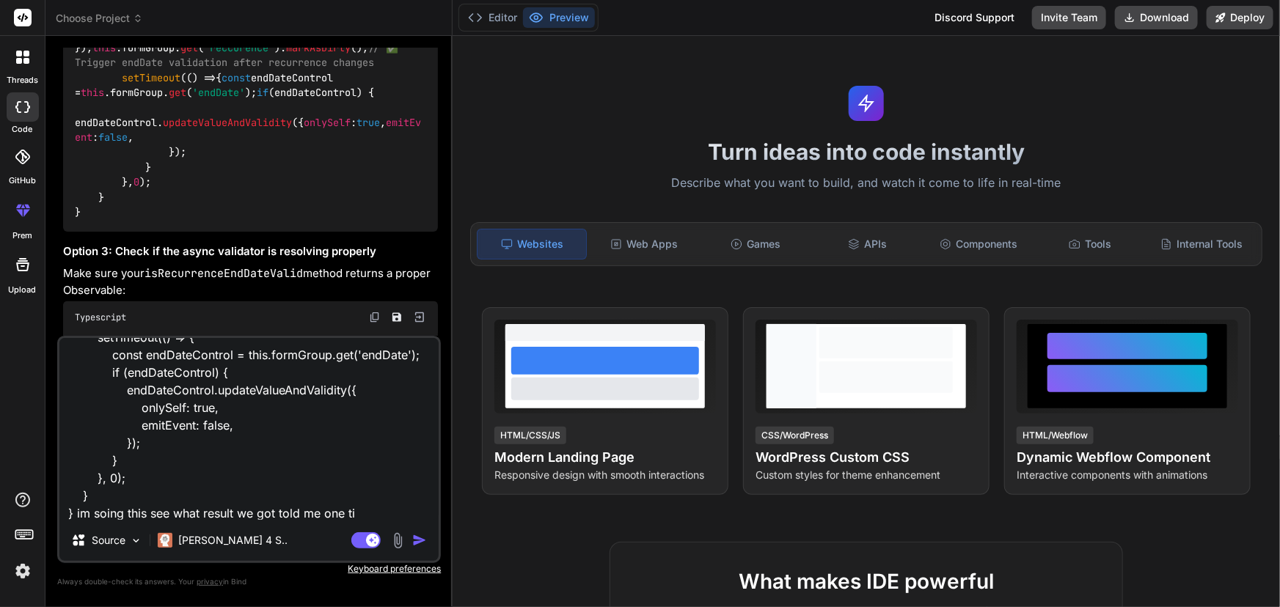
type textarea "public set cronExpression(value: string) { this.cronExpressionValue = value; if…"
type textarea "x"
type textarea "public set cronExpression(value: string) { this.cronExpressionValue = value; if…"
type textarea "x"
type textarea "public set cronExpression(value: string) { this.cronExpressionValue = value; if…"
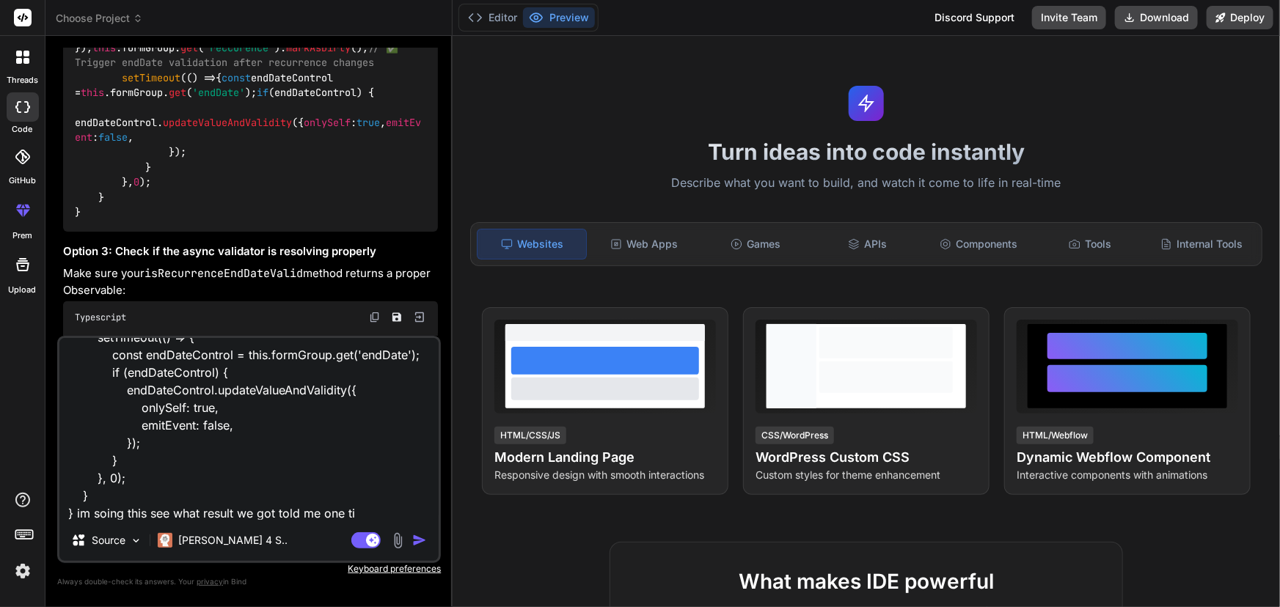
type textarea "x"
type textarea "public set cronExpression(value: string) { this.cronExpressionValue = value; if…"
type textarea "x"
type textarea "public set cronExpression(value: string) { this.cronExpressionValue = value; if…"
type textarea "x"
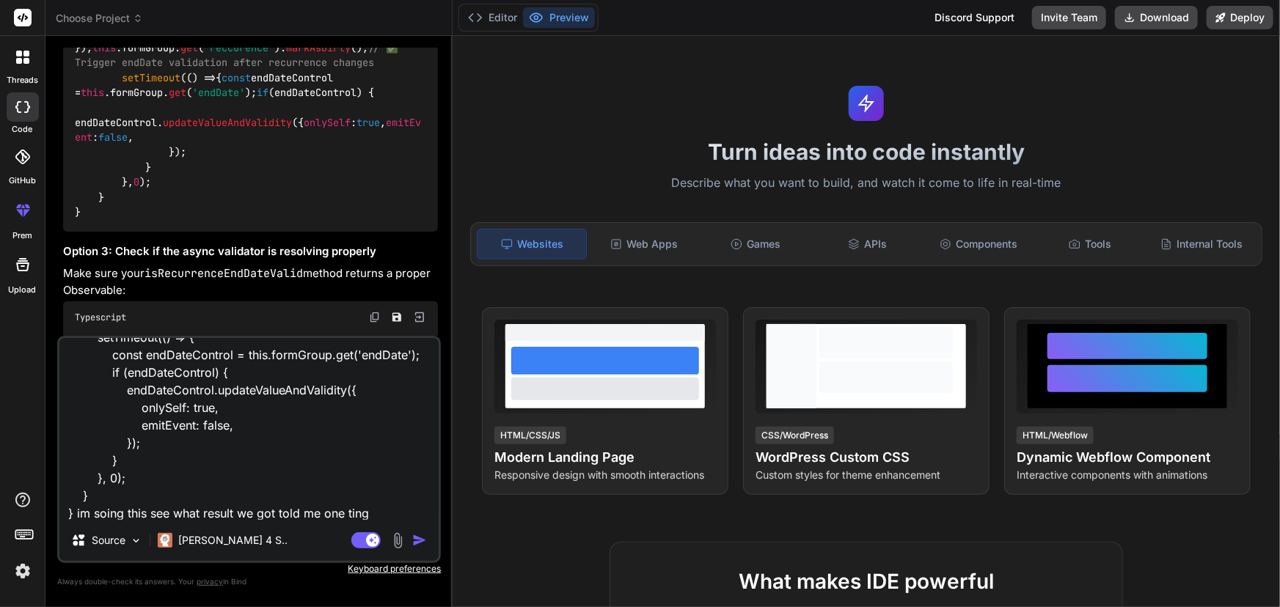
type textarea "public set cronExpression(value: string) { this.cronExpressionValue = value; if…"
type textarea "x"
type textarea "public set cronExpression(value: string) { this.cronExpressionValue = value; if…"
type textarea "x"
type textarea "public set cronExpression(value: string) { this.cronExpressionValue = value; if…"
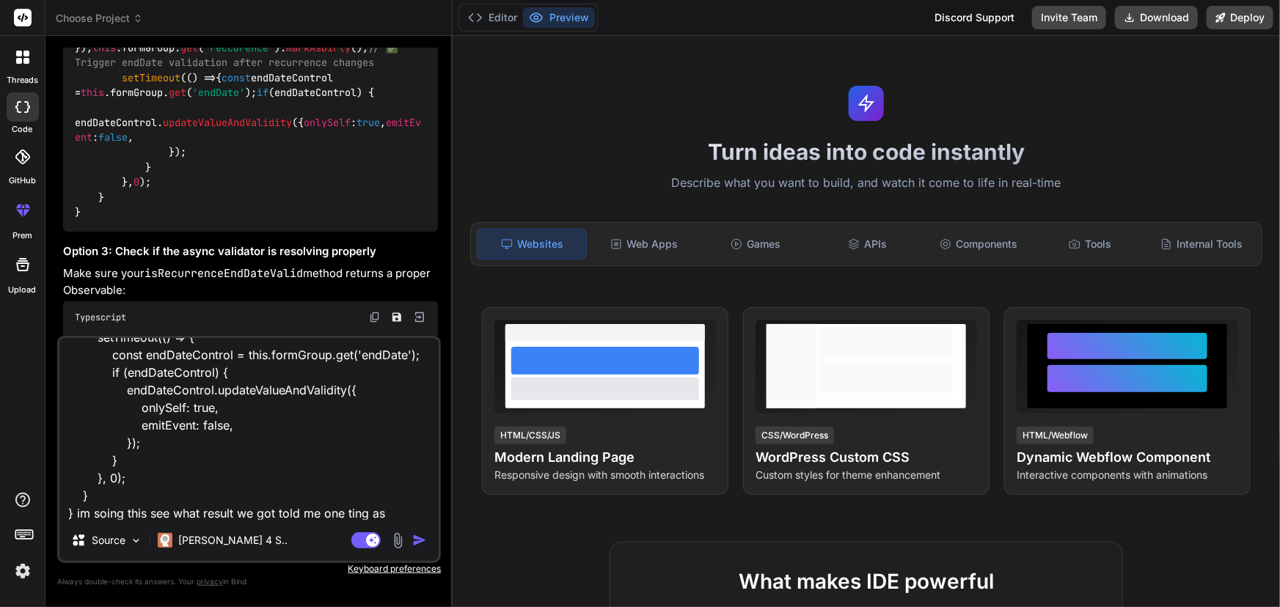
type textarea "x"
type textarea "public set cronExpression(value: string) { this.cronExpressionValue = value; if…"
type textarea "x"
type textarea "public set cronExpression(value: string) { this.cronExpressionValue = value; if…"
type textarea "x"
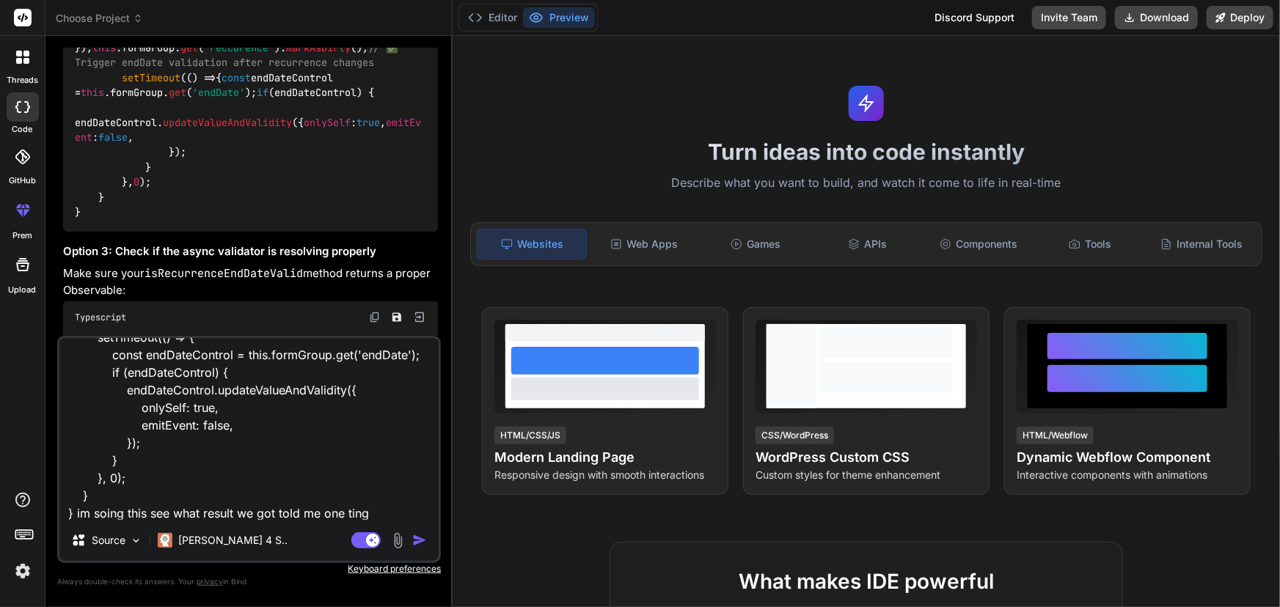
type textarea "public set cronExpression(value: string) { this.cronExpressionValue = value; if…"
type textarea "x"
type textarea "public set cronExpression(value: string) { this.cronExpressionValue = value; if…"
type textarea "x"
type textarea "public set cronExpression(value: string) { this.cronExpressionValue = value; if…"
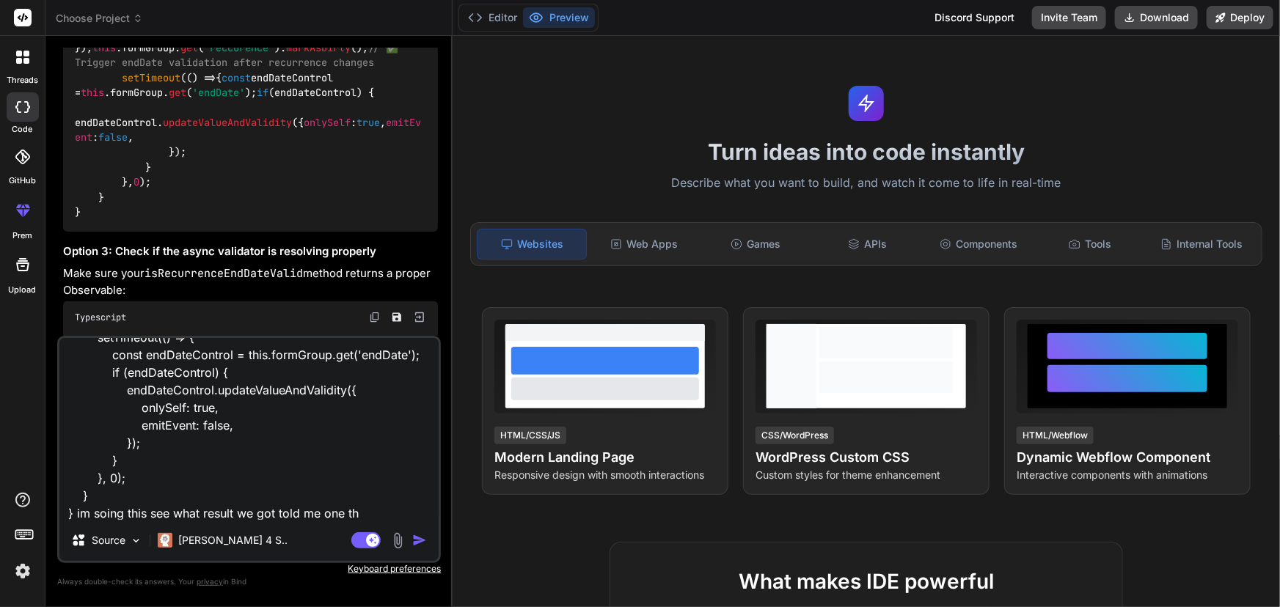
type textarea "x"
type textarea "public set cronExpression(value: string) { this.cronExpressionValue = value; if…"
type textarea "x"
type textarea "public set cronExpression(value: string) { this.cronExpressionValue = value; if…"
type textarea "x"
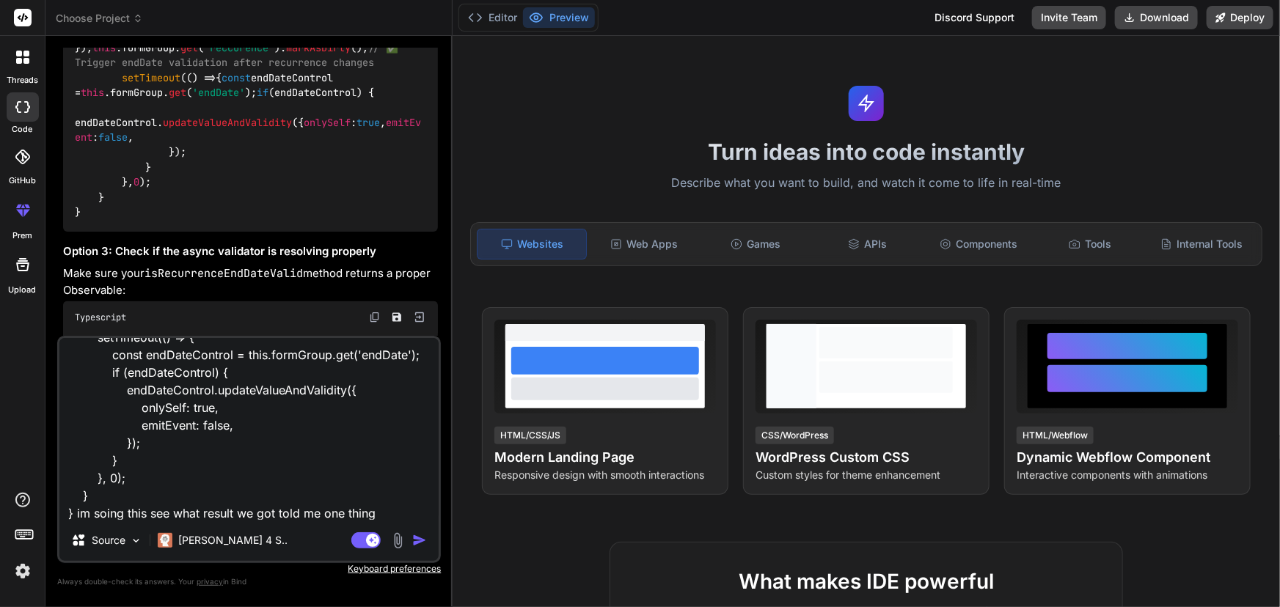
type textarea "public set cronExpression(value: string) { this.cronExpressionValue = value; if…"
type textarea "x"
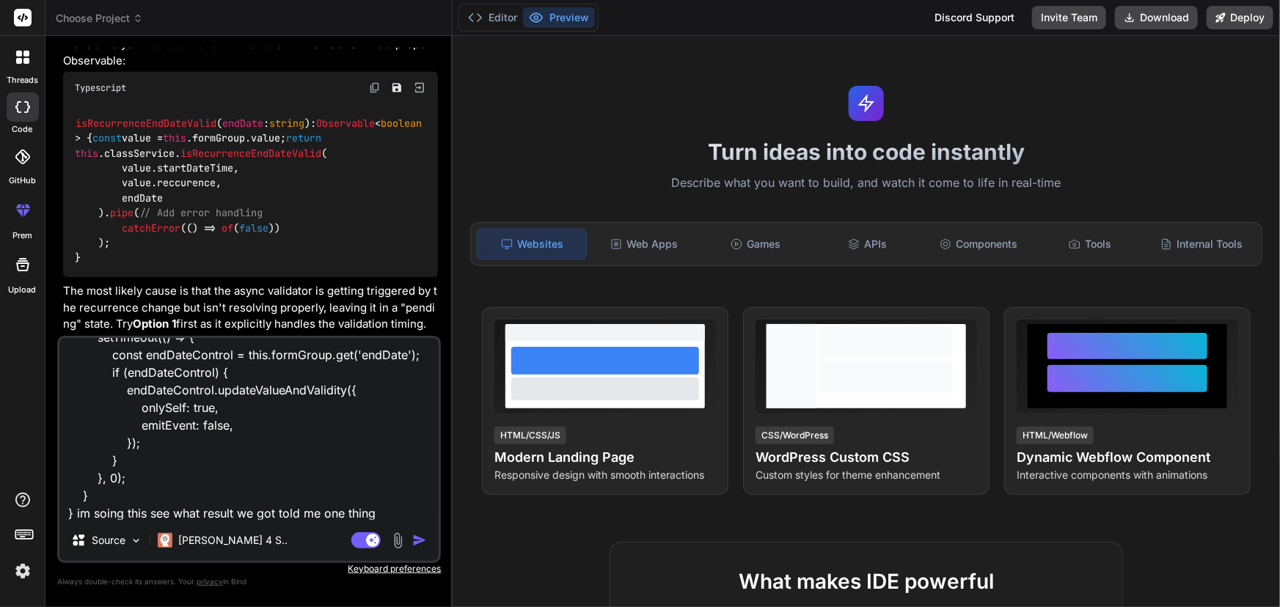
scroll to position [7059, 0]
click at [170, 130] on span "isRecurrenceEndDateValid" at bounding box center [146, 123] width 141 height 13
click at [141, 238] on div "isRecurrenceEndDateValid ( endDate : string ): Observable < boolean > { const v…" at bounding box center [250, 190] width 375 height 173
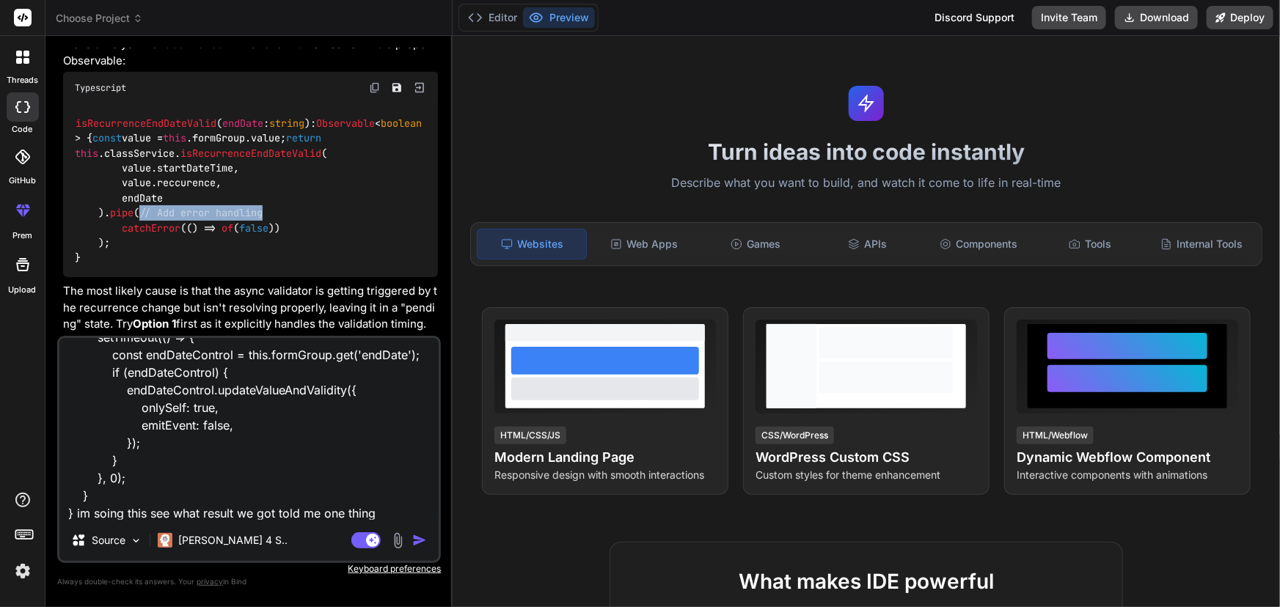
drag, startPoint x: 271, startPoint y: 243, endPoint x: 120, endPoint y: 249, distance: 151.2
click at [120, 249] on div "isRecurrenceEndDateValid ( endDate : string ): Observable < boolean > { const v…" at bounding box center [250, 190] width 375 height 173
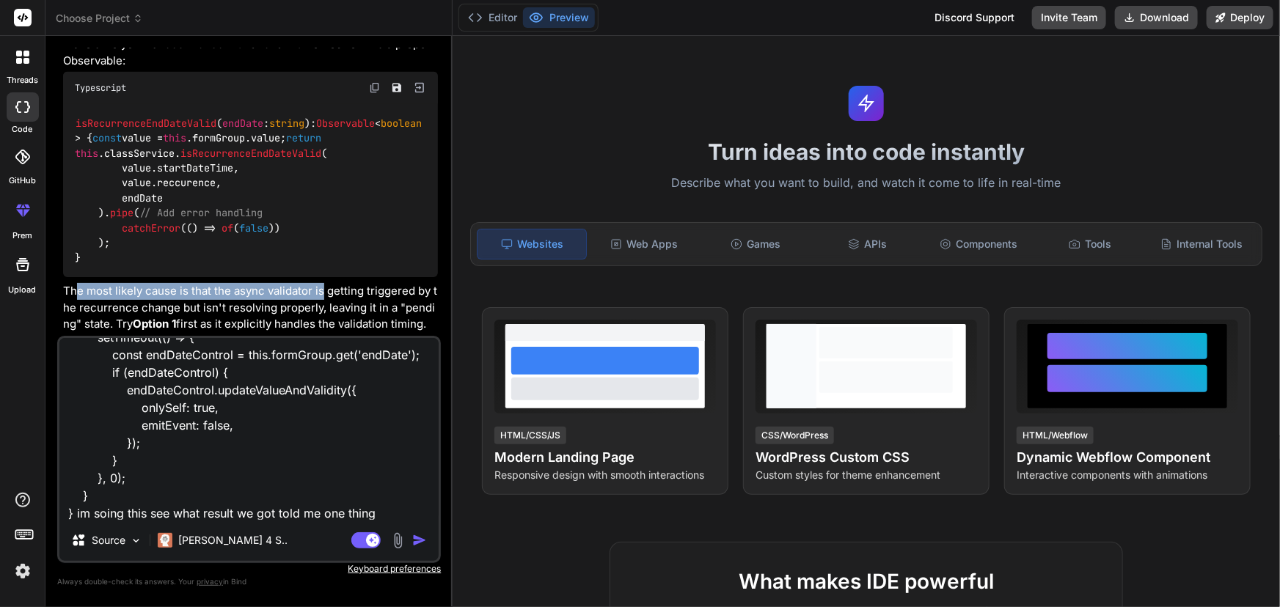
drag, startPoint x: 290, startPoint y: 294, endPoint x: 77, endPoint y: 291, distance: 213.4
click at [77, 291] on p "The most likely cause is that the async validator is getting triggered by the r…" at bounding box center [250, 308] width 375 height 50
click at [75, 291] on p "The most likely cause is that the async validator is getting triggered by the r…" at bounding box center [250, 308] width 375 height 50
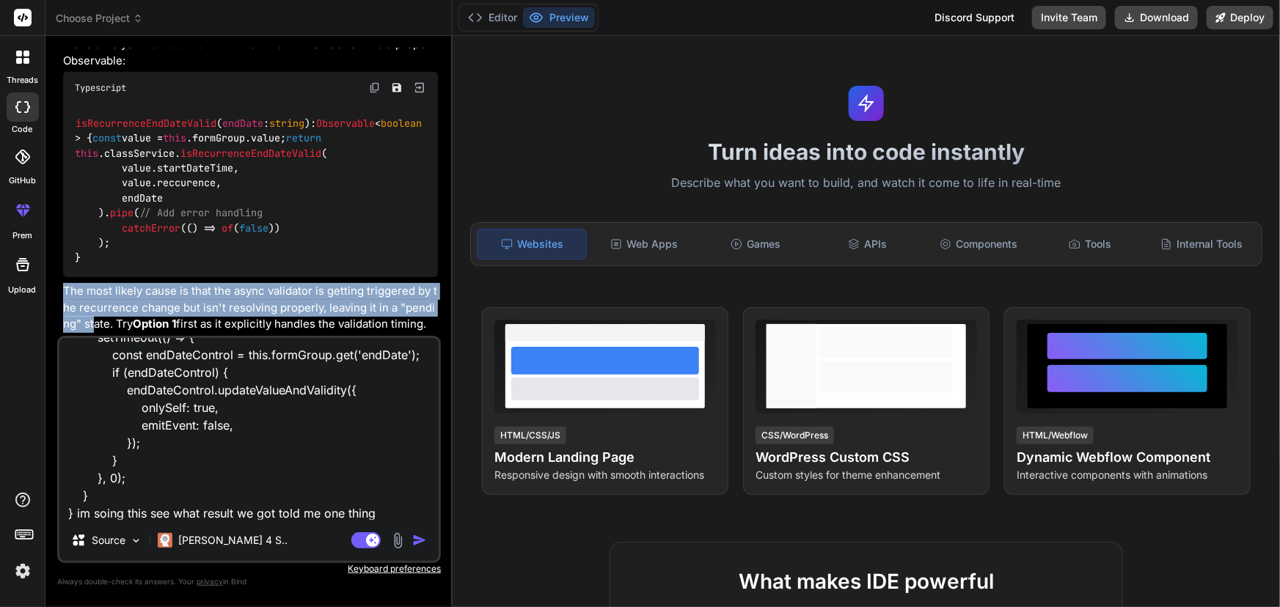
scroll to position [7093, 0]
drag, startPoint x: 62, startPoint y: 298, endPoint x: 103, endPoint y: 331, distance: 53.1
click at [95, 331] on div "You HI Bind AI Hi there! 👋 I'm Bind AI, your coding assistant. I'm here to help…" at bounding box center [250, 192] width 381 height 288
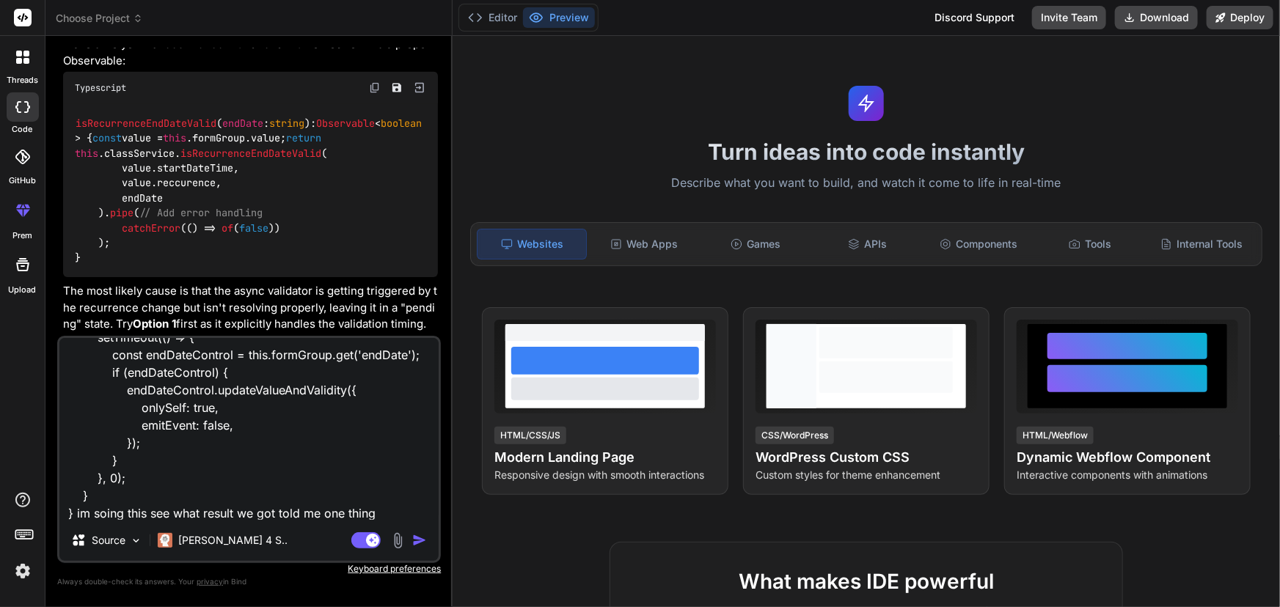
click at [195, 320] on p "The most likely cause is that the async validator is getting triggered by the r…" at bounding box center [250, 308] width 375 height 50
drag, startPoint x: 134, startPoint y: 326, endPoint x: 245, endPoint y: 322, distance: 110.8
click at [215, 326] on p "The most likely cause is that the async validator is getting triggered by the r…" at bounding box center [250, 308] width 375 height 50
click at [245, 322] on p "The most likely cause is that the async validator is getting triggered by the r…" at bounding box center [250, 308] width 375 height 50
drag, startPoint x: 241, startPoint y: 320, endPoint x: 351, endPoint y: 279, distance: 117.7
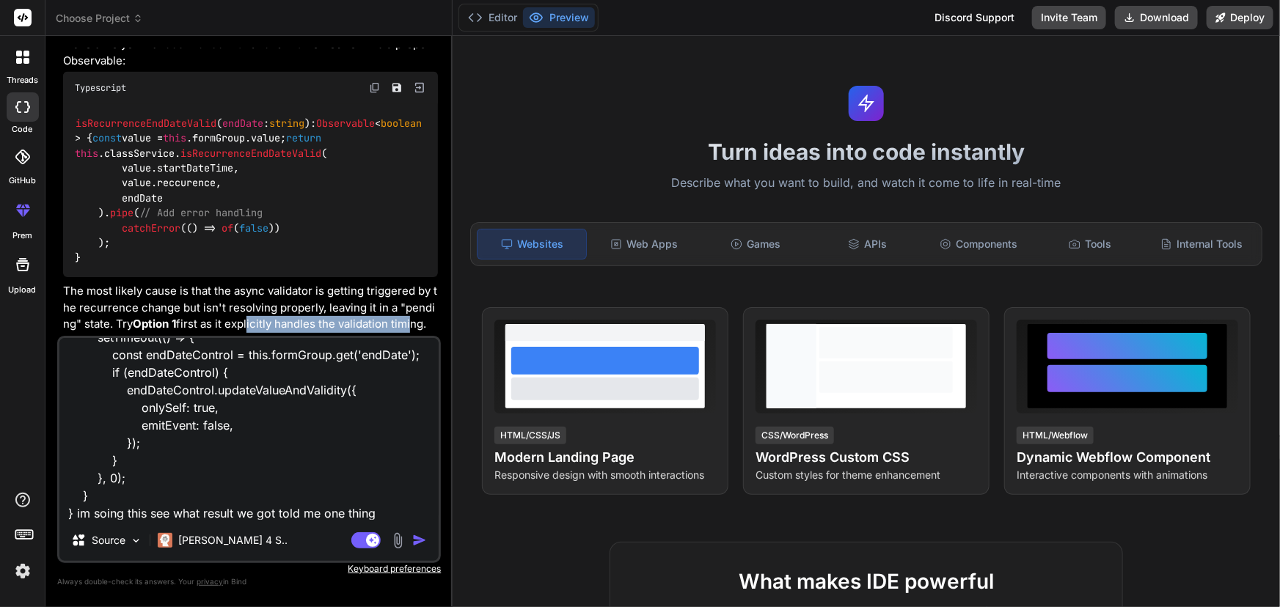
click at [407, 331] on p "The most likely cause is that the async validator is getting triggered by the r…" at bounding box center [250, 308] width 375 height 50
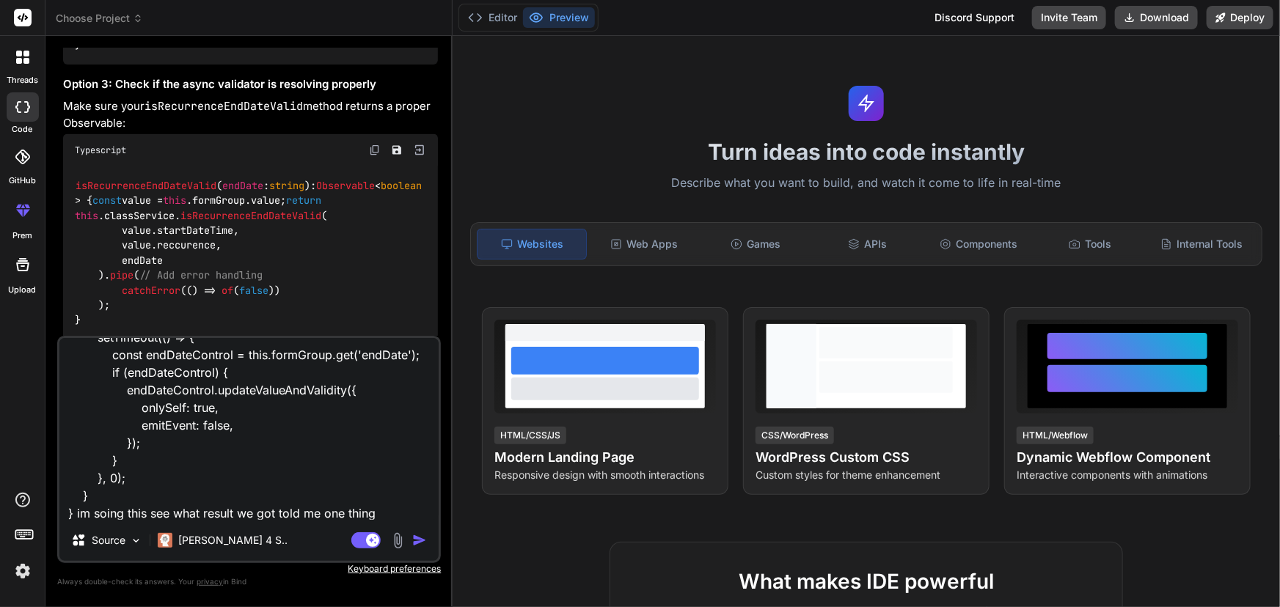
scroll to position [6959, 0]
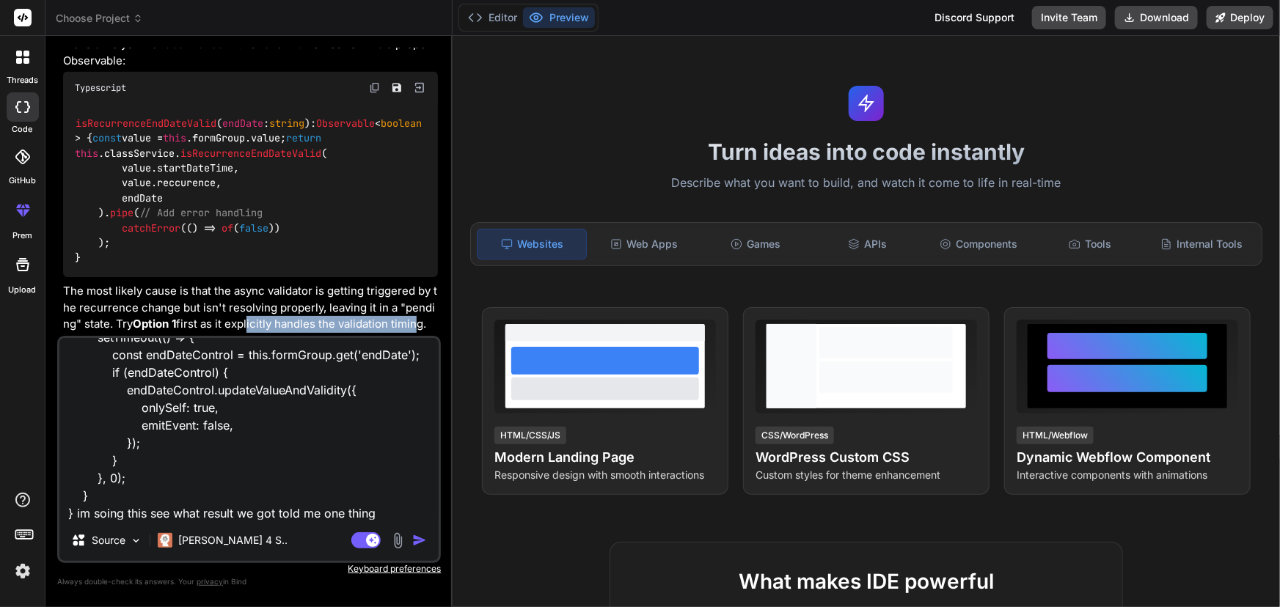
click at [373, 502] on textarea "public set cronExpression(value: string) { this.cronExpressionValue = value; if…" at bounding box center [248, 429] width 379 height 182
click at [387, 513] on textarea "public set cronExpression(value: string) { this.cronExpressionValue = value; if…" at bounding box center [248, 429] width 379 height 182
type textarea "public set cronExpression(value: string) { this.cronExpressionValue = value; if…"
type textarea "x"
type textarea "public set cronExpression(value: string) { this.cronExpressionValue = value; if…"
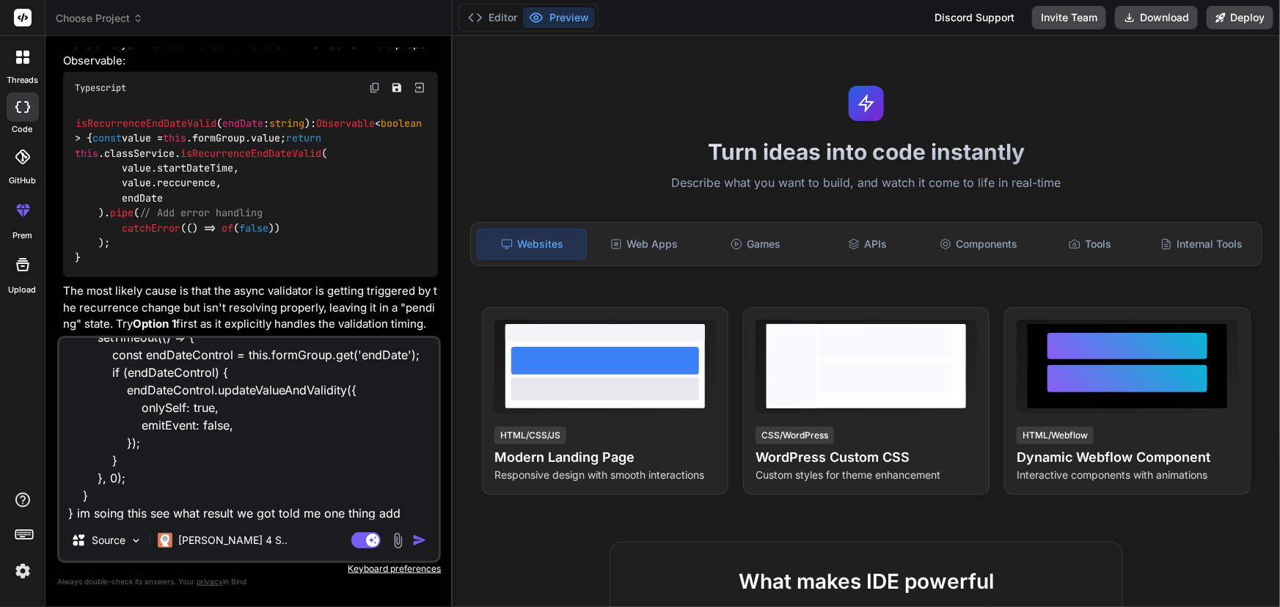
type textarea "x"
type textarea "public set cronExpression(value: string) { this.cronExpressionValue = value; if…"
type textarea "x"
type textarea "public set cronExpression(value: string) { this.cronExpressionValue = value; if…"
type textarea "x"
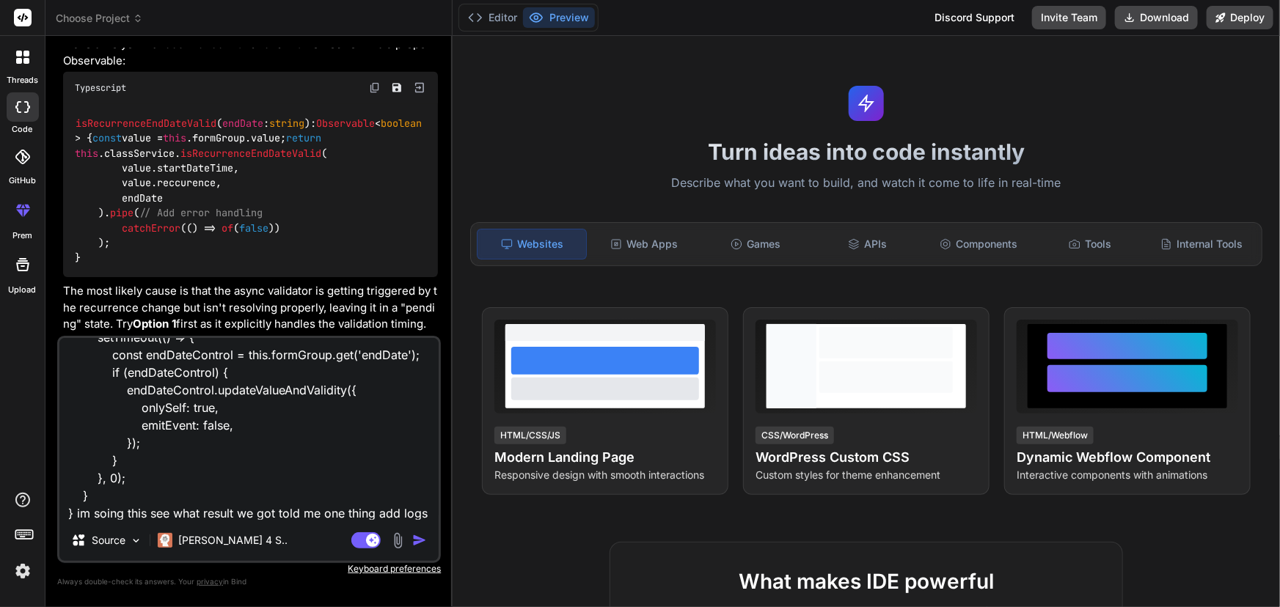
scroll to position [194, 0]
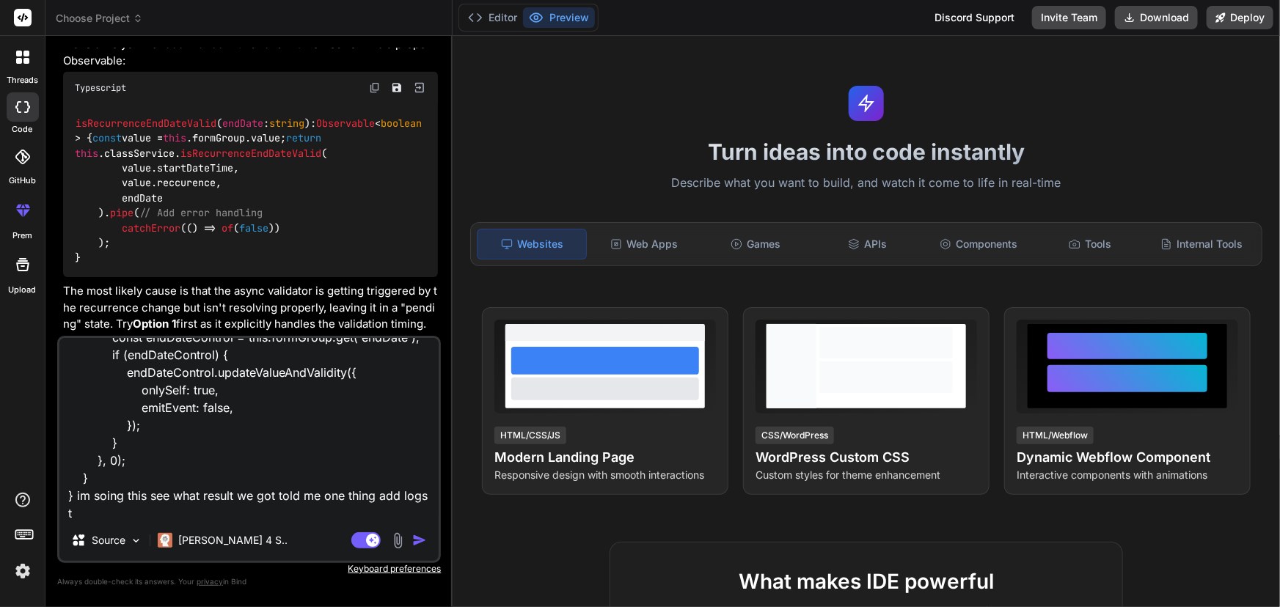
type textarea "public set cronExpression(value: string) { this.cronExpressionValue = value; if…"
type textarea "x"
type textarea "public set cronExpression(value: string) { this.cronExpressionValue = value; if…"
type textarea "x"
type textarea "public set cronExpression(value: string) { this.cronExpressionValue = value; if…"
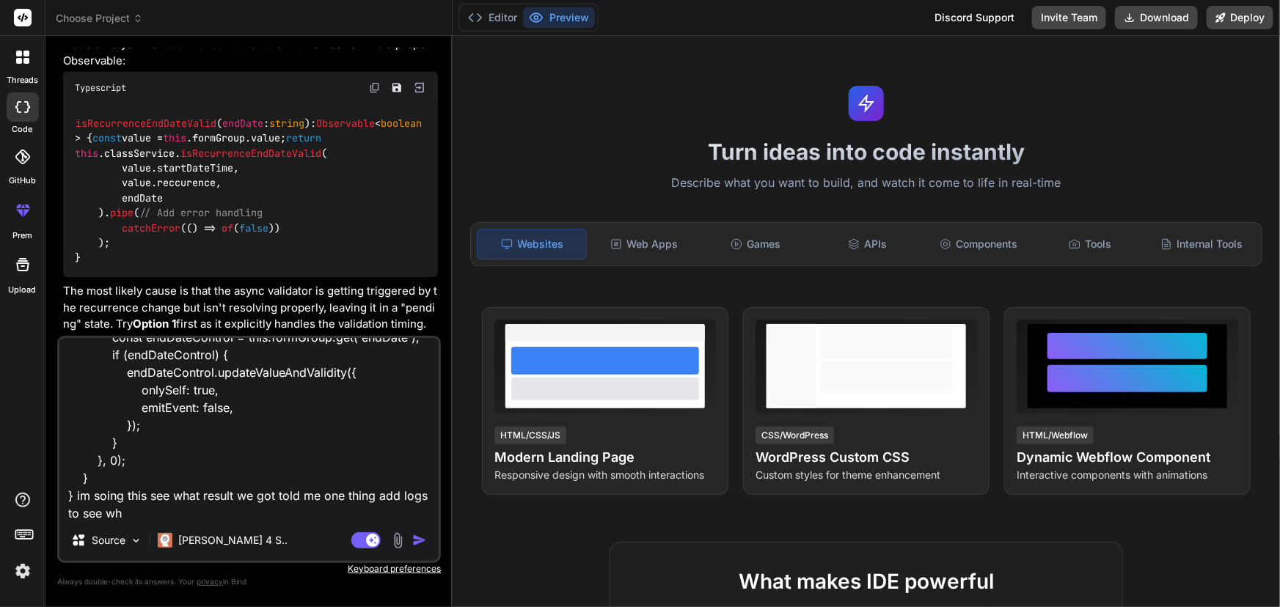
type textarea "x"
type textarea "public set cronExpression(value: string) { this.cronExpressionValue = value; if…"
type textarea "x"
type textarea "public set cronExpression(value: string) { this.cronExpressionValue = value; if…"
type textarea "x"
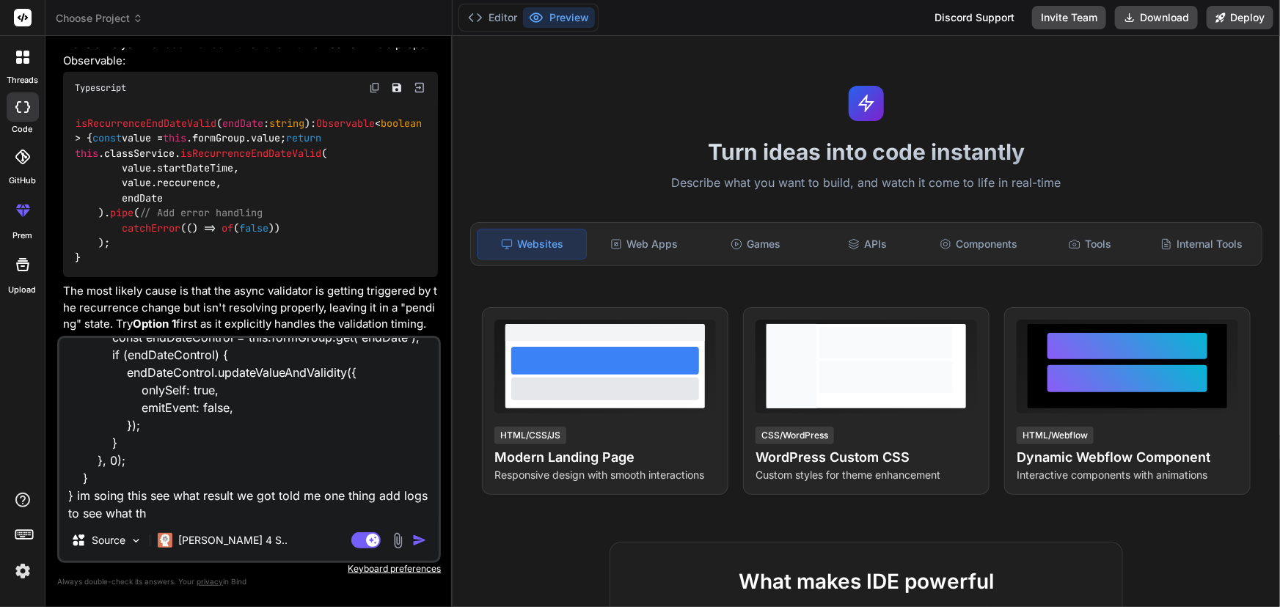
type textarea "public set cronExpression(value: string) { this.cronExpressionValue = value; if…"
type textarea "x"
type textarea "public set cronExpression(value: string) { this.cronExpressionValue = value; if…"
type textarea "x"
type textarea "public set cronExpression(value: string) { this.cronExpressionValue = value; if…"
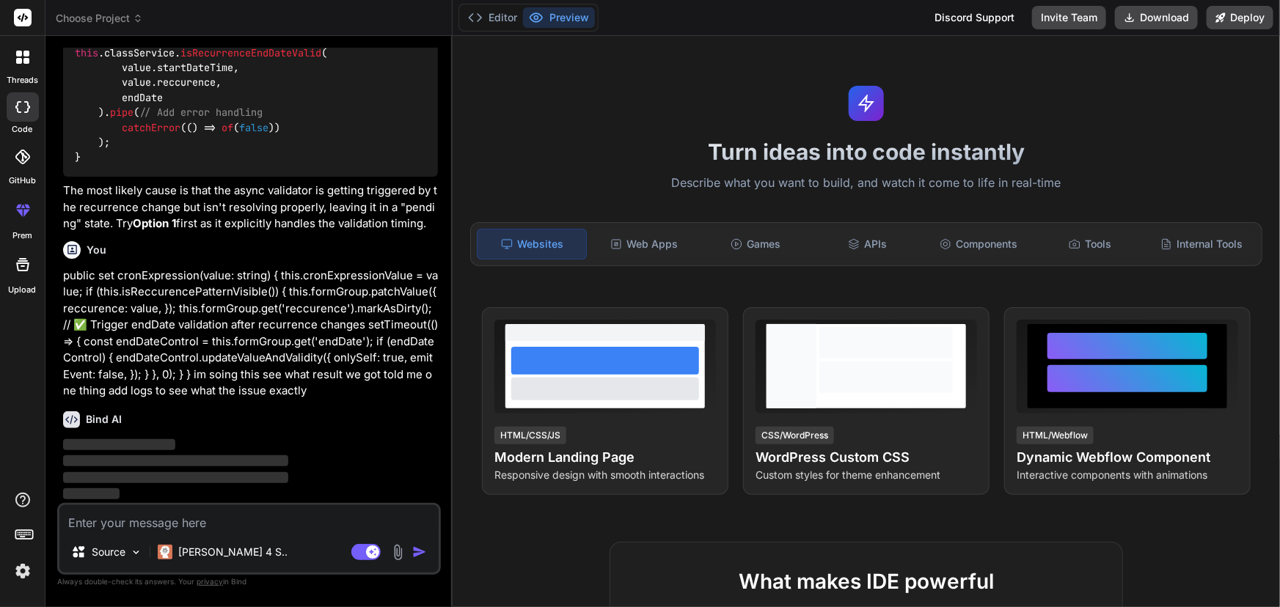
type textarea "x"
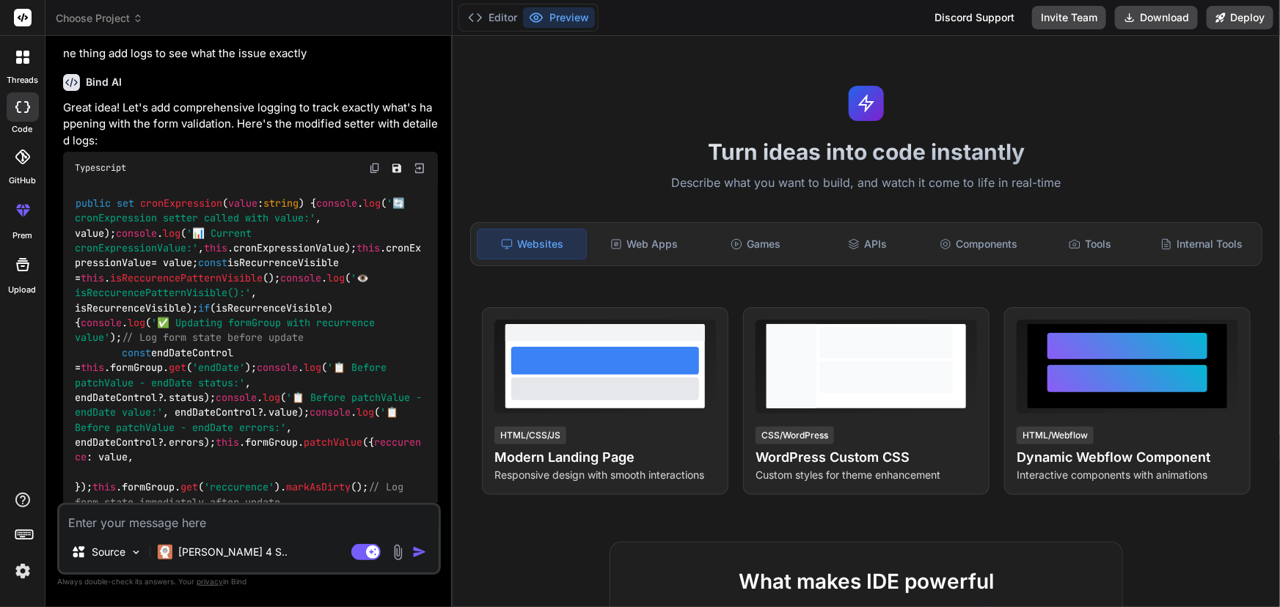
type textarea "x"
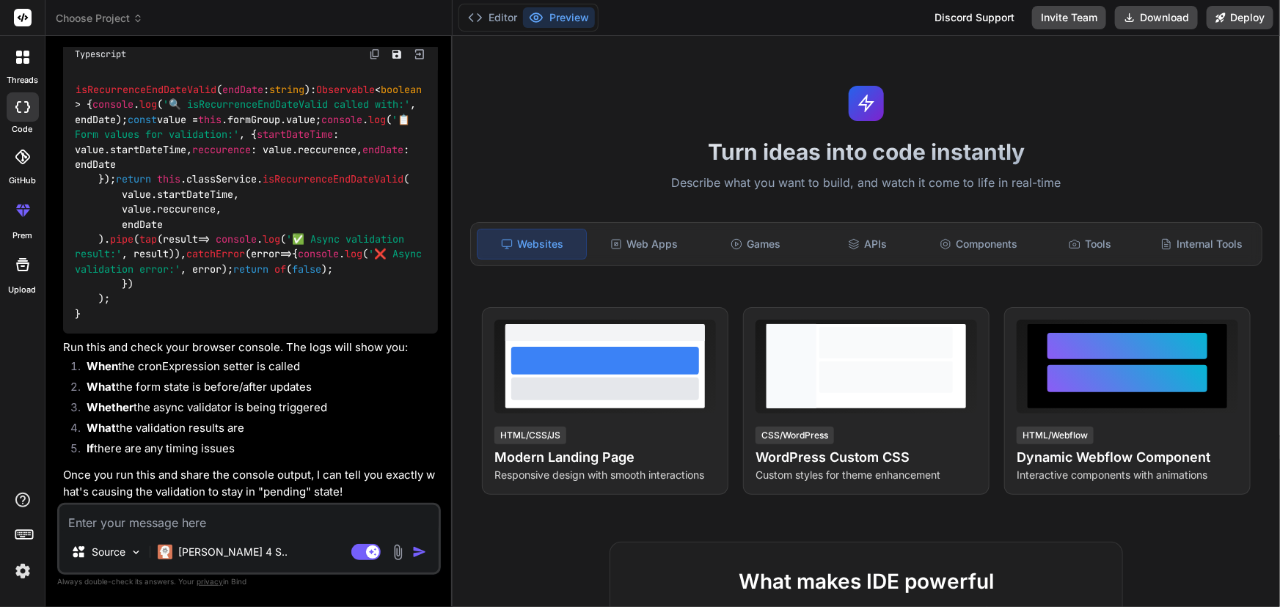
scroll to position [10003, 0]
click at [114, 529] on textarea at bounding box center [248, 518] width 379 height 26
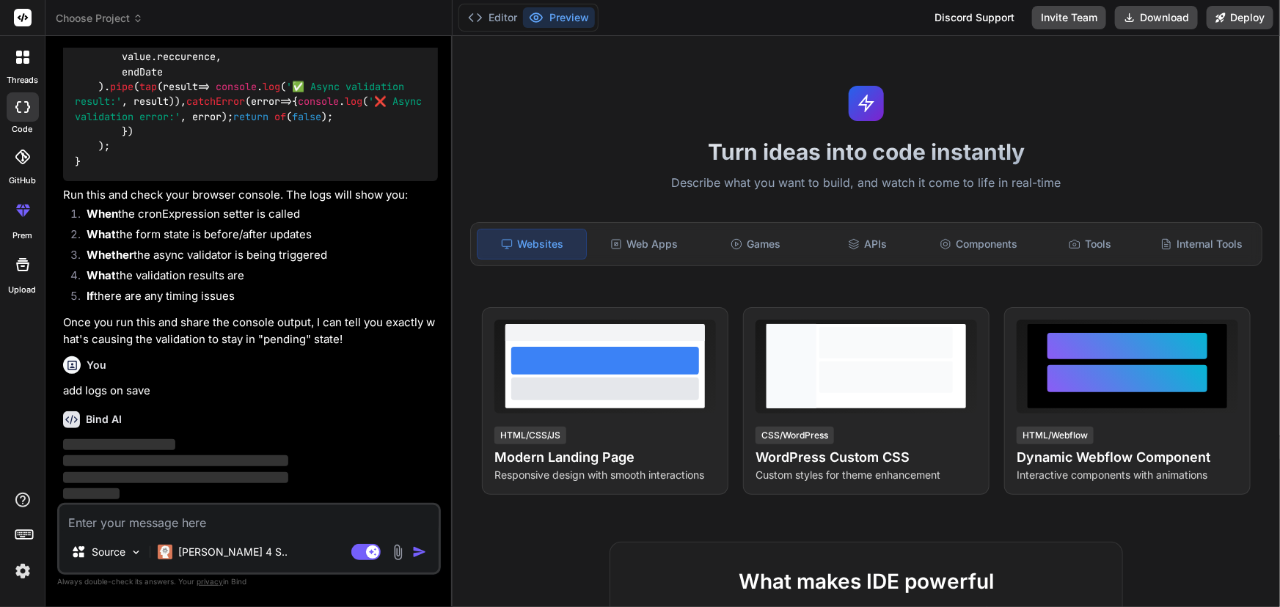
paste textarea "It looks like you're using the disabled attribute with a reactive form directiv…"
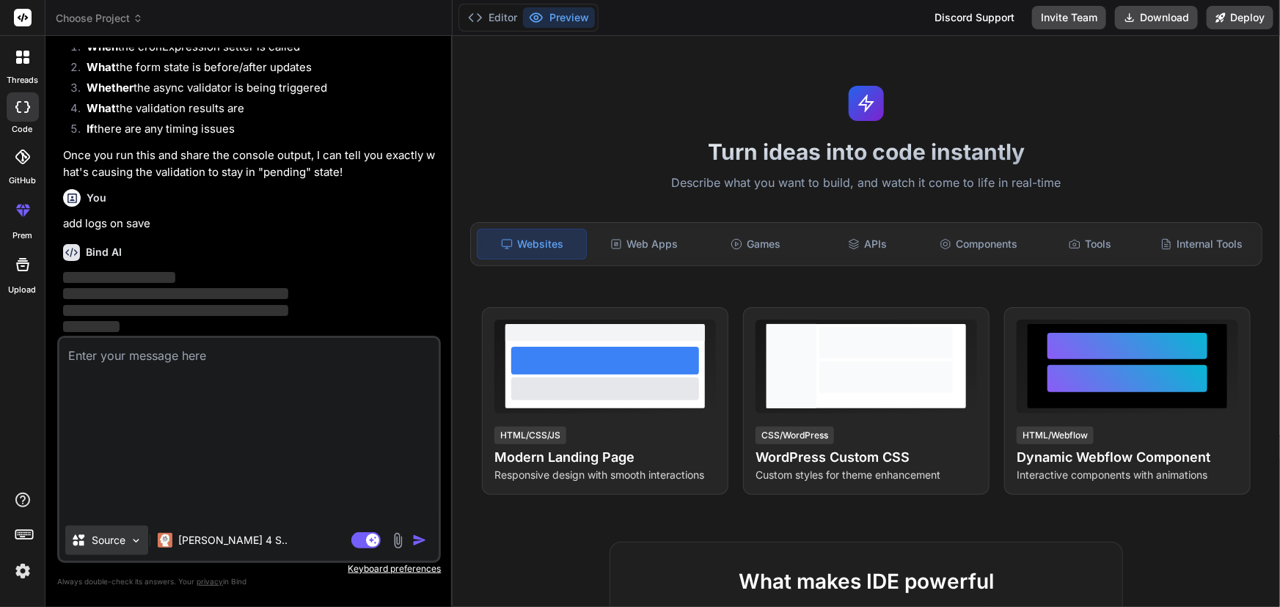
scroll to position [0, 0]
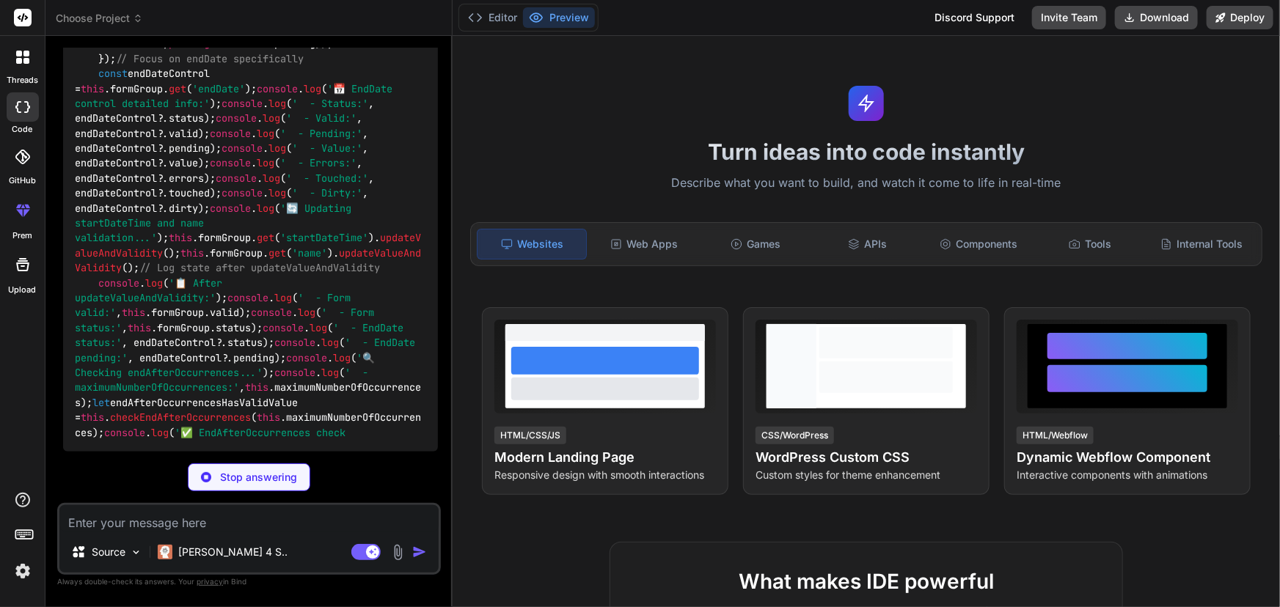
click at [144, 529] on textarea at bounding box center [248, 518] width 379 height 26
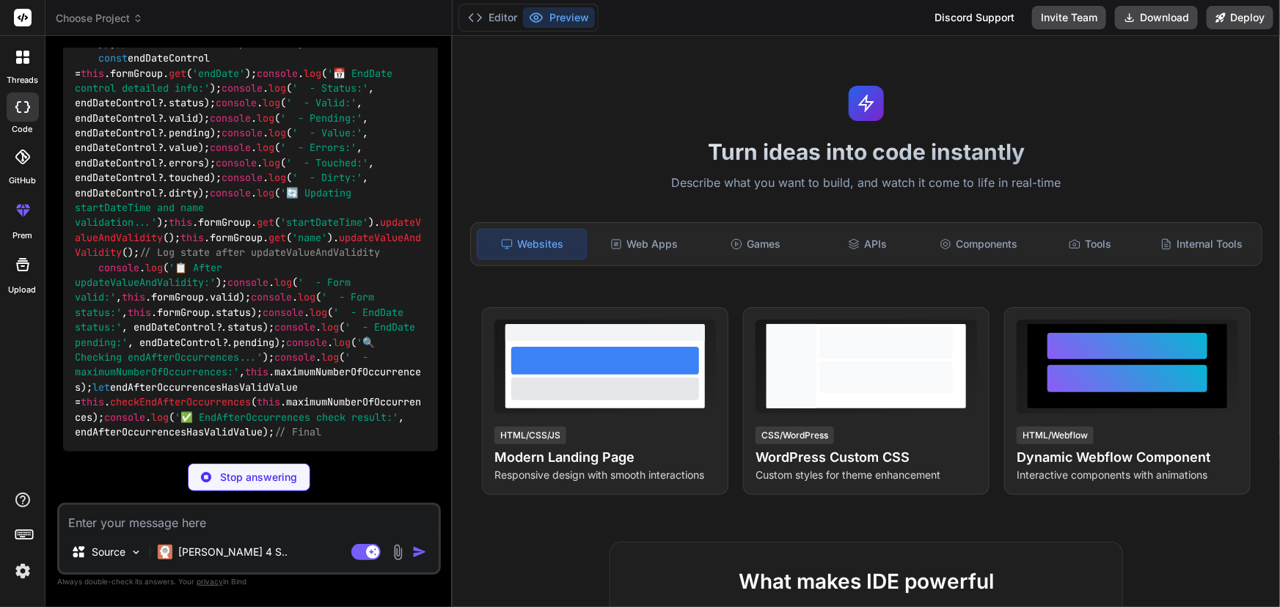
paste textarea "It looks like you're using the disabled attribute with a reactive form directiv…"
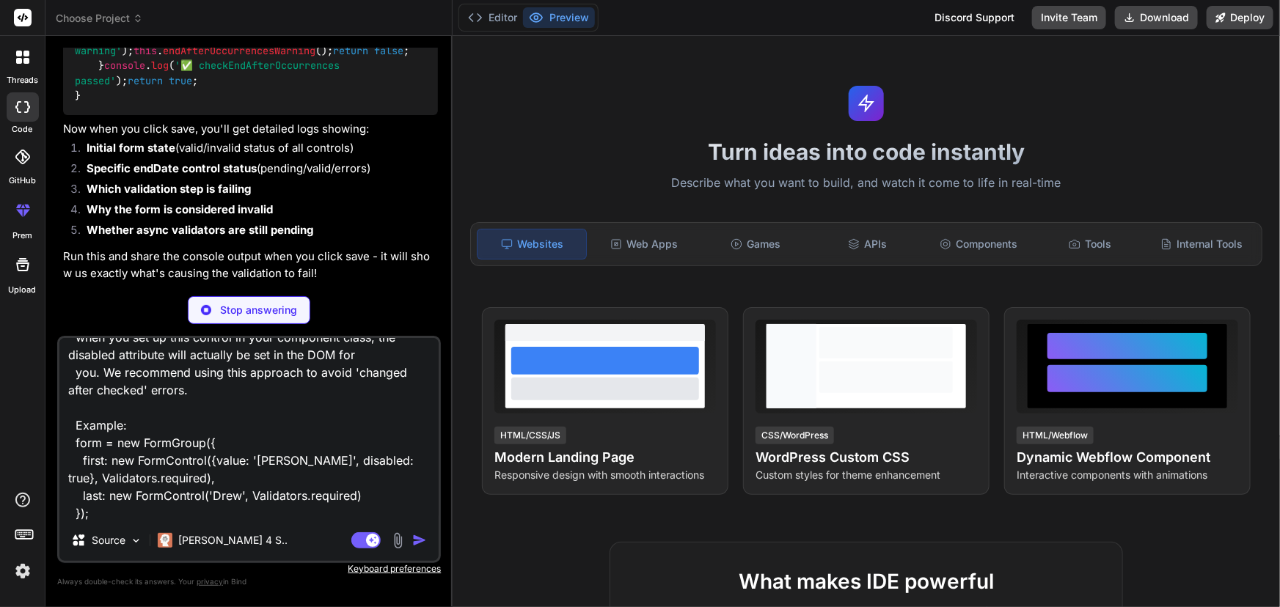
scroll to position [13095, 0]
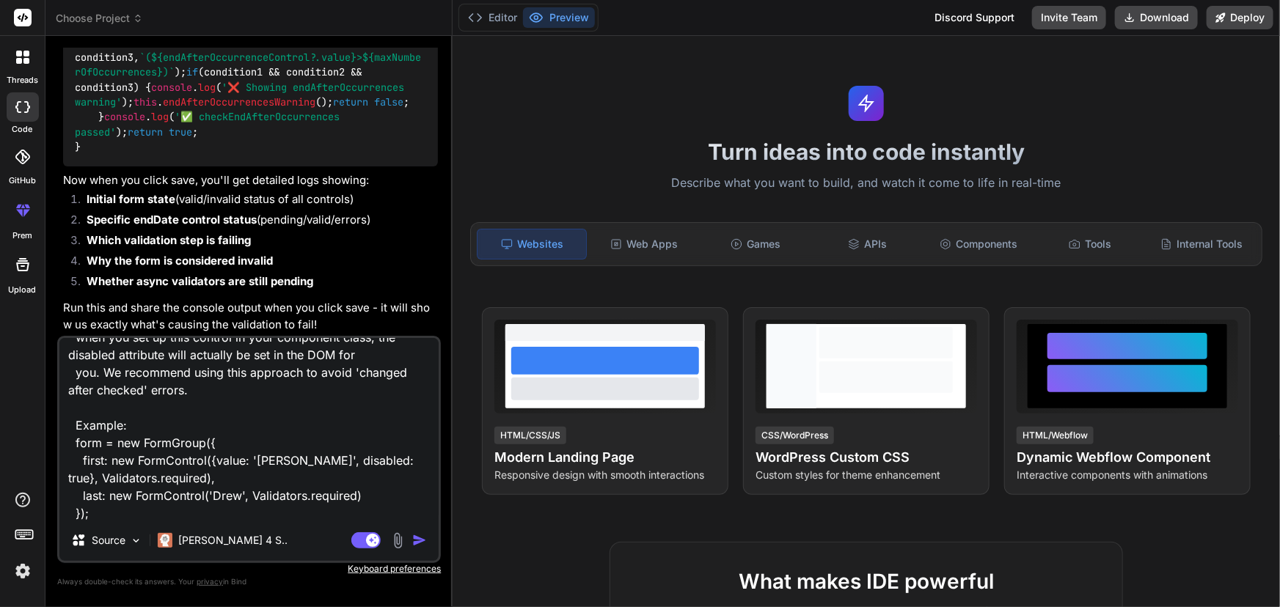
click at [414, 541] on img "button" at bounding box center [419, 540] width 15 height 15
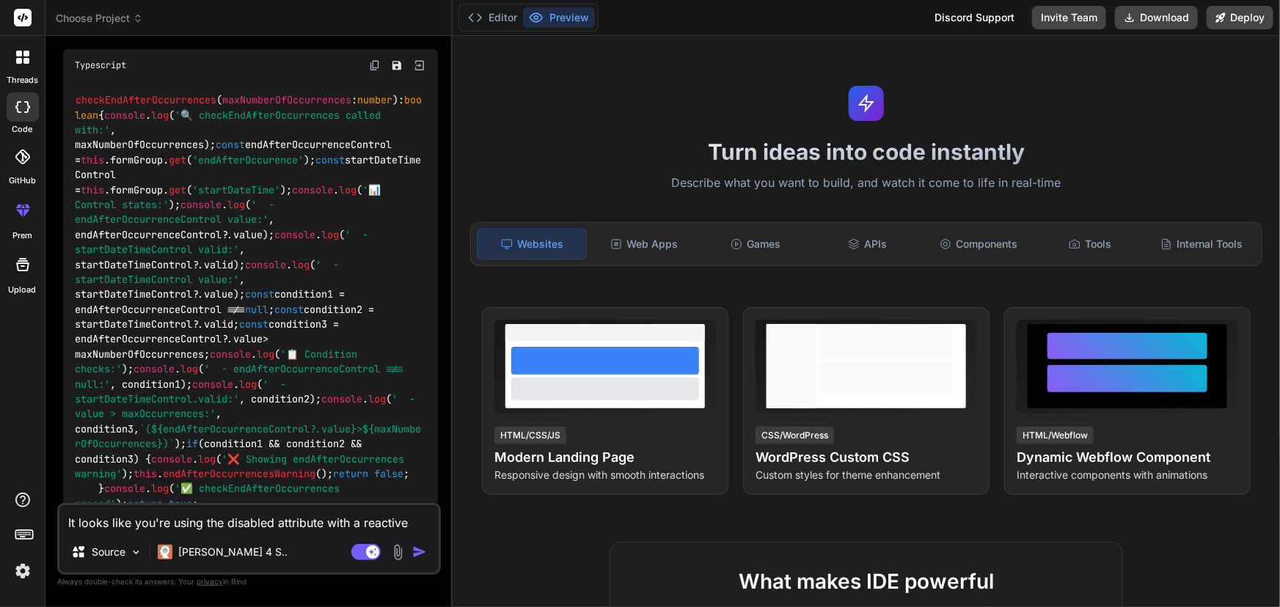
scroll to position [10513, 0]
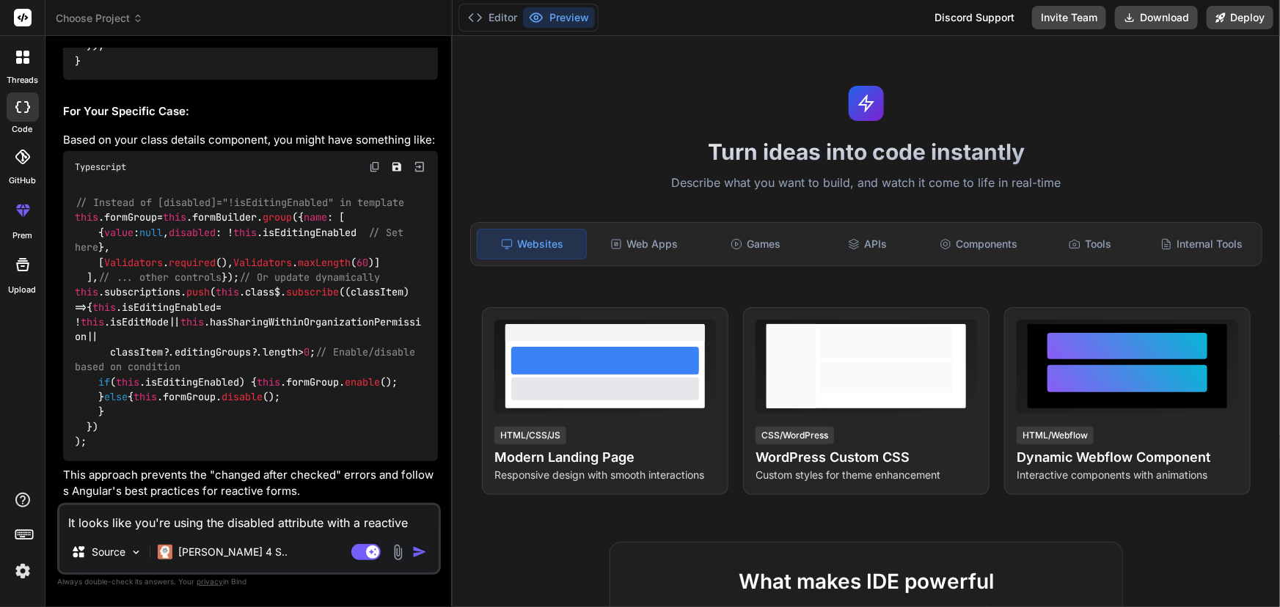
scroll to position [12379, 0]
copy span "checkEndAfterOccurrences"
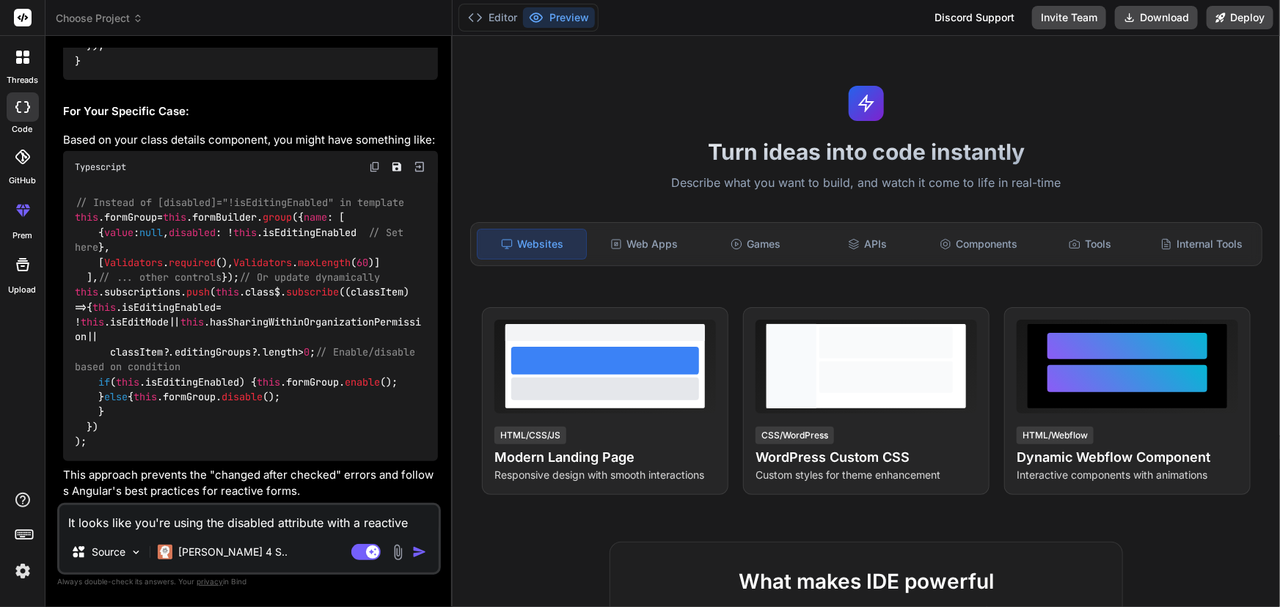
scroll to position [13579, 0]
drag, startPoint x: 76, startPoint y: 168, endPoint x: 337, endPoint y: 167, distance: 261.1
drag, startPoint x: 353, startPoint y: 167, endPoint x: 68, endPoint y: 180, distance: 284.8
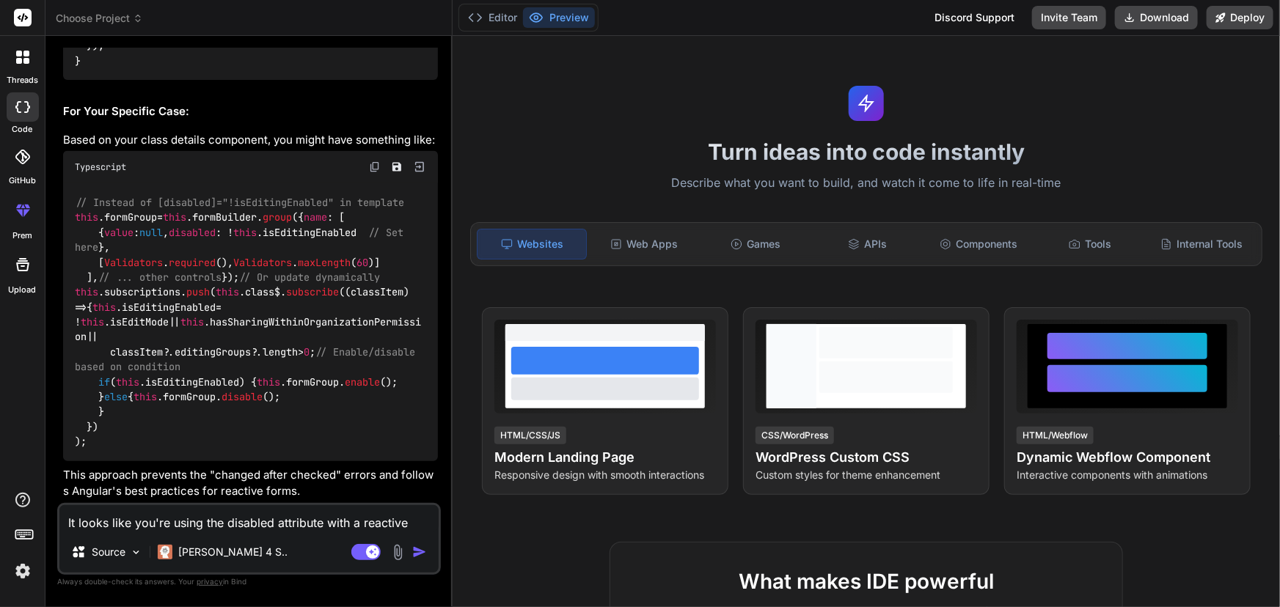
drag, startPoint x: 66, startPoint y: 173, endPoint x: 340, endPoint y: 170, distance: 273.5
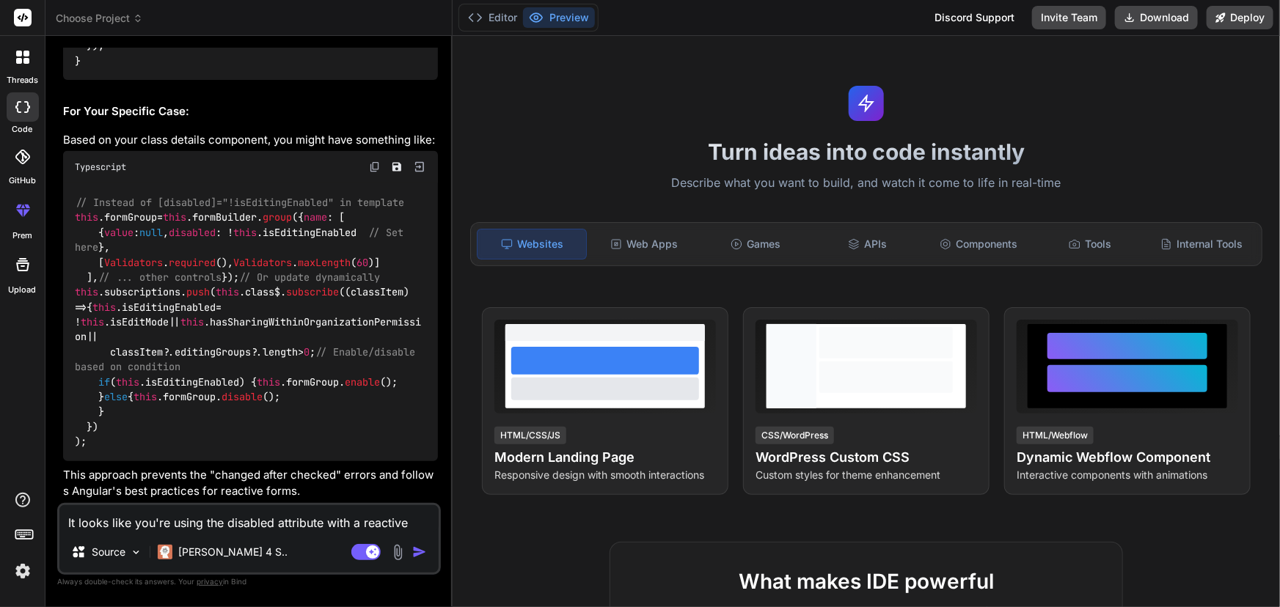
drag, startPoint x: 69, startPoint y: 271, endPoint x: 133, endPoint y: 307, distance: 74.2
copy span "[ disabled ]"
drag, startPoint x: 49, startPoint y: 230, endPoint x: 268, endPoint y: 235, distance: 218.6
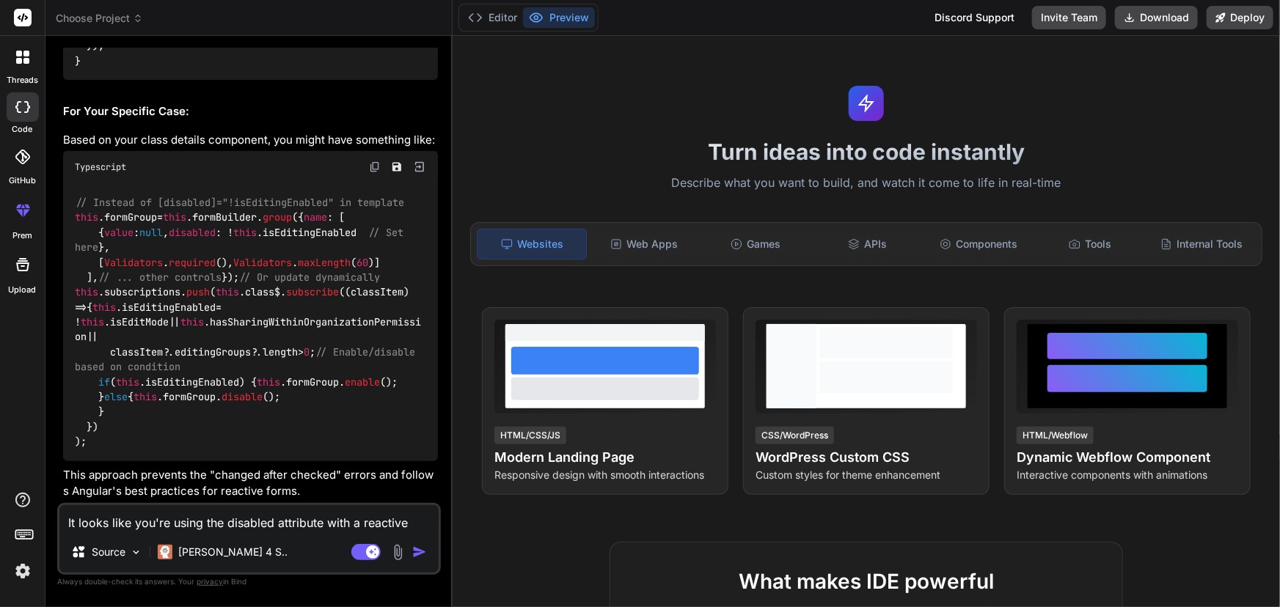
click at [244, 237] on div "Bind AI Web Search Created with Pixso. Code Generator You HI Bind AI Hi there! …" at bounding box center [248, 321] width 407 height 571
drag, startPoint x: 293, startPoint y: 229, endPoint x: 238, endPoint y: 232, distance: 55.1
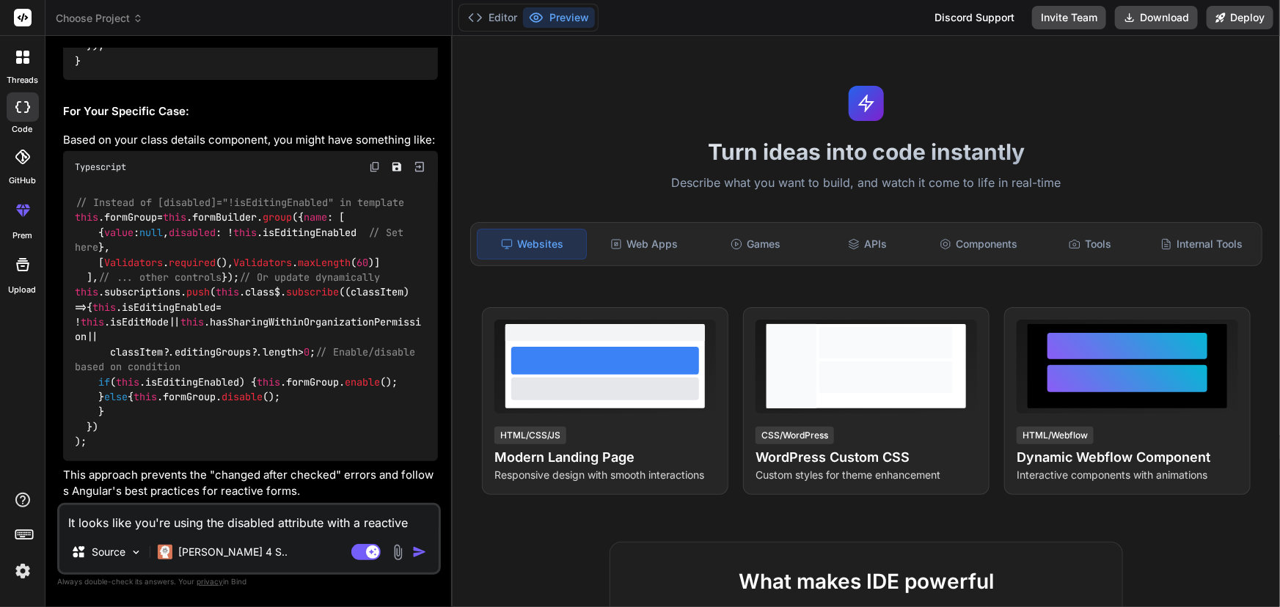
drag, startPoint x: 194, startPoint y: 316, endPoint x: 233, endPoint y: 263, distance: 66.6
drag, startPoint x: 249, startPoint y: 240, endPoint x: 179, endPoint y: 238, distance: 70.4
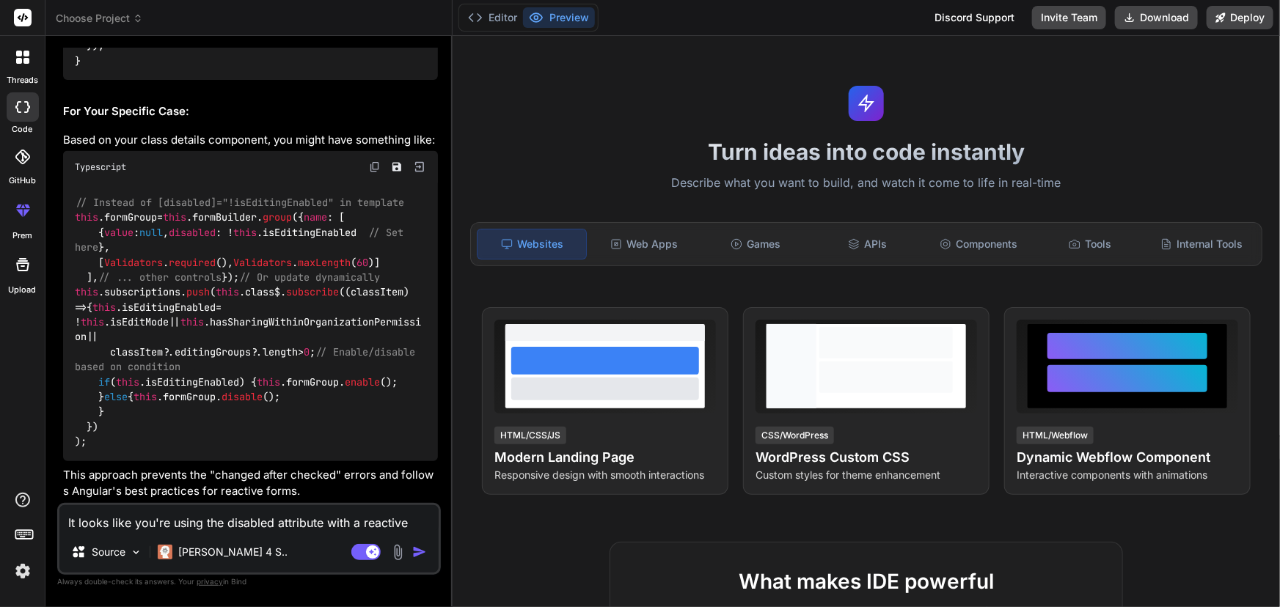
drag, startPoint x: 73, startPoint y: 375, endPoint x: 133, endPoint y: 376, distance: 59.4
copy span "[ disabled ]"
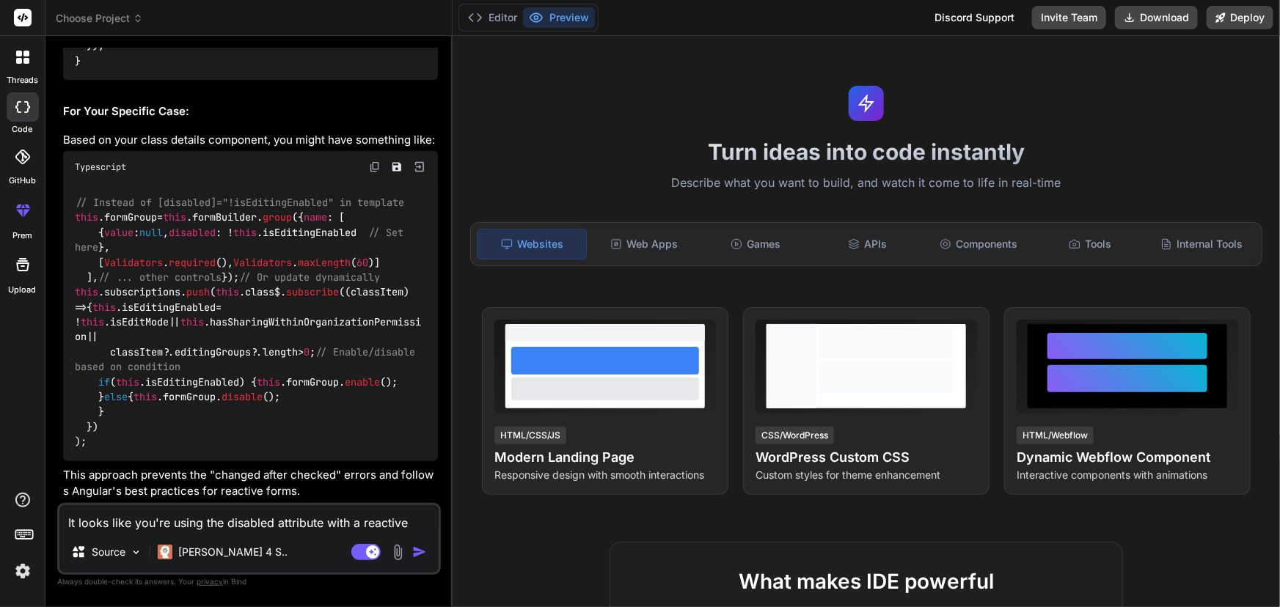
click at [95, 528] on textarea "It looks like you're using the disabled attribute with a reactive form directiv…" at bounding box center [248, 518] width 379 height 26
paste textarea "💾 === LORE IPSUMD SITAME === conse-adipisc.elitseddo.ei:781 📋 Tempori utla etdo…"
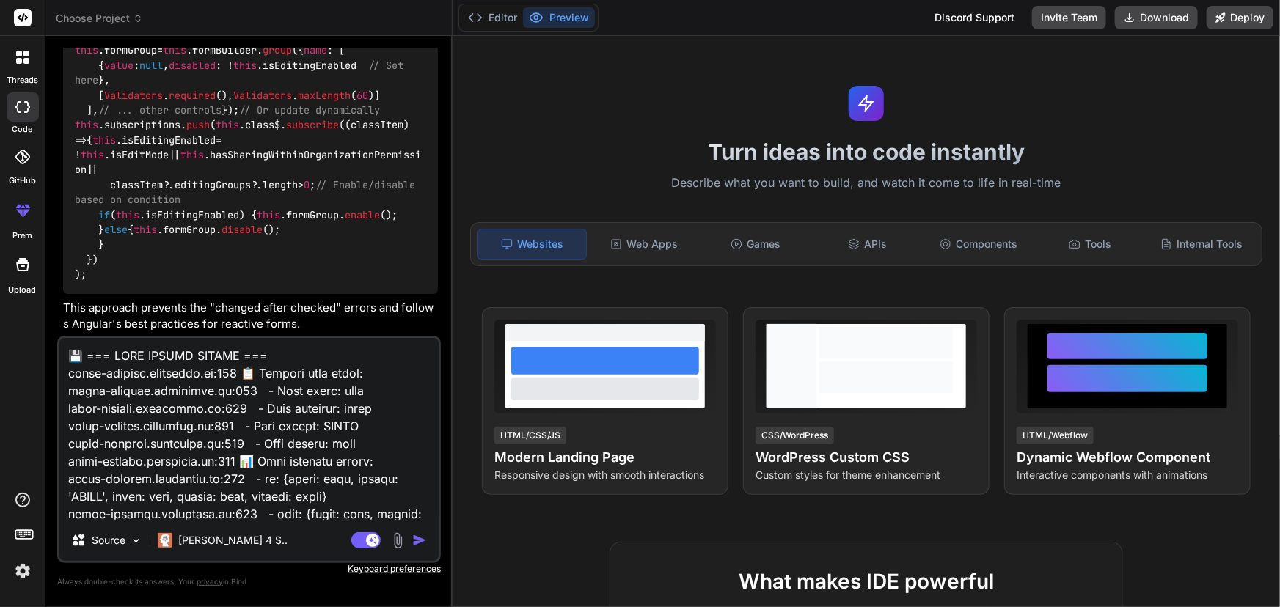
scroll to position [1989, 0]
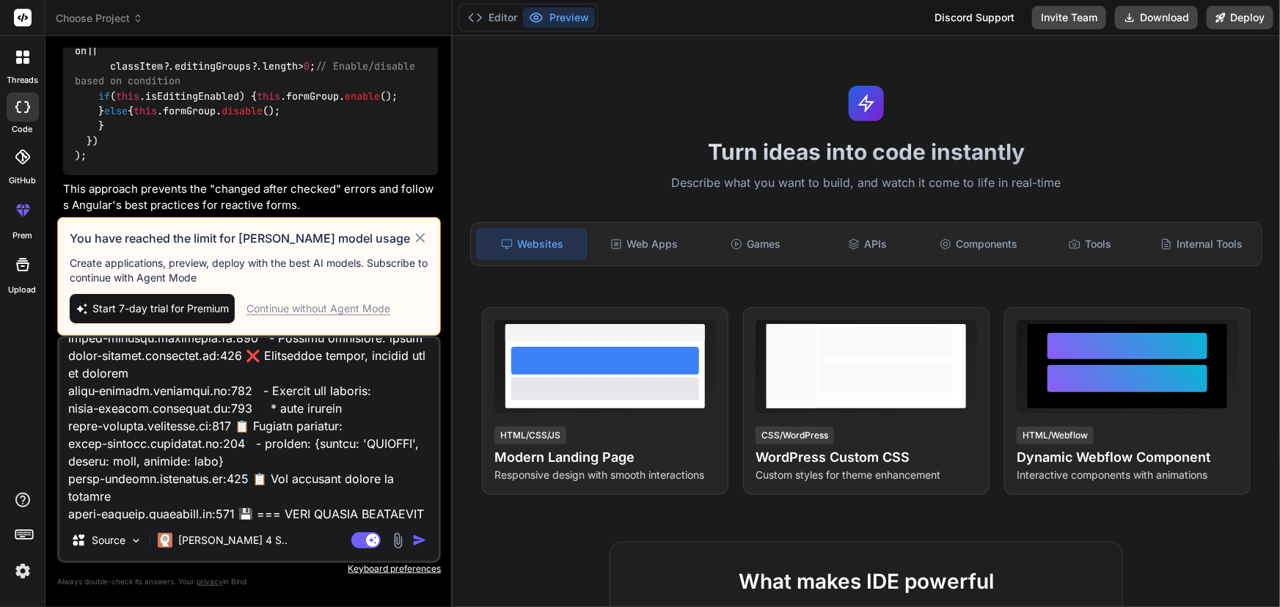
click at [362, 309] on div "Continue without Agent Mode" at bounding box center [318, 308] width 144 height 15
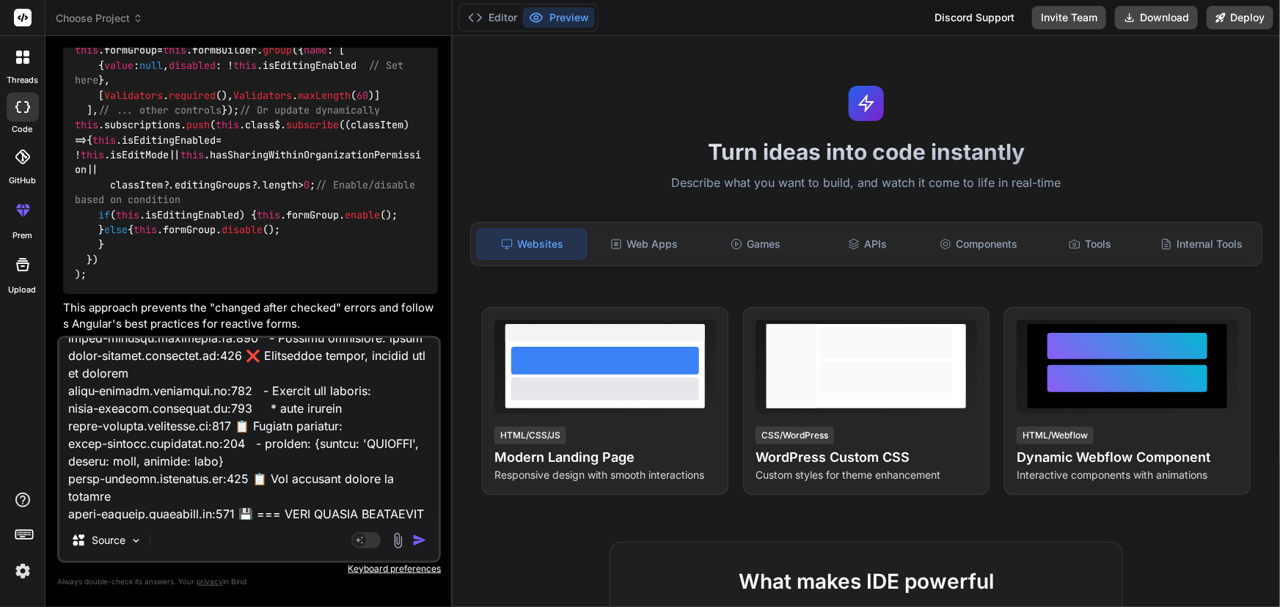
click at [414, 543] on img "button" at bounding box center [419, 540] width 15 height 15
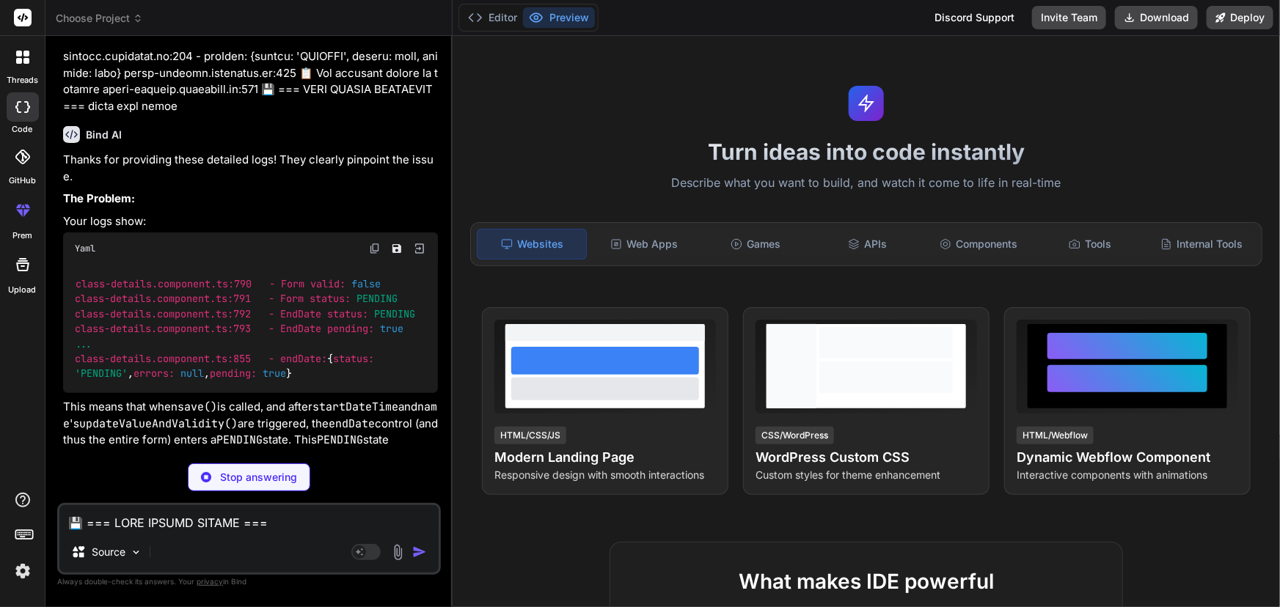
scroll to position [16612, 0]
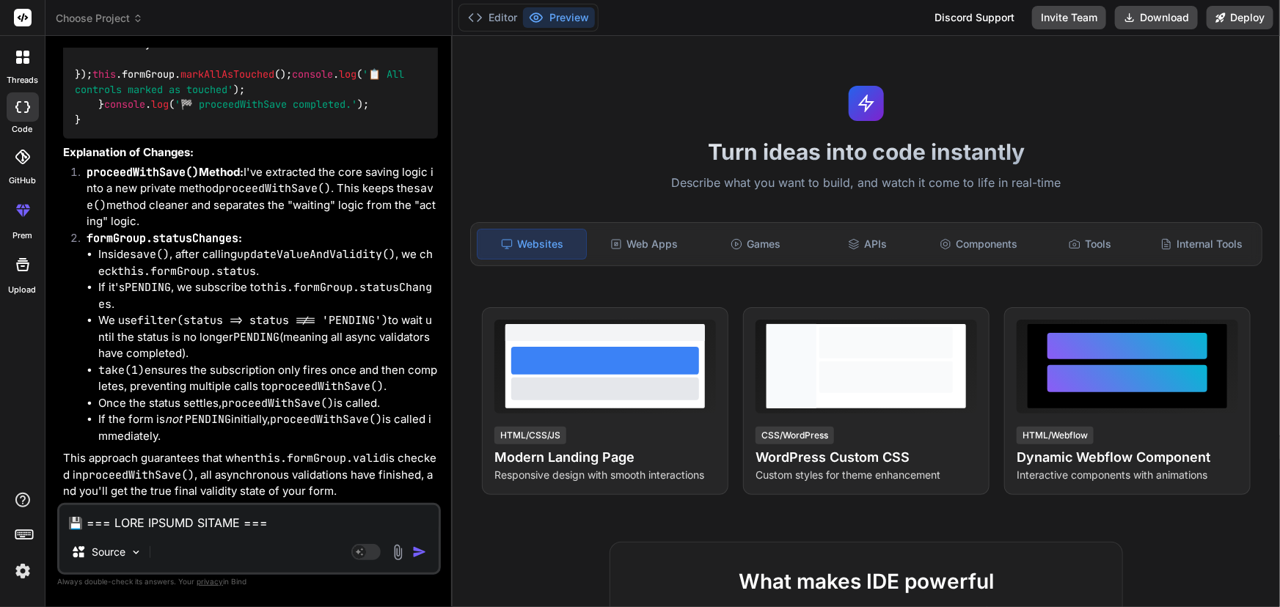
scroll to position [16813, 0]
drag, startPoint x: 74, startPoint y: 264, endPoint x: 213, endPoint y: 262, distance: 138.6
drag, startPoint x: 207, startPoint y: 256, endPoint x: 328, endPoint y: 254, distance: 121.0
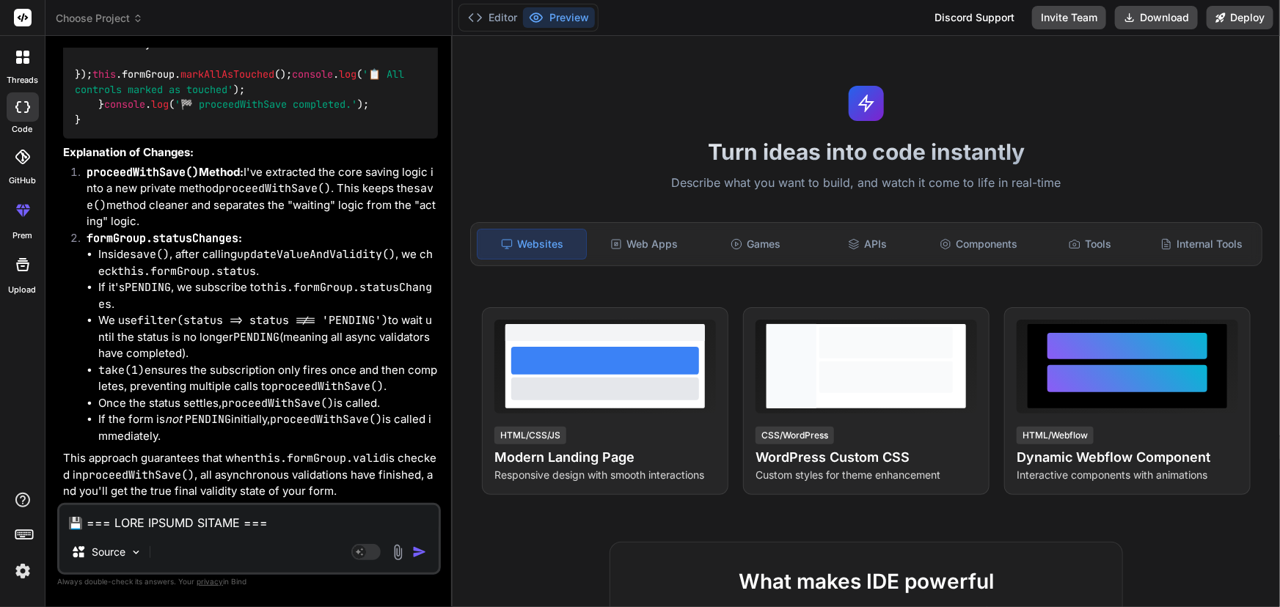
drag, startPoint x: 343, startPoint y: 257, endPoint x: 210, endPoint y: 297, distance: 139.4
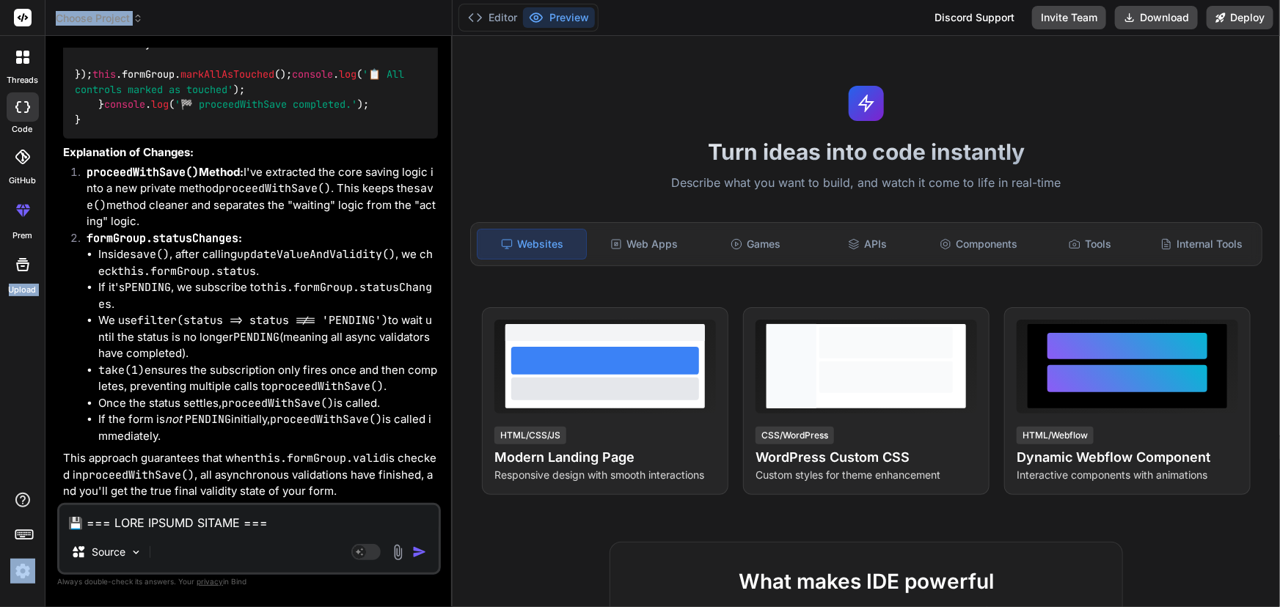
drag, startPoint x: 210, startPoint y: 294, endPoint x: 45, endPoint y: 254, distance: 169.1
click at [32, 243] on div "threads code GitHub prem Upload Choose Project Created with Pixso. Bind AI Web …" at bounding box center [640, 303] width 1280 height 607
click at [138, 170] on code "proceedWithSave()" at bounding box center [143, 172] width 112 height 15
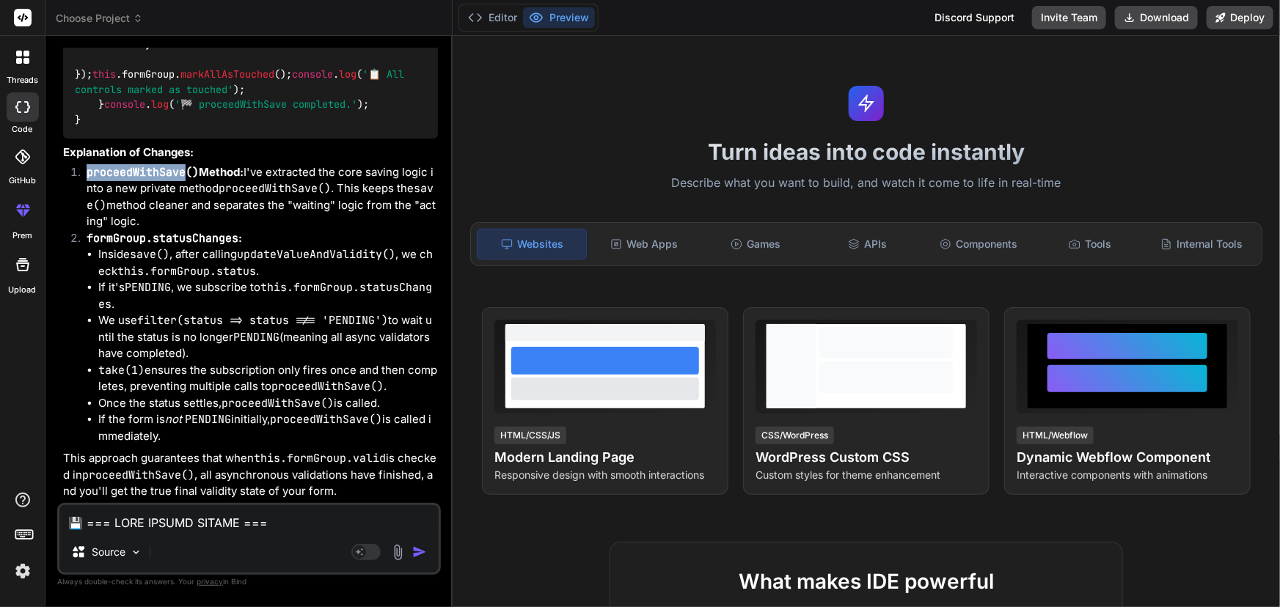
click at [138, 170] on code "proceedWithSave()" at bounding box center [143, 172] width 112 height 15
drag, startPoint x: 257, startPoint y: 166, endPoint x: 291, endPoint y: 234, distance: 75.8
click at [291, 233] on ol "proceedWithSave() Method: I've extracted the core saving logic into a new priva…" at bounding box center [250, 304] width 375 height 281
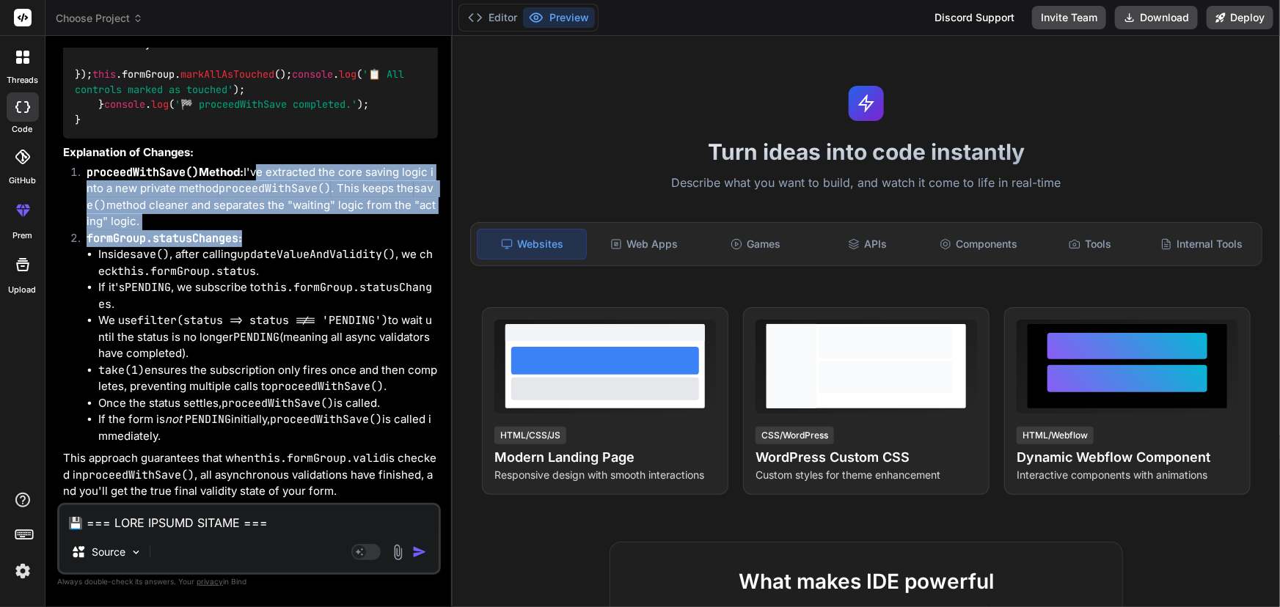
click at [291, 235] on li "formGroup.statusChanges : Inside save() , after calling updateValueAndValidity(…" at bounding box center [256, 337] width 363 height 215
drag, startPoint x: 221, startPoint y: 228, endPoint x: 85, endPoint y: 163, distance: 151.2
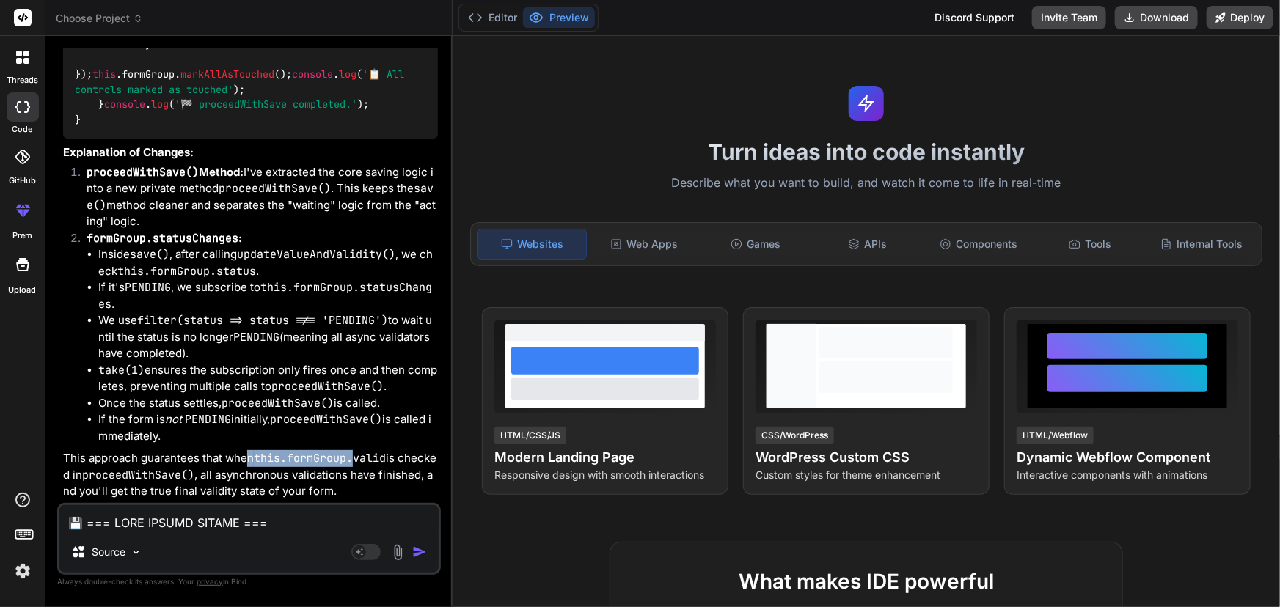
drag, startPoint x: 248, startPoint y: 454, endPoint x: 380, endPoint y: 459, distance: 132.1
click at [363, 461] on p "This approach guarantees that when this.formGroup.valid is checked in proceedWi…" at bounding box center [250, 475] width 375 height 50
click at [380, 459] on code "this.formGroup.valid" at bounding box center [320, 458] width 132 height 15
click at [195, 523] on textarea at bounding box center [248, 518] width 379 height 26
click at [344, 528] on textarea "can we do one thing we have added the code" at bounding box center [248, 518] width 379 height 26
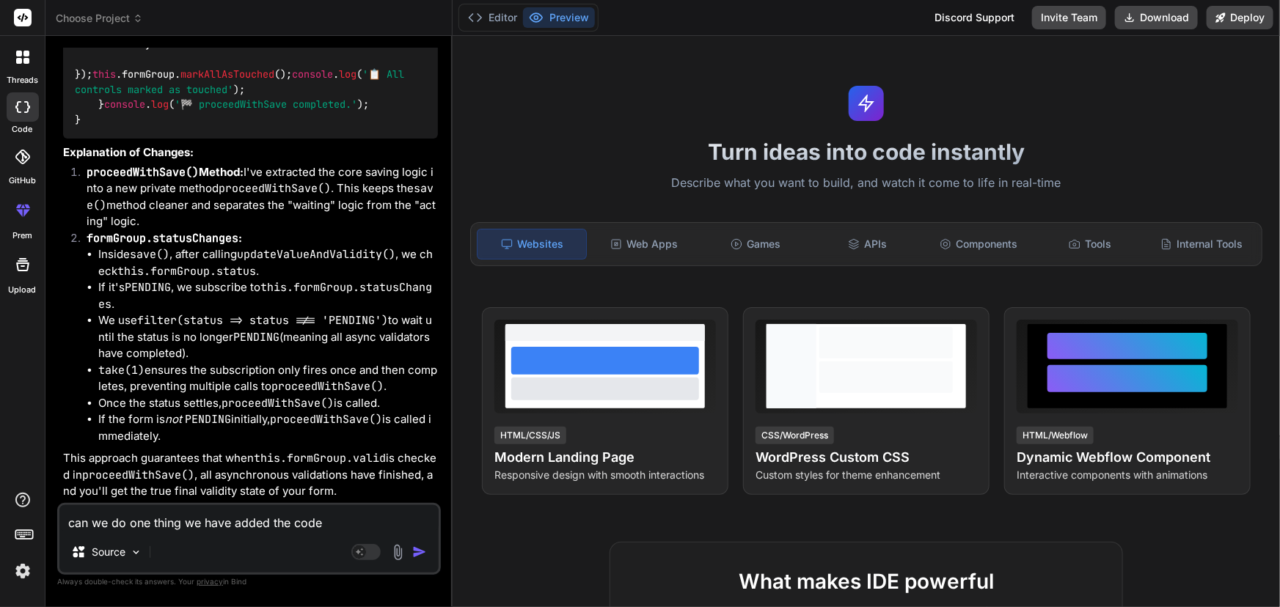
paste textarea "// Update the time part of cronExpression to match startDateTime const startTim…"
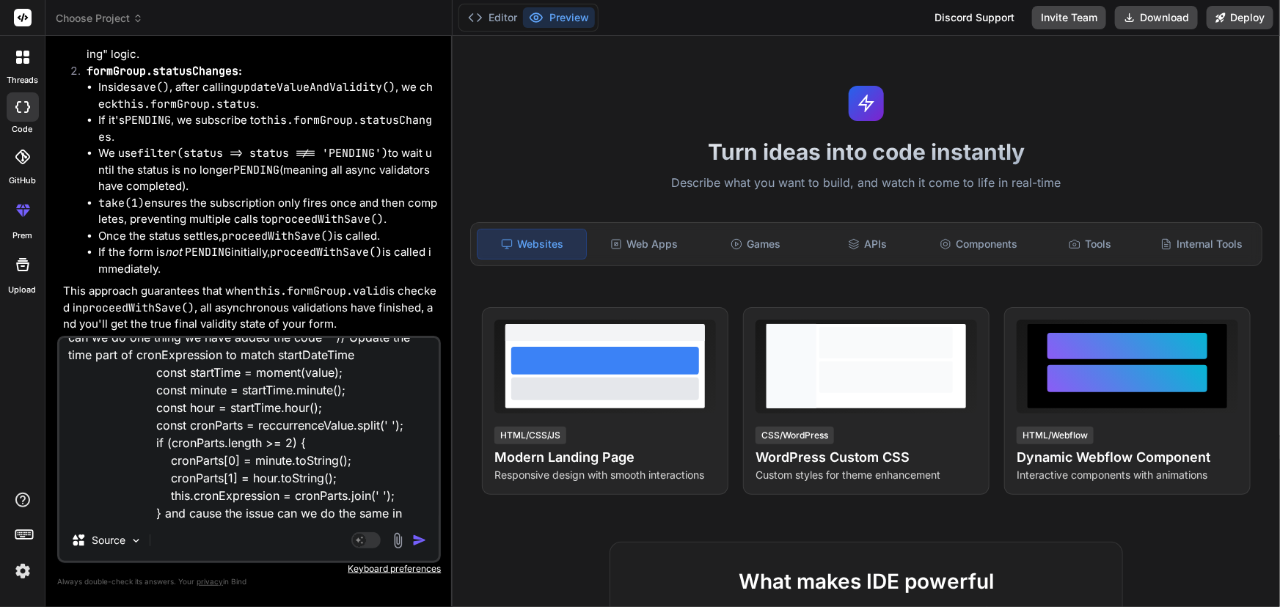
paste textarea "import { Injectable } from '@angular/core'; import { DateRange } from '@angular…"
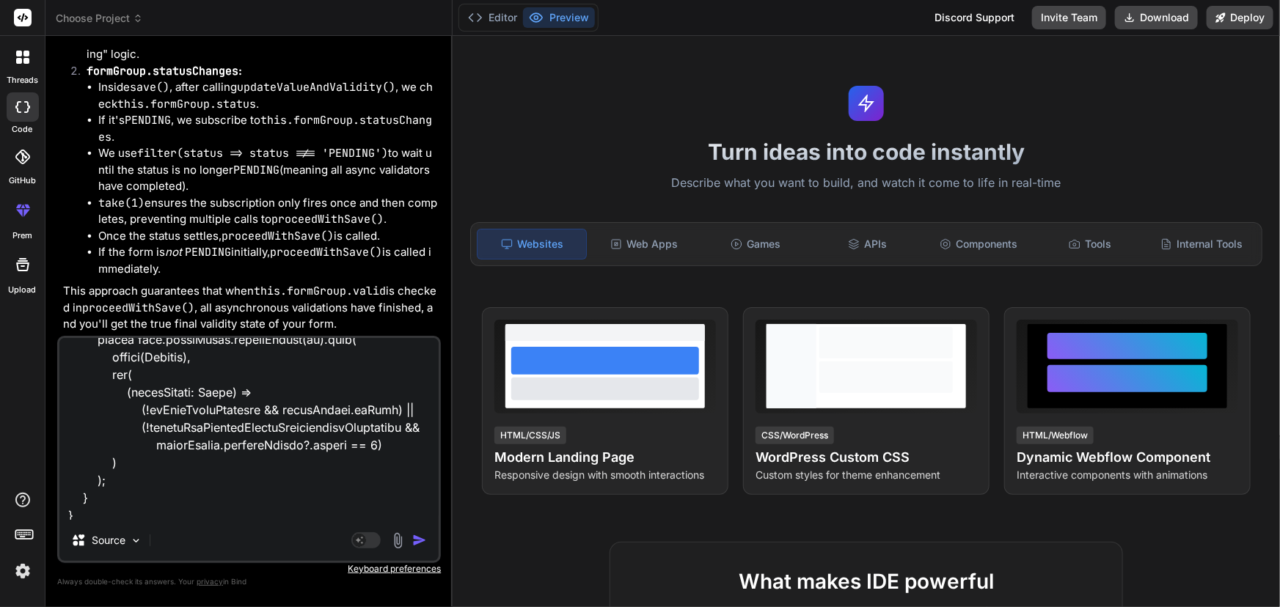
scroll to position [6301, 0]
paste textarea "upsert"
click at [90, 496] on textarea at bounding box center [248, 429] width 379 height 182
click at [122, 507] on textarea at bounding box center [248, 429] width 379 height 182
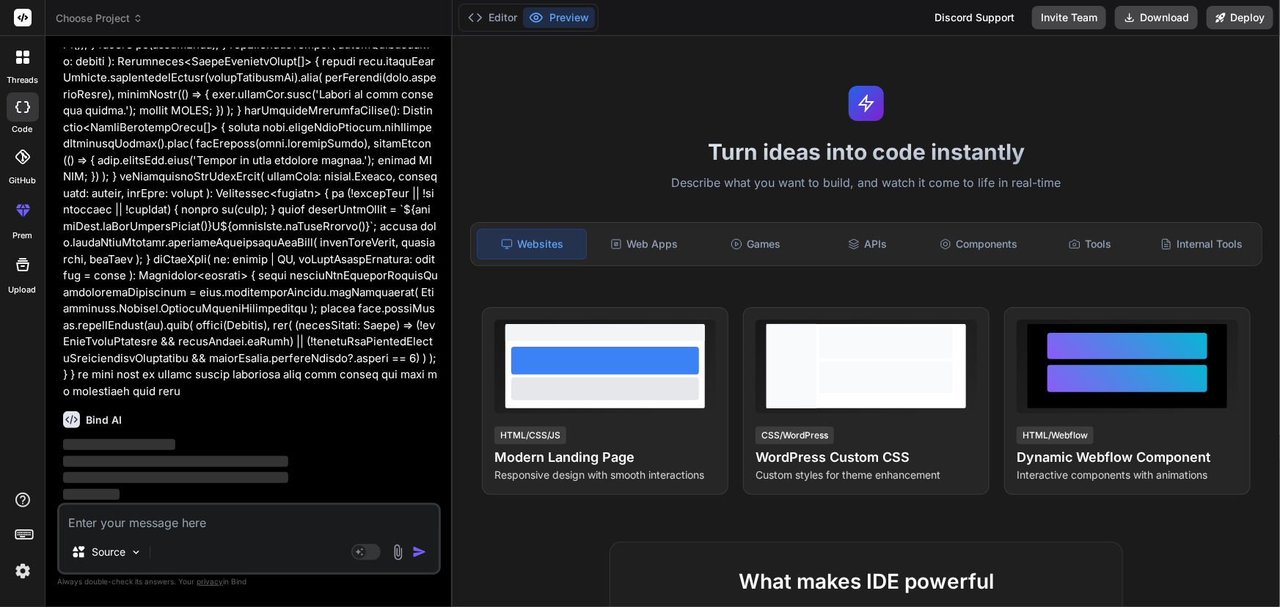
scroll to position [22019, 0]
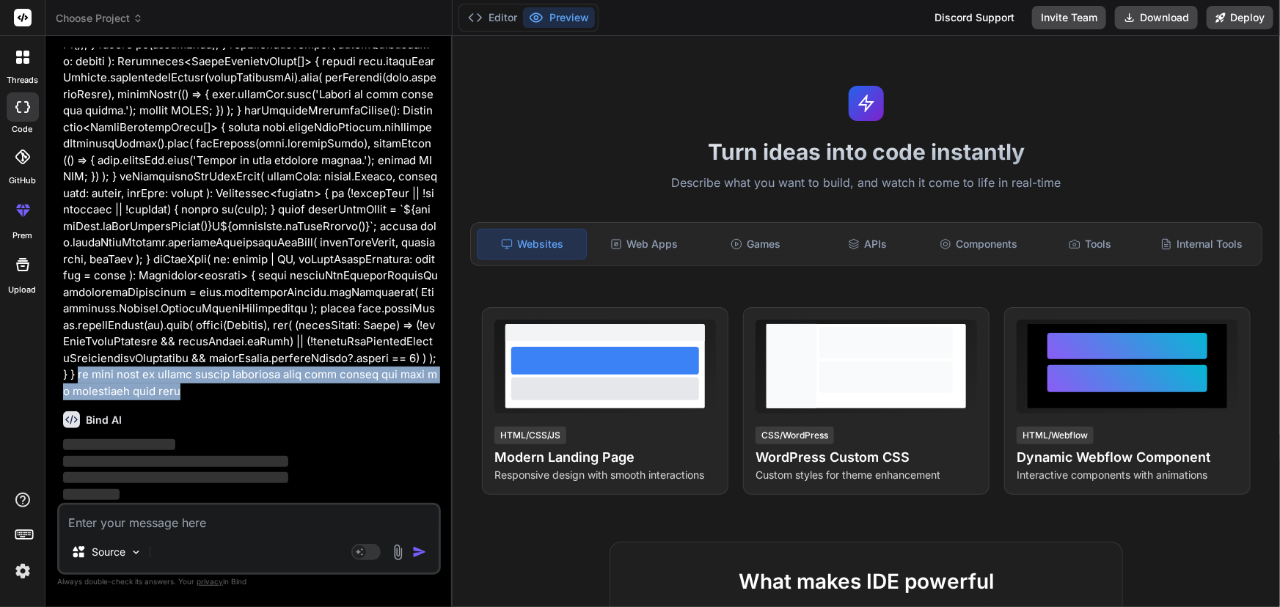
drag, startPoint x: 344, startPoint y: 395, endPoint x: 257, endPoint y: 378, distance: 89.0
drag, startPoint x: 254, startPoint y: 376, endPoint x: 340, endPoint y: 389, distance: 87.4
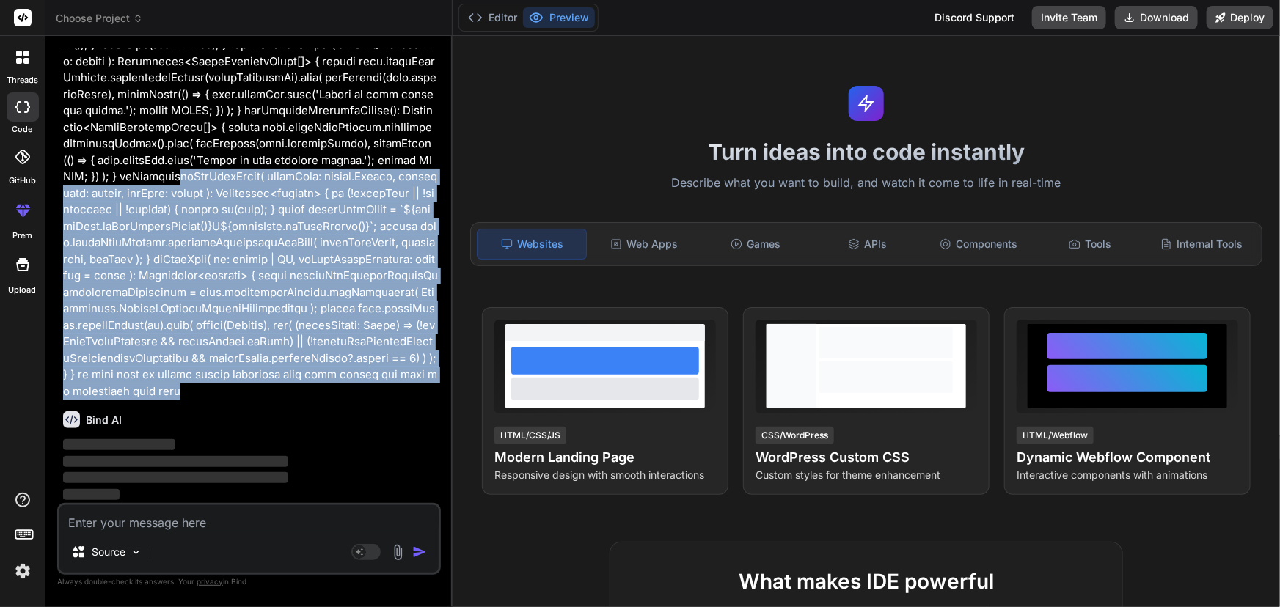
drag, startPoint x: 354, startPoint y: 395, endPoint x: 76, endPoint y: 205, distance: 337.2
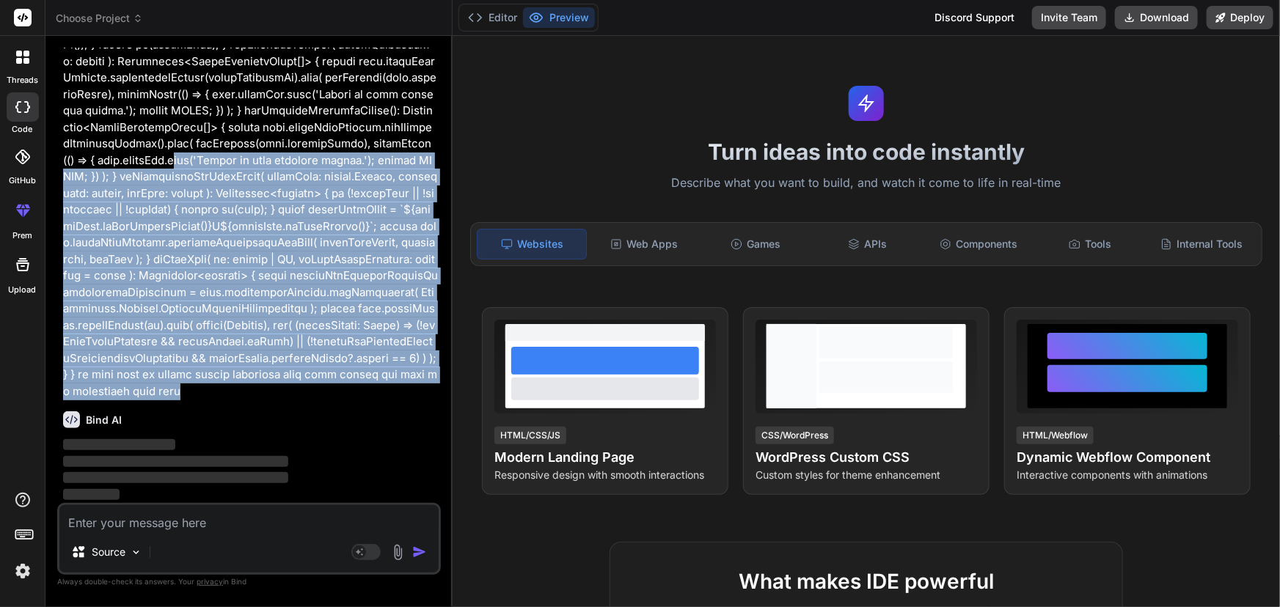
drag, startPoint x: 75, startPoint y: 182, endPoint x: 348, endPoint y: 387, distance: 341.4
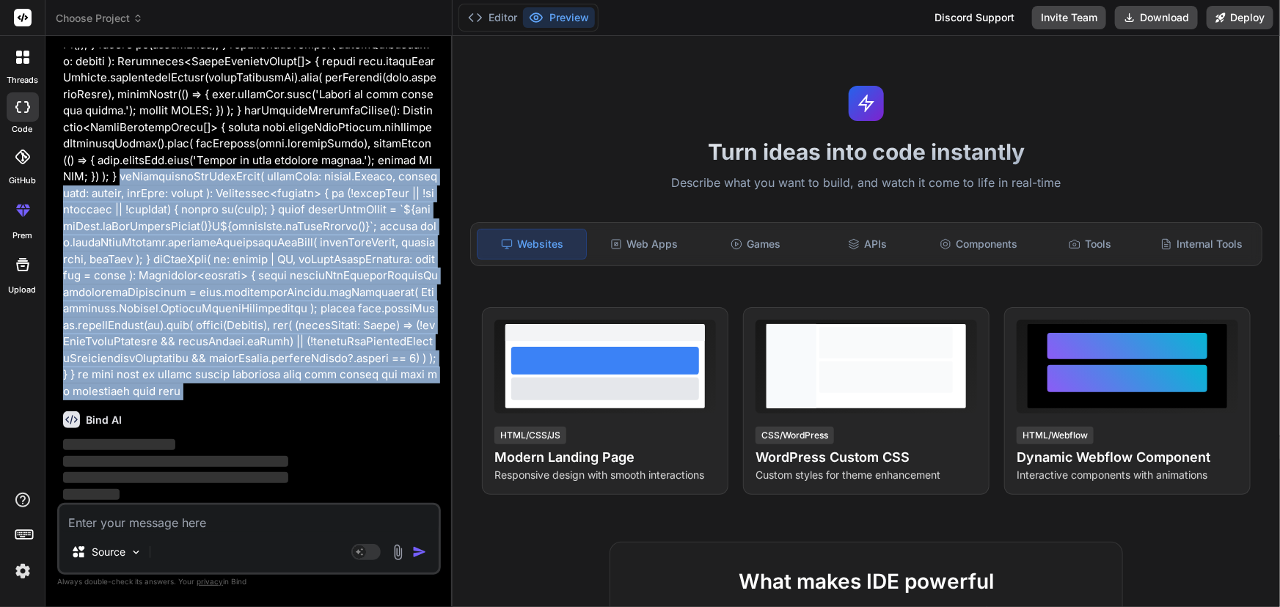
drag, startPoint x: 348, startPoint y: 387, endPoint x: 110, endPoint y: 194, distance: 306.0
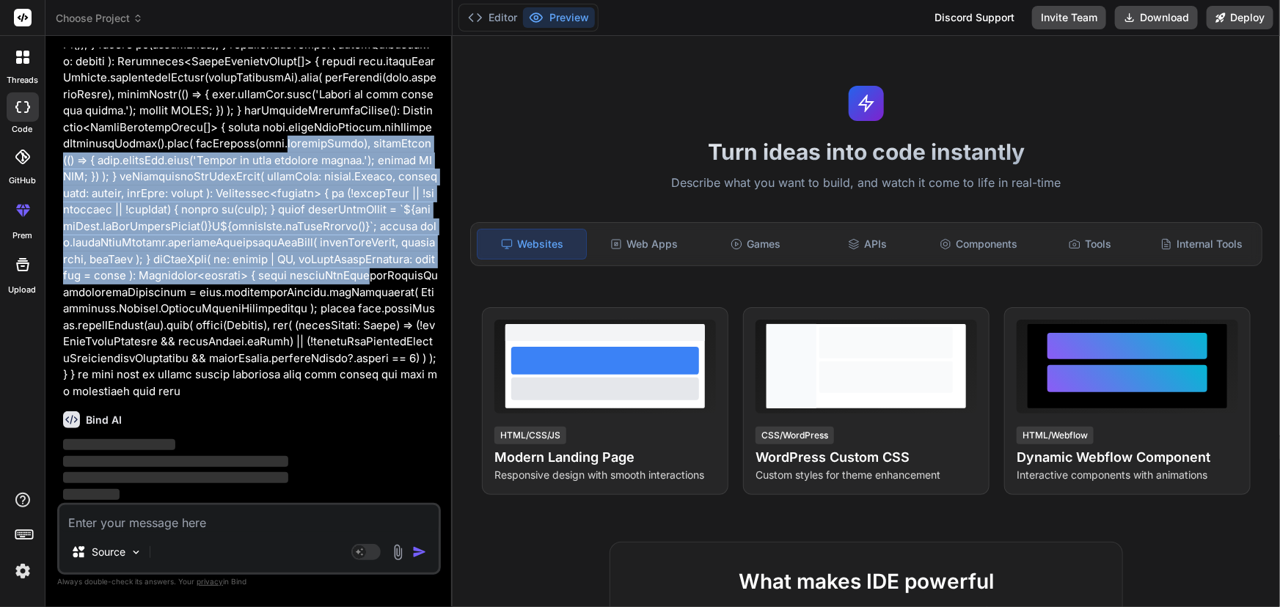
drag, startPoint x: 199, startPoint y: 167, endPoint x: 256, endPoint y: 313, distance: 156.7
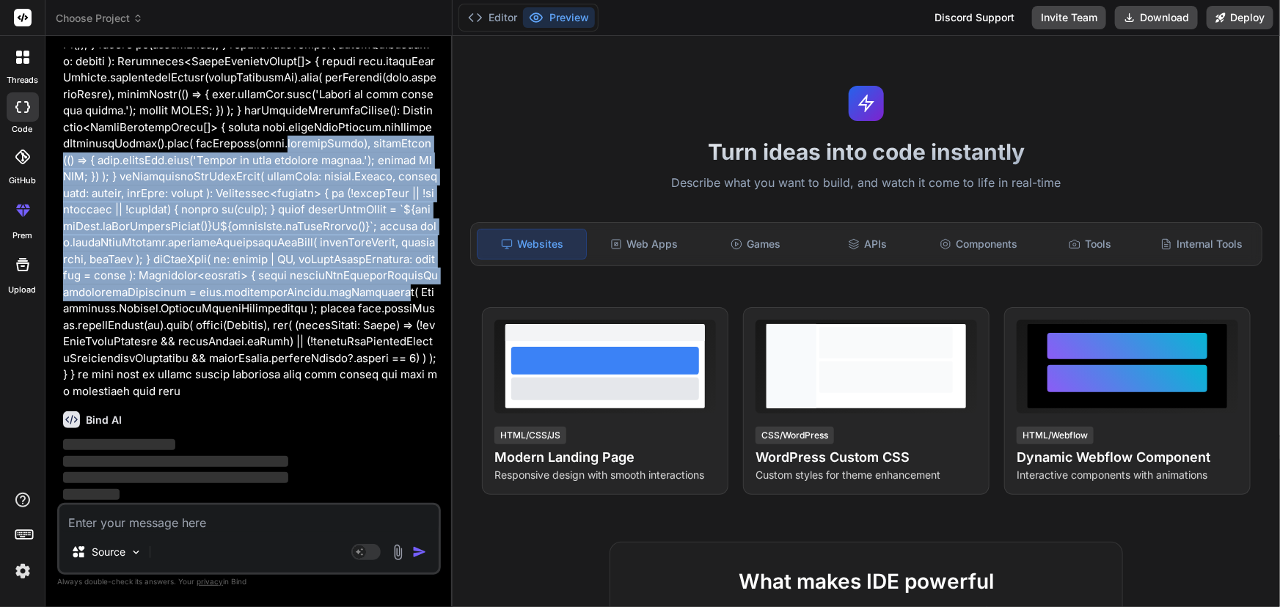
drag, startPoint x: 315, startPoint y: 340, endPoint x: 337, endPoint y: 392, distance: 55.6
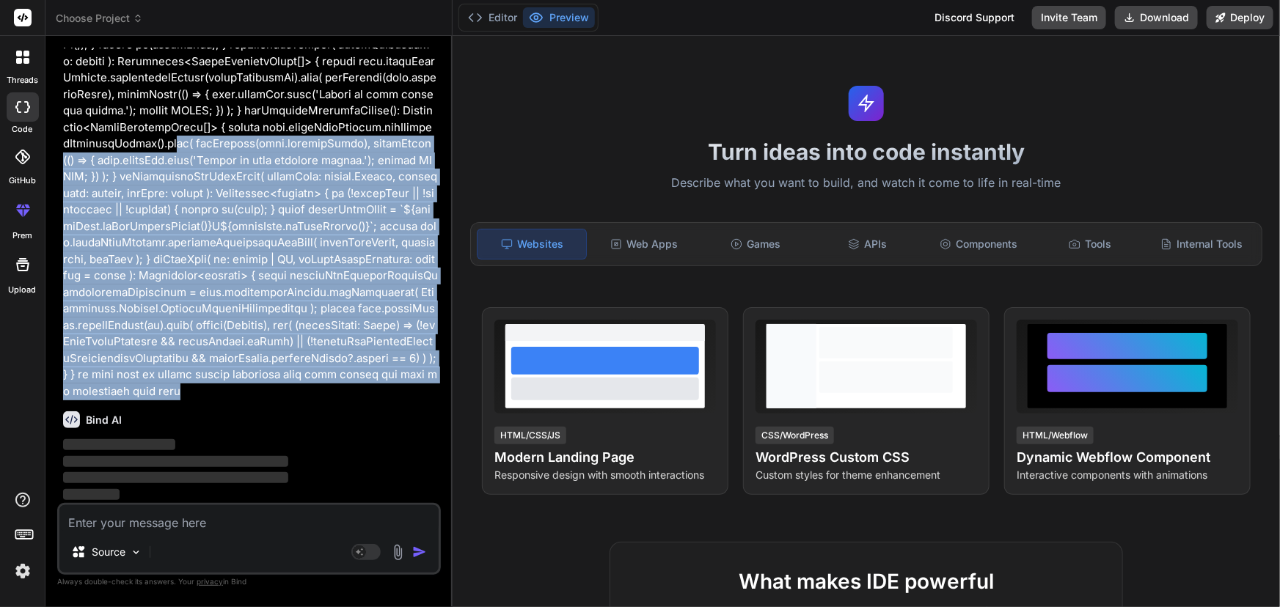
drag, startPoint x: 334, startPoint y: 401, endPoint x: 95, endPoint y: 166, distance: 334.5
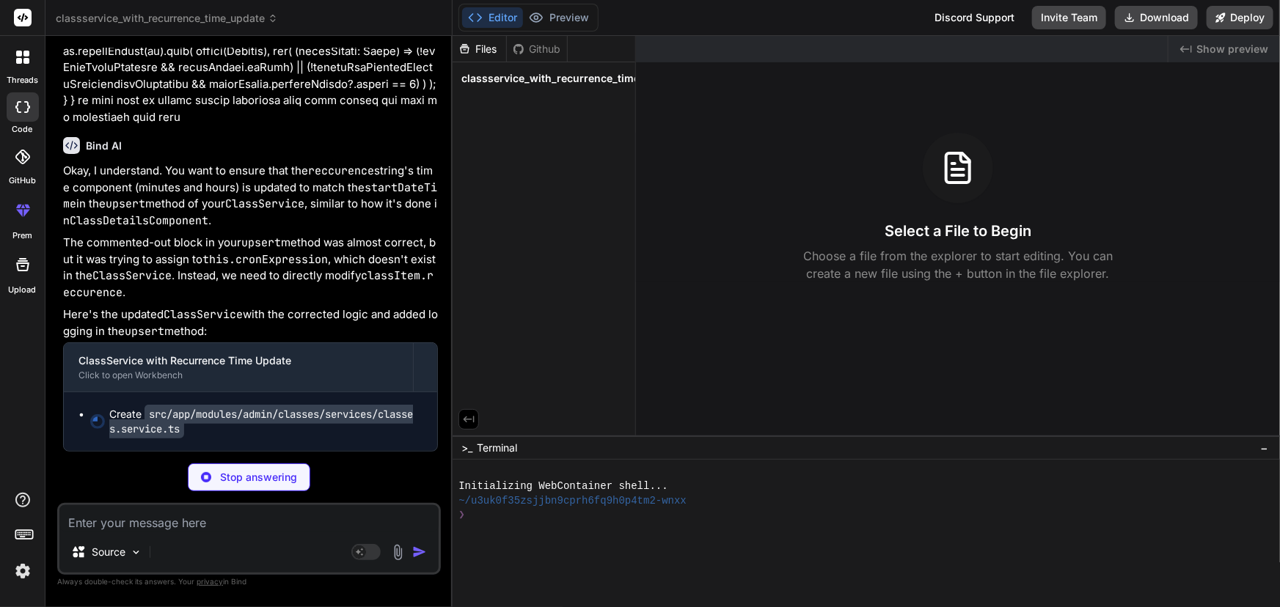
scroll to position [22293, 0]
drag, startPoint x: 215, startPoint y: 243, endPoint x: 430, endPoint y: 242, distance: 215.6
click at [430, 242] on p "The commented-out block in your upsert method was almost correct, but it was tr…" at bounding box center [250, 268] width 375 height 66
click at [59, 281] on div "You HI Bind AI Hi there! 👋 I'm Bind AI, your coding assistant. I'm here to help…" at bounding box center [249, 327] width 384 height 559
drag, startPoint x: 59, startPoint y: 263, endPoint x: 233, endPoint y: 262, distance: 174.5
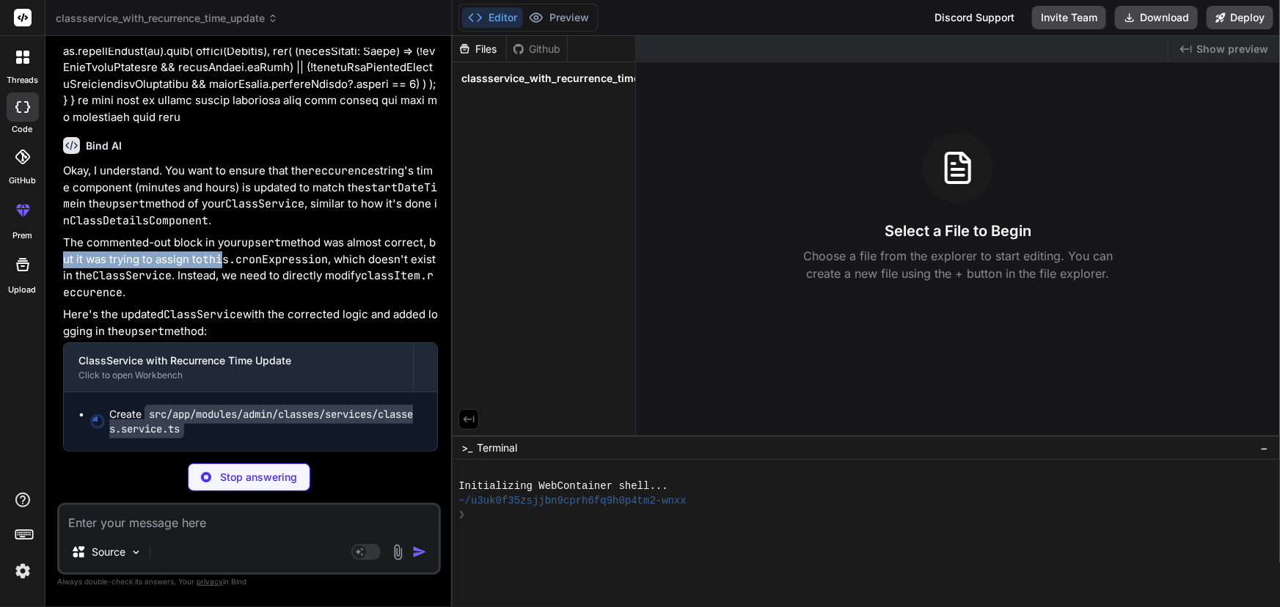
click at [233, 262] on div "You HI Bind AI Hi there! 👋 I'm Bind AI, your coding assistant. I'm here to help…" at bounding box center [249, 327] width 384 height 559
click at [248, 271] on p "The commented-out block in your upsert method was almost correct, but it was tr…" at bounding box center [250, 268] width 375 height 66
drag, startPoint x: 240, startPoint y: 264, endPoint x: 328, endPoint y: 261, distance: 88.0
click at [328, 261] on code "this.cronExpression" at bounding box center [264, 259] width 125 height 15
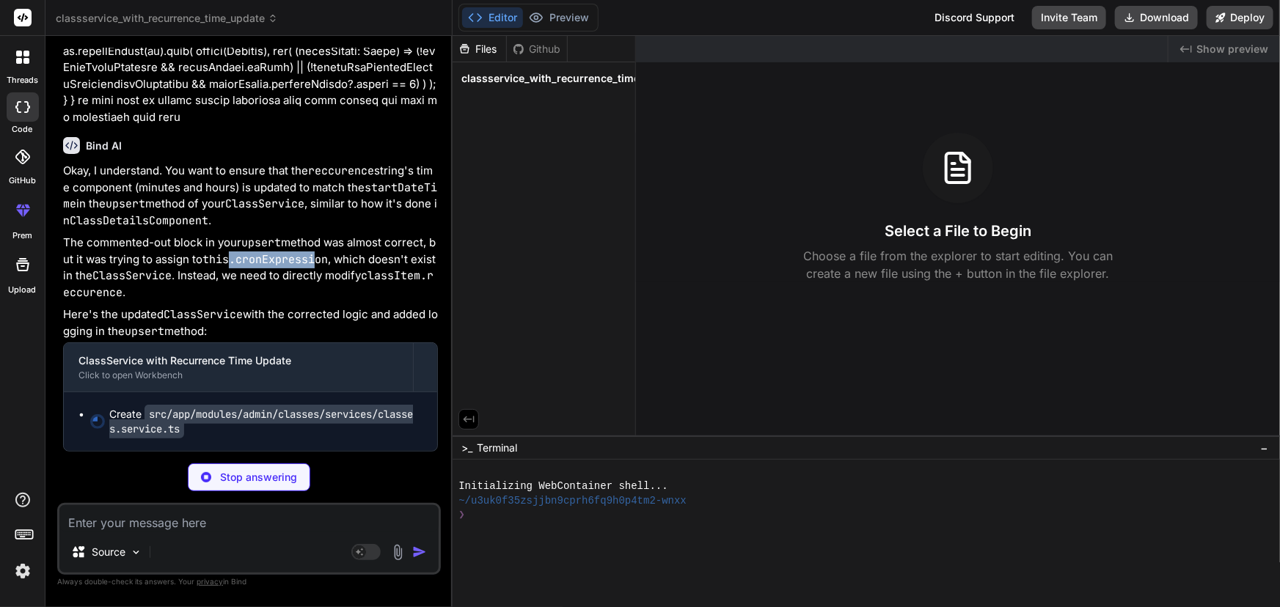
click at [328, 261] on code "this.cronExpression" at bounding box center [264, 259] width 125 height 15
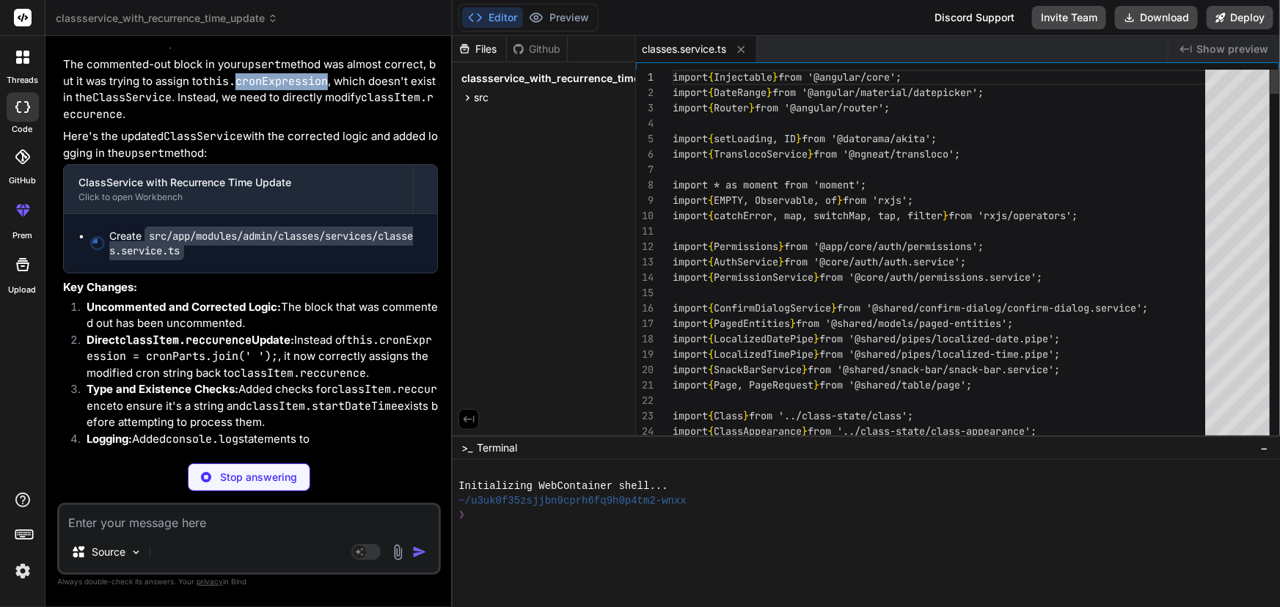
click at [320, 89] on code "this.cronExpression" at bounding box center [264, 81] width 125 height 15
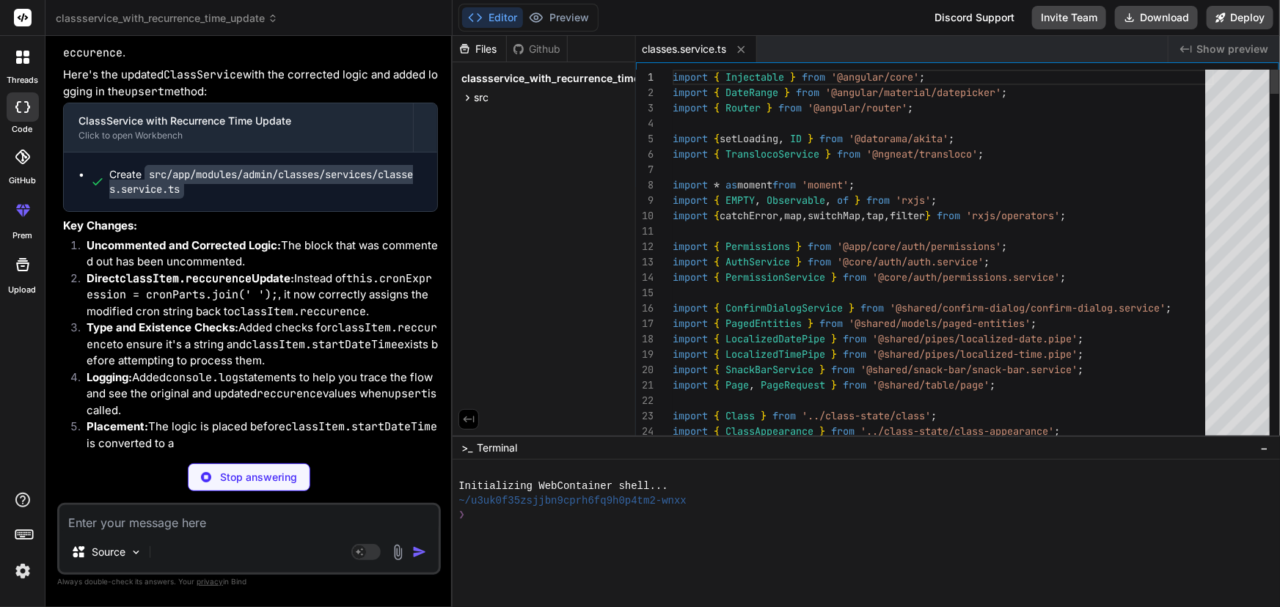
click at [320, 27] on code "this.cronExpression" at bounding box center [264, 19] width 125 height 15
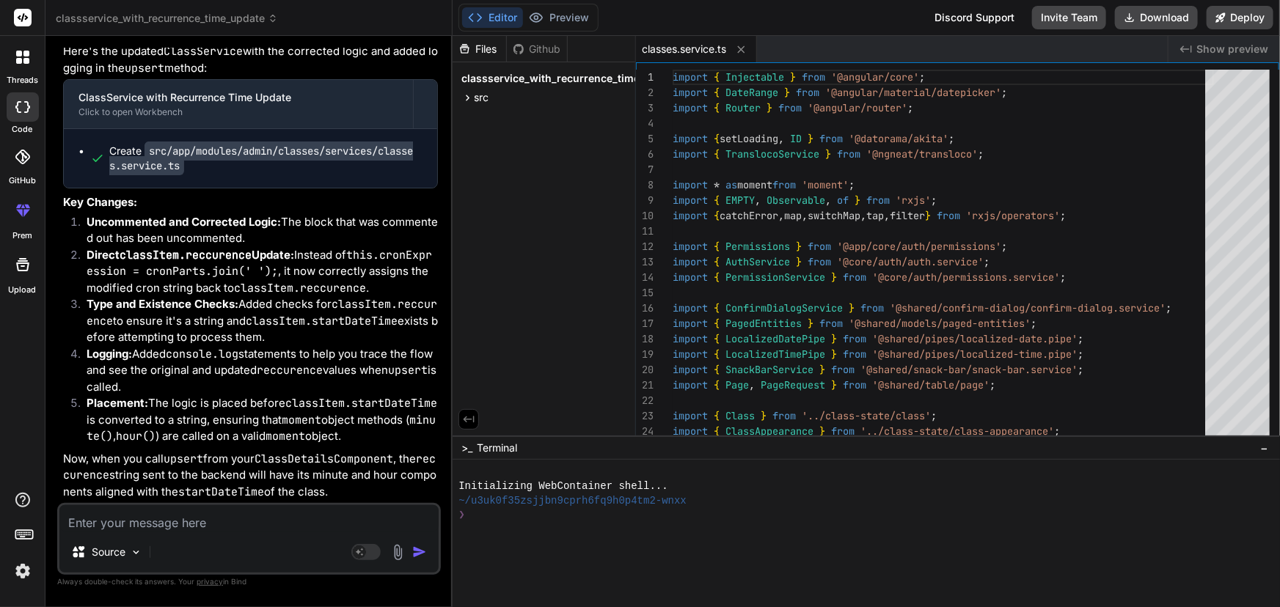
click at [370, 37] on p "The commented-out block in your upsert method was almost correct, but it was tr…" at bounding box center [250, 4] width 375 height 66
click at [417, 37] on p "The commented-out block in your upsert method was almost correct, but it was tr…" at bounding box center [250, 4] width 375 height 66
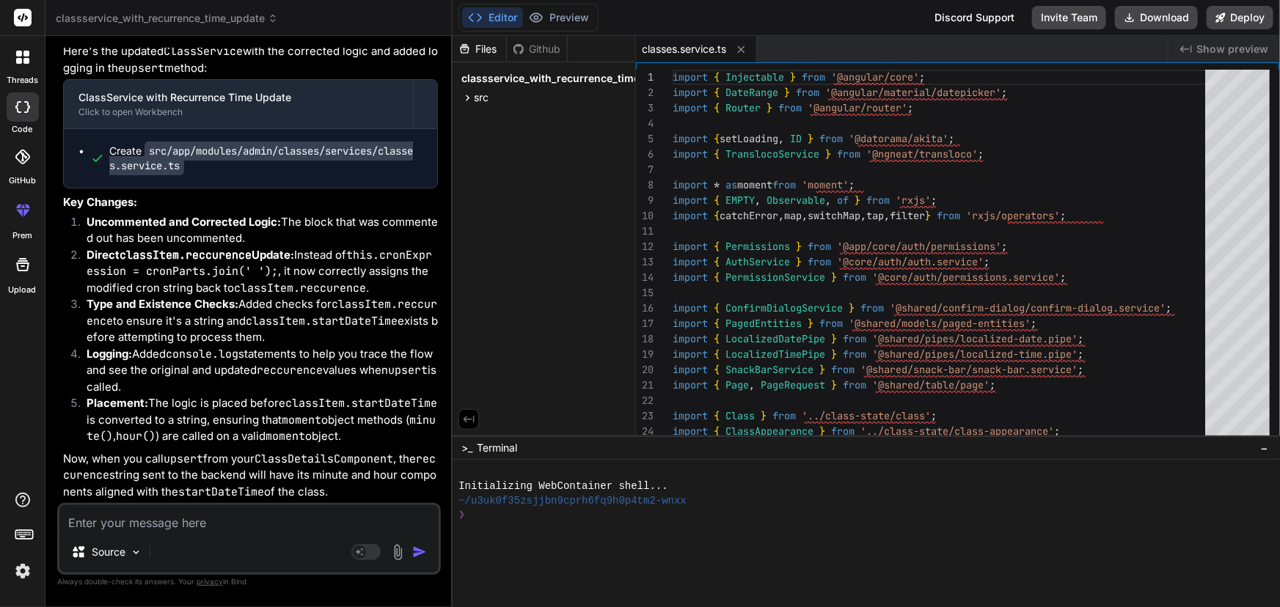
drag, startPoint x: 67, startPoint y: 276, endPoint x: 191, endPoint y: 299, distance: 125.4
click at [191, 37] on p "The commented-out block in your upsert method was almost correct, but it was tr…" at bounding box center [250, 4] width 375 height 66
click at [194, 37] on p "The commented-out block in your upsert method was almost correct, but it was tr…" at bounding box center [250, 4] width 375 height 66
drag, startPoint x: 228, startPoint y: 289, endPoint x: 75, endPoint y: 268, distance: 154.7
click at [75, 37] on p "The commented-out block in your upsert method was almost correct, but it was tr…" at bounding box center [250, 4] width 375 height 66
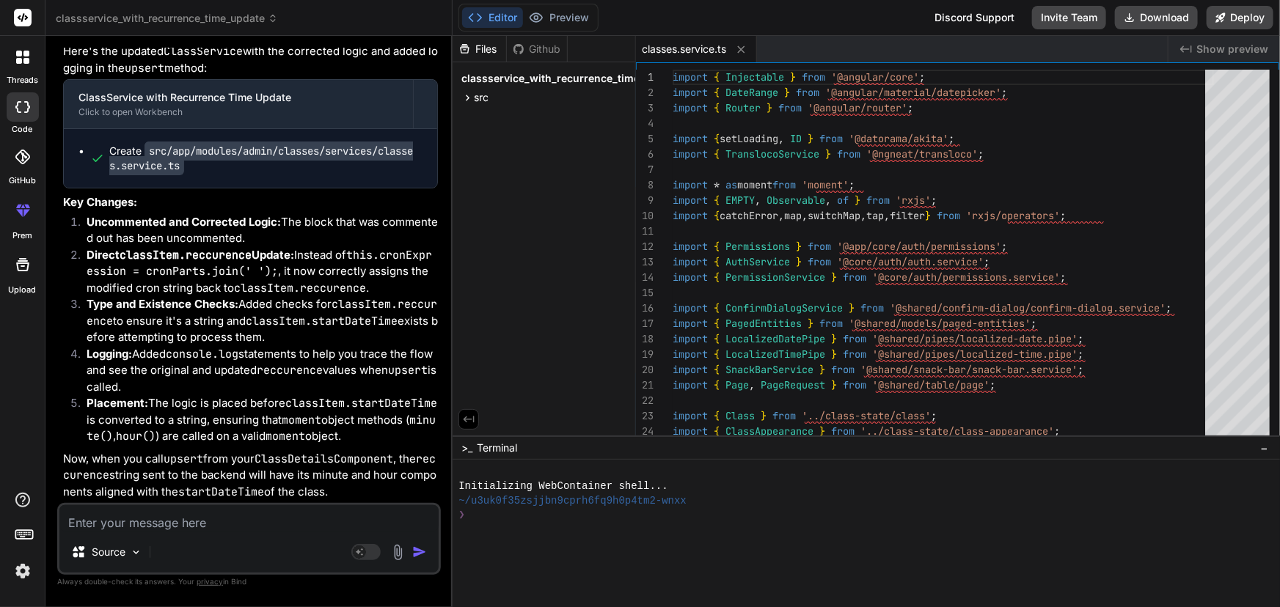
click at [75, 37] on p "The commented-out block in your upsert method was almost correct, but it was tr…" at bounding box center [250, 4] width 375 height 66
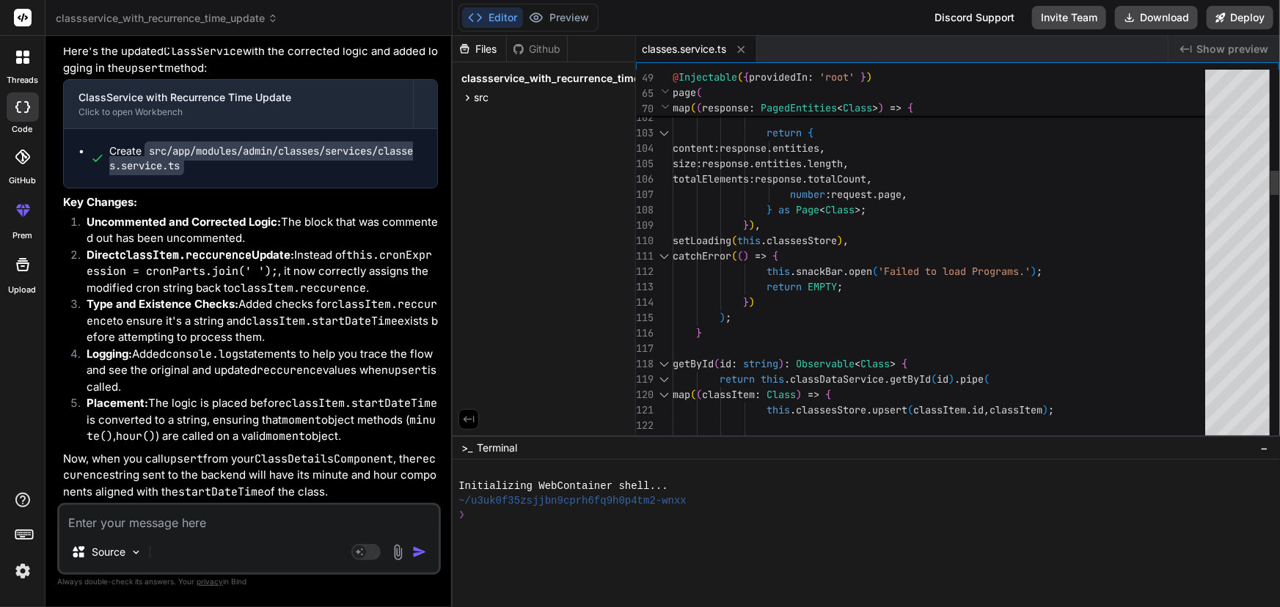
scroll to position [0, 0]
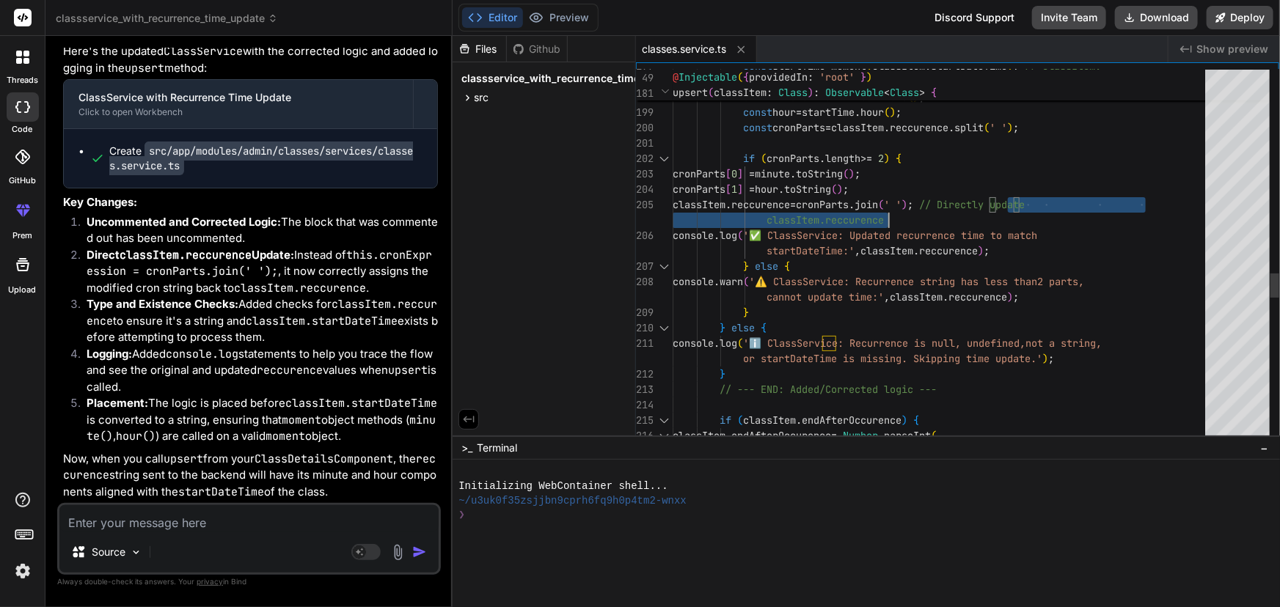
drag, startPoint x: 1005, startPoint y: 205, endPoint x: 997, endPoint y: 210, distance: 9.0
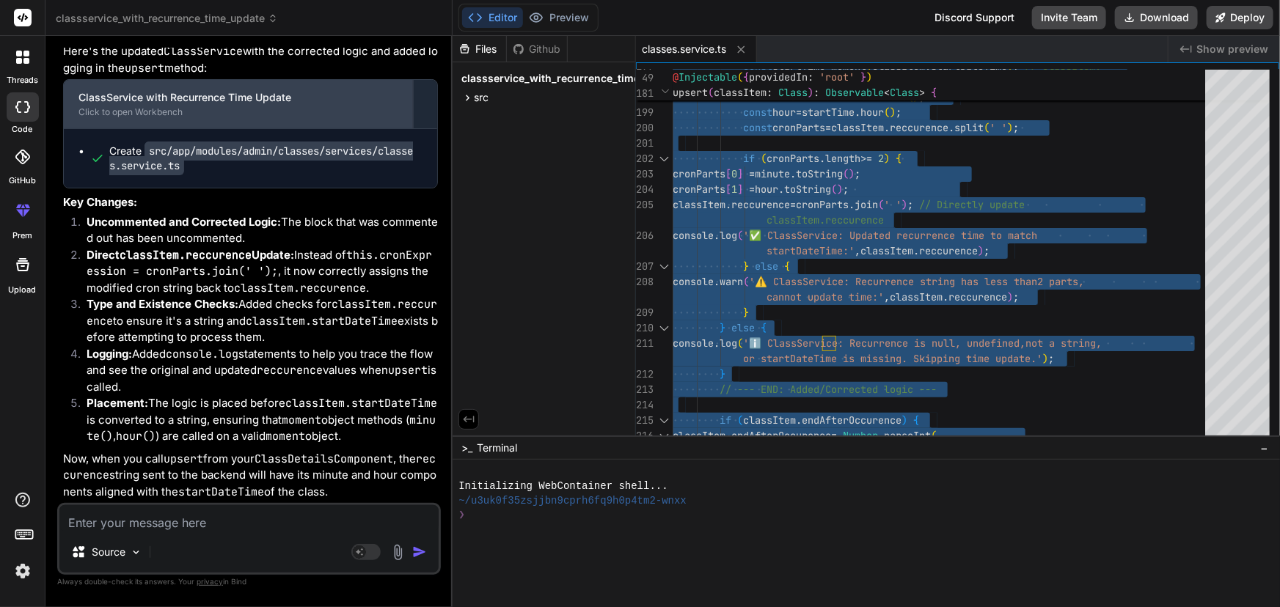
scroll to position [22290, 0]
